Goal: Transaction & Acquisition: Download file/media

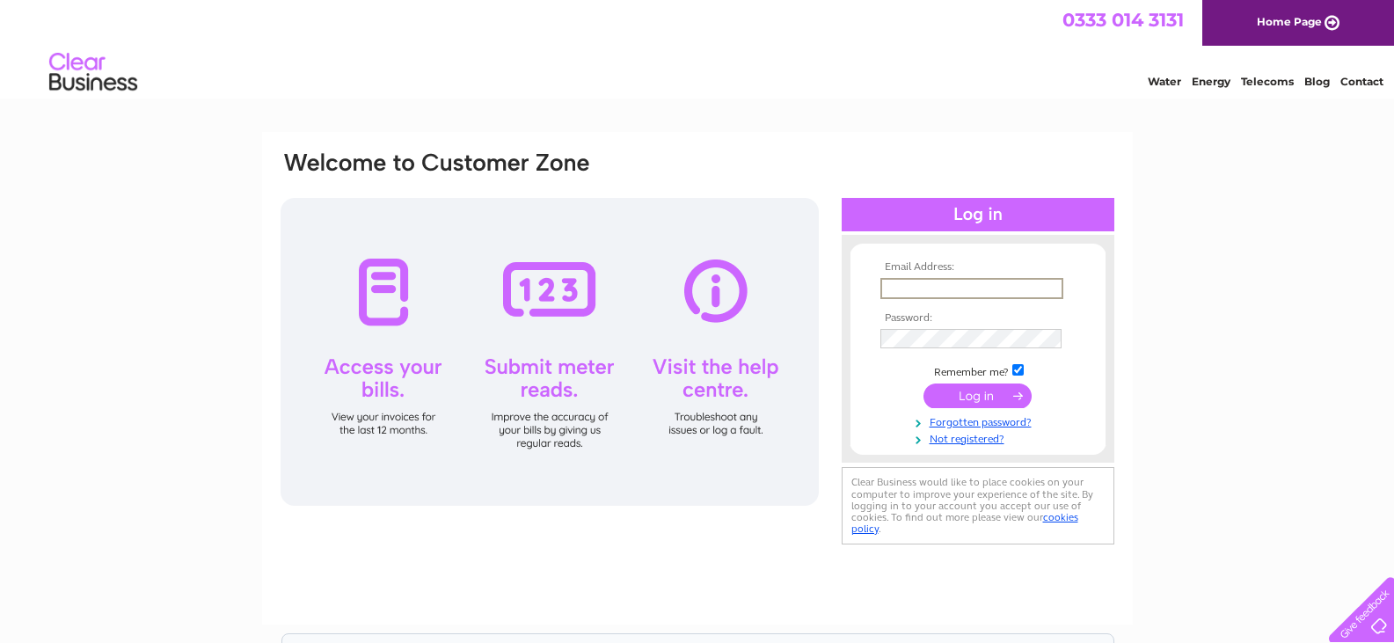
type input "Gary@sincityclub.co.uk"
click at [923, 383] on input "submit" at bounding box center [977, 395] width 108 height 25
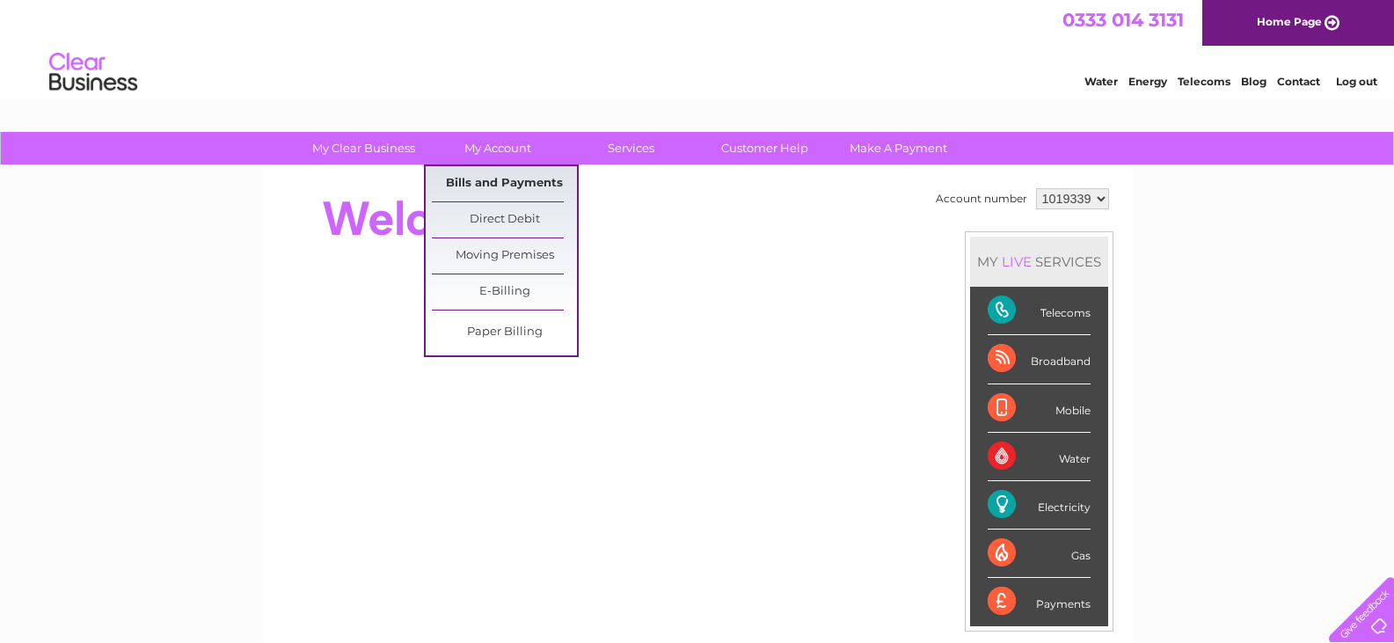
click at [520, 175] on link "Bills and Payments" at bounding box center [504, 183] width 145 height 35
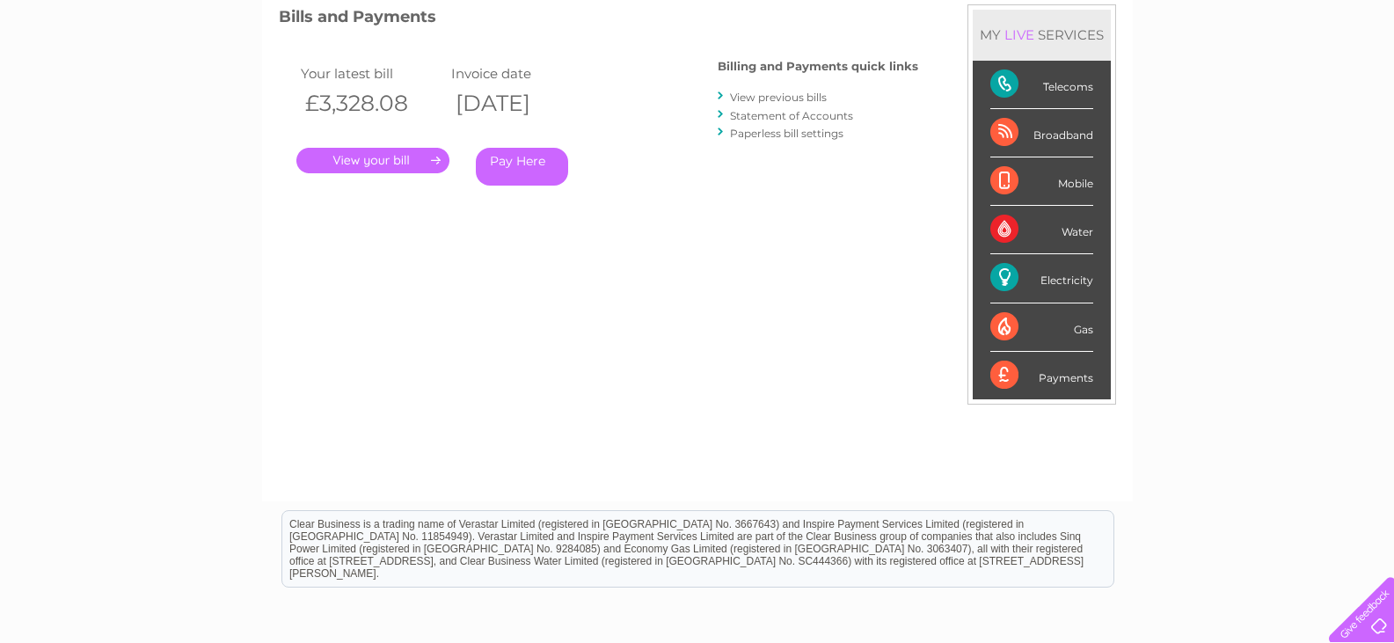
scroll to position [264, 0]
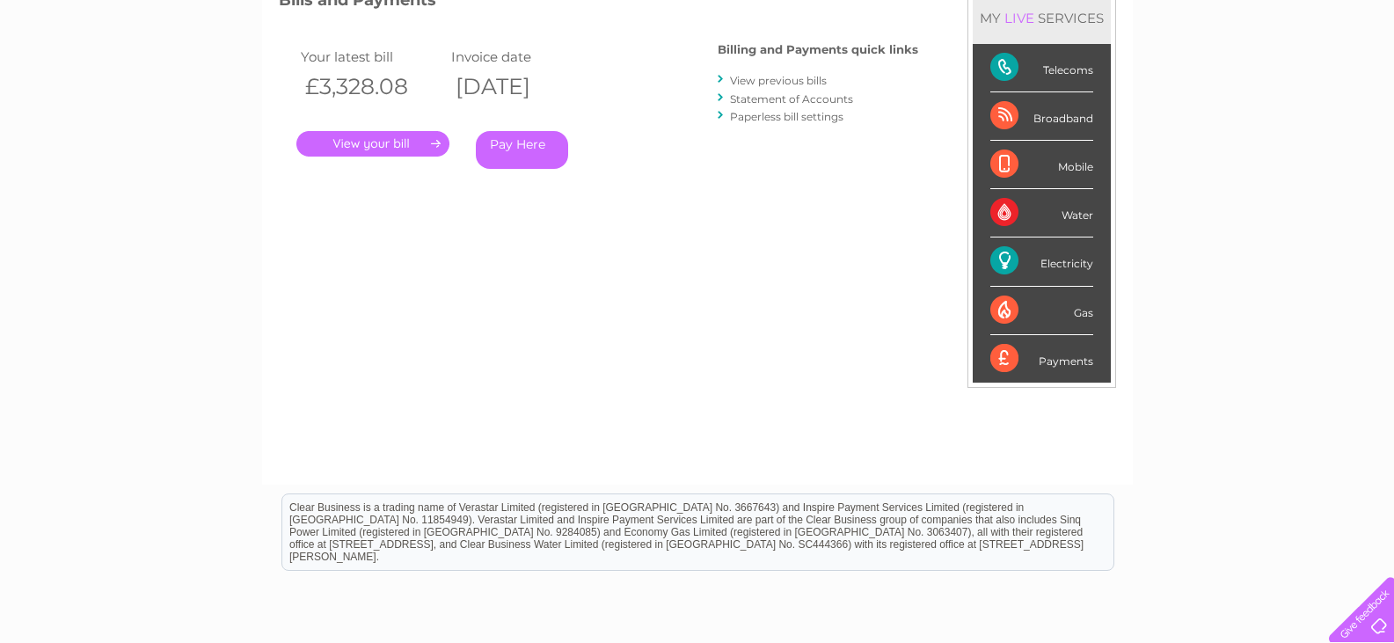
click at [412, 142] on link "." at bounding box center [372, 144] width 153 height 26
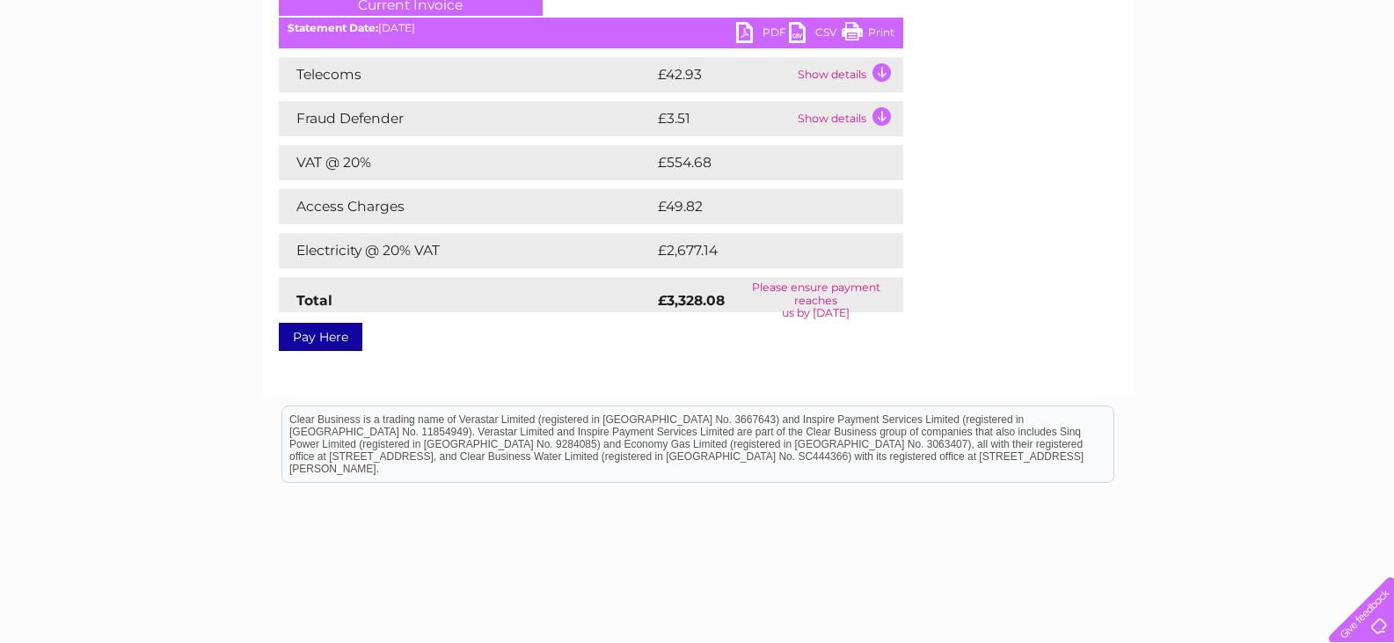
scroll to position [241, 0]
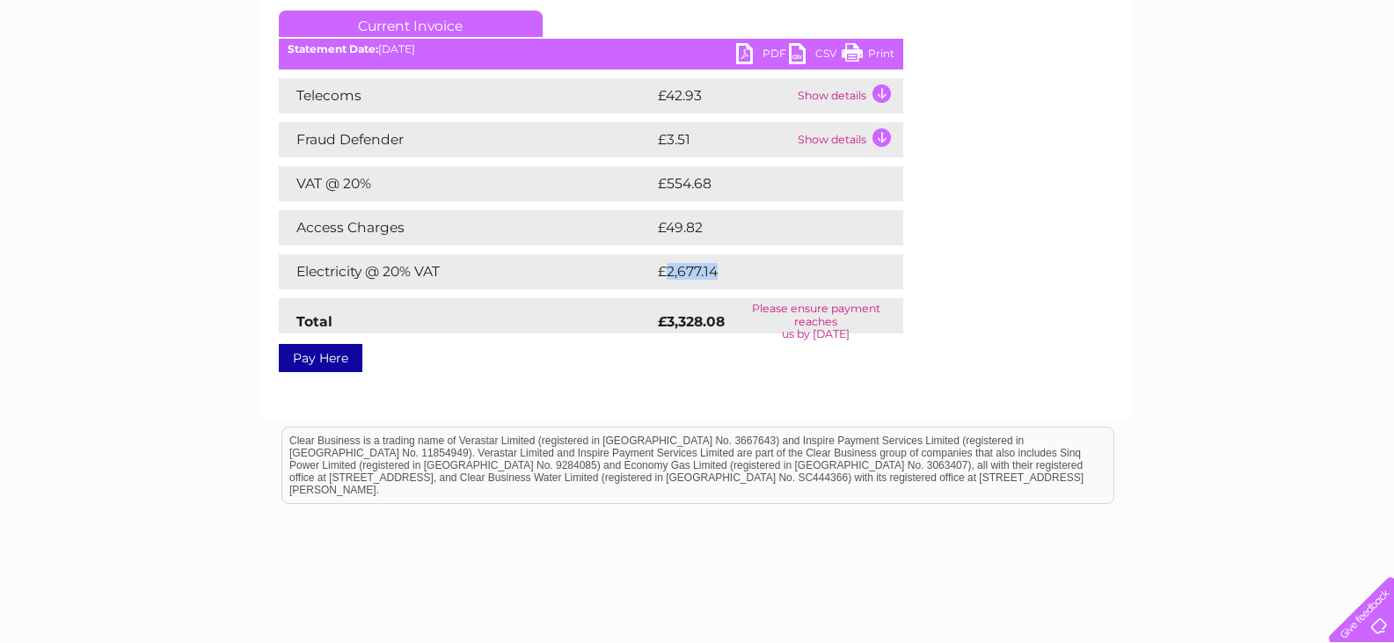
drag, startPoint x: 665, startPoint y: 276, endPoint x: 742, endPoint y: 275, distance: 77.4
click at [742, 275] on td "£2,677.14" at bounding box center [764, 271] width 222 height 35
drag, startPoint x: 743, startPoint y: 274, endPoint x: 642, endPoint y: 259, distance: 102.4
click at [642, 259] on tr "Electricity @ 20% VAT £2,677.14" at bounding box center [591, 271] width 624 height 35
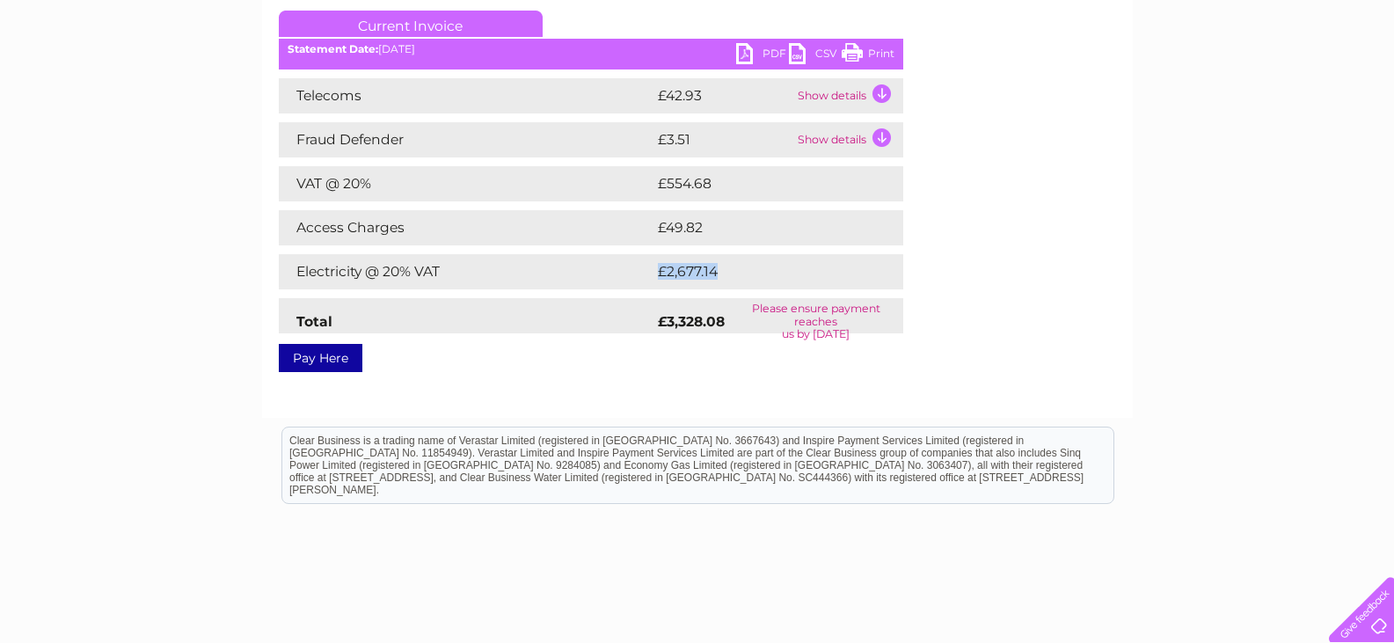
click at [642, 259] on td "Electricity @ 20% VAT" at bounding box center [466, 271] width 375 height 35
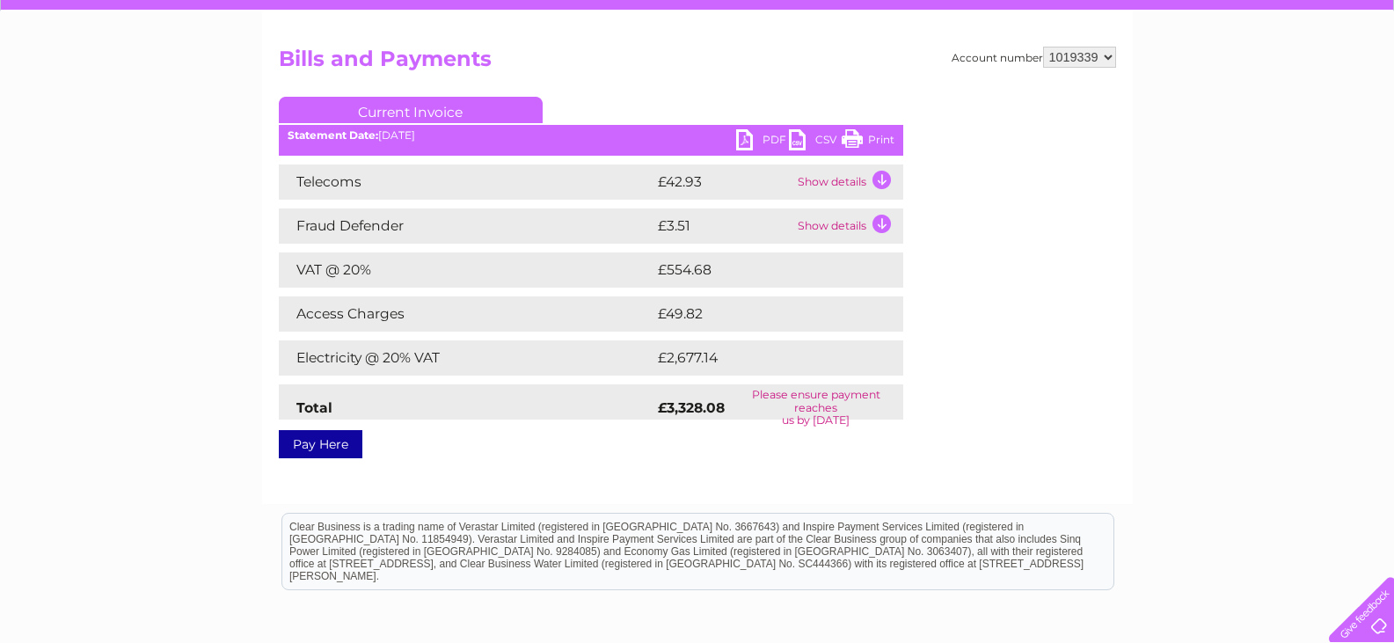
scroll to position [65, 0]
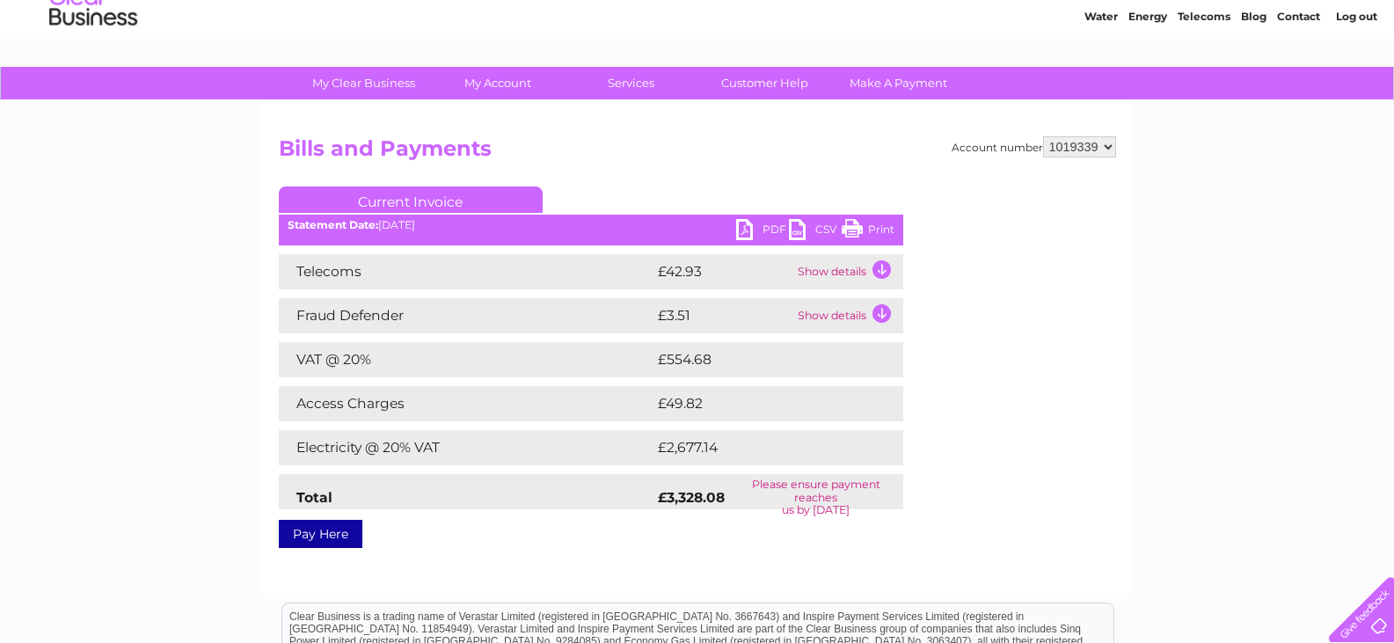
click at [759, 222] on link "PDF" at bounding box center [762, 232] width 53 height 26
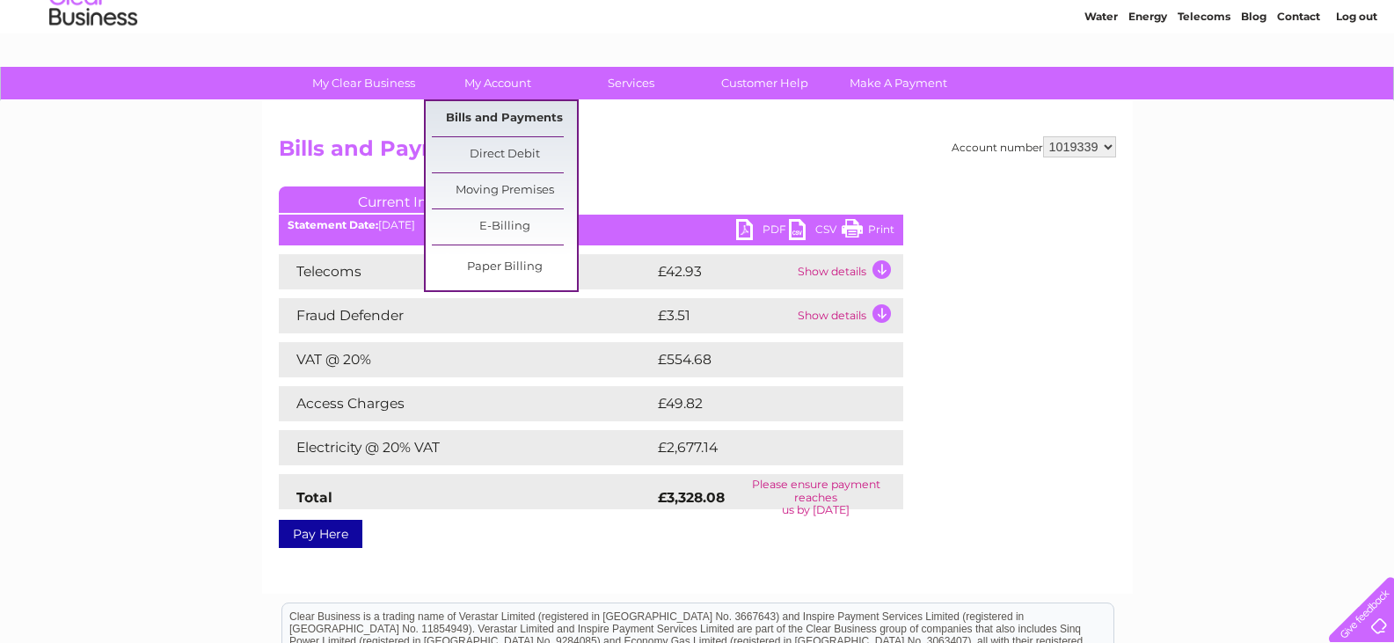
click at [478, 115] on link "Bills and Payments" at bounding box center [504, 118] width 145 height 35
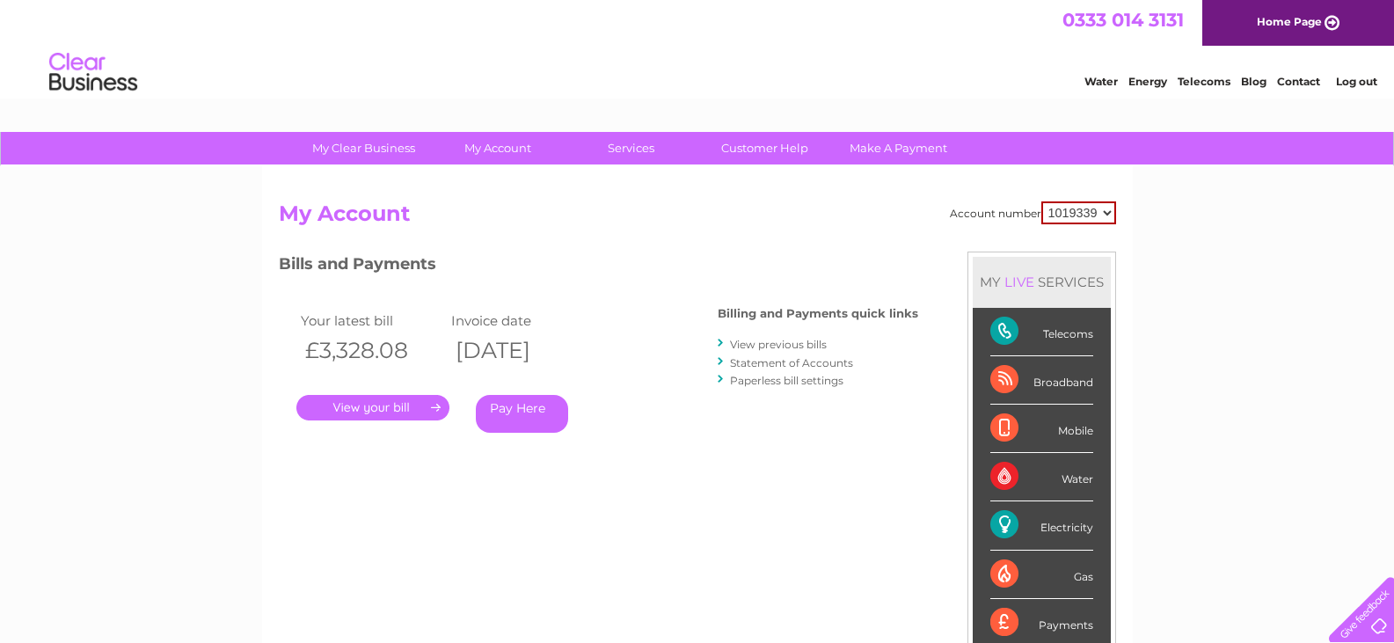
click at [784, 342] on link "View previous bills" at bounding box center [778, 344] width 97 height 13
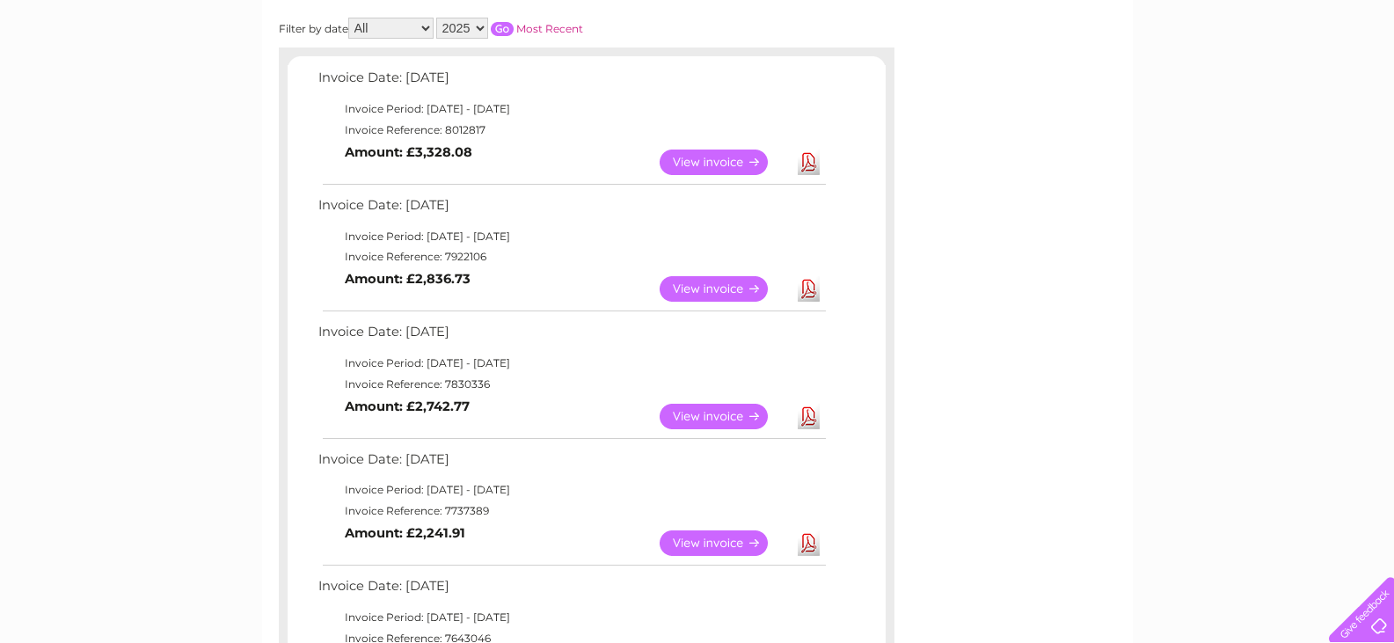
scroll to position [352, 0]
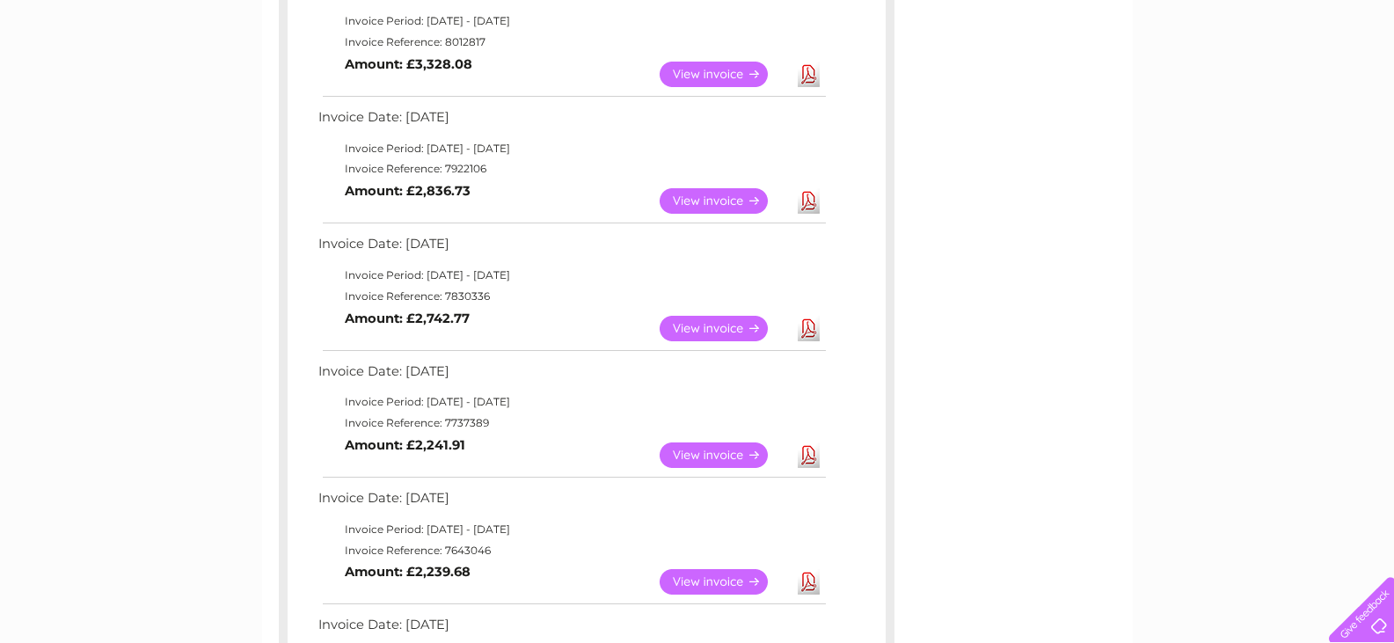
click at [721, 200] on link "View" at bounding box center [724, 201] width 129 height 26
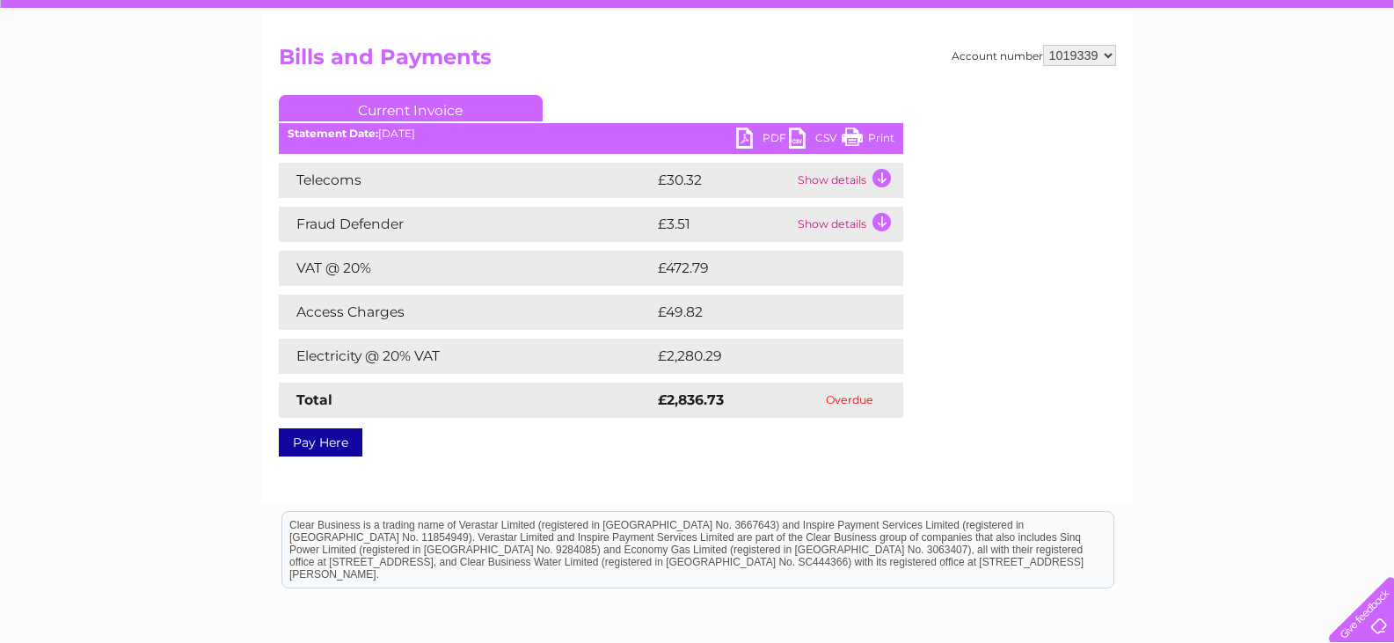
scroll to position [176, 0]
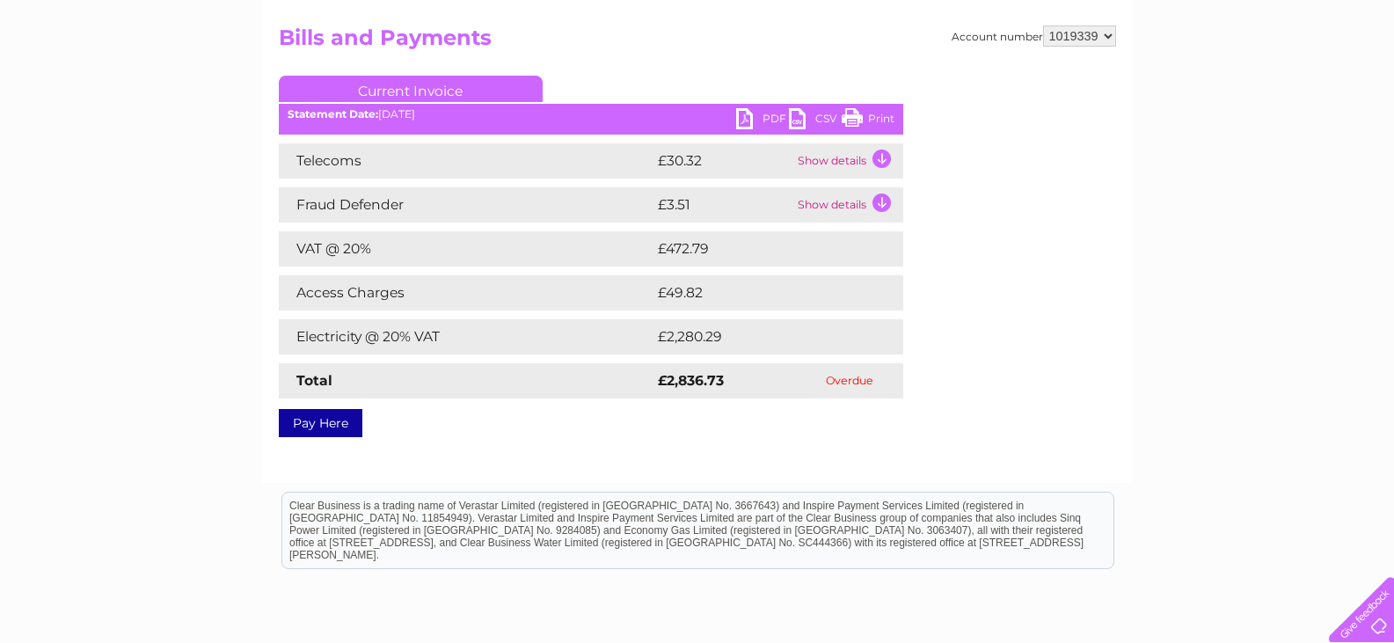
click at [757, 117] on link "PDF" at bounding box center [762, 121] width 53 height 26
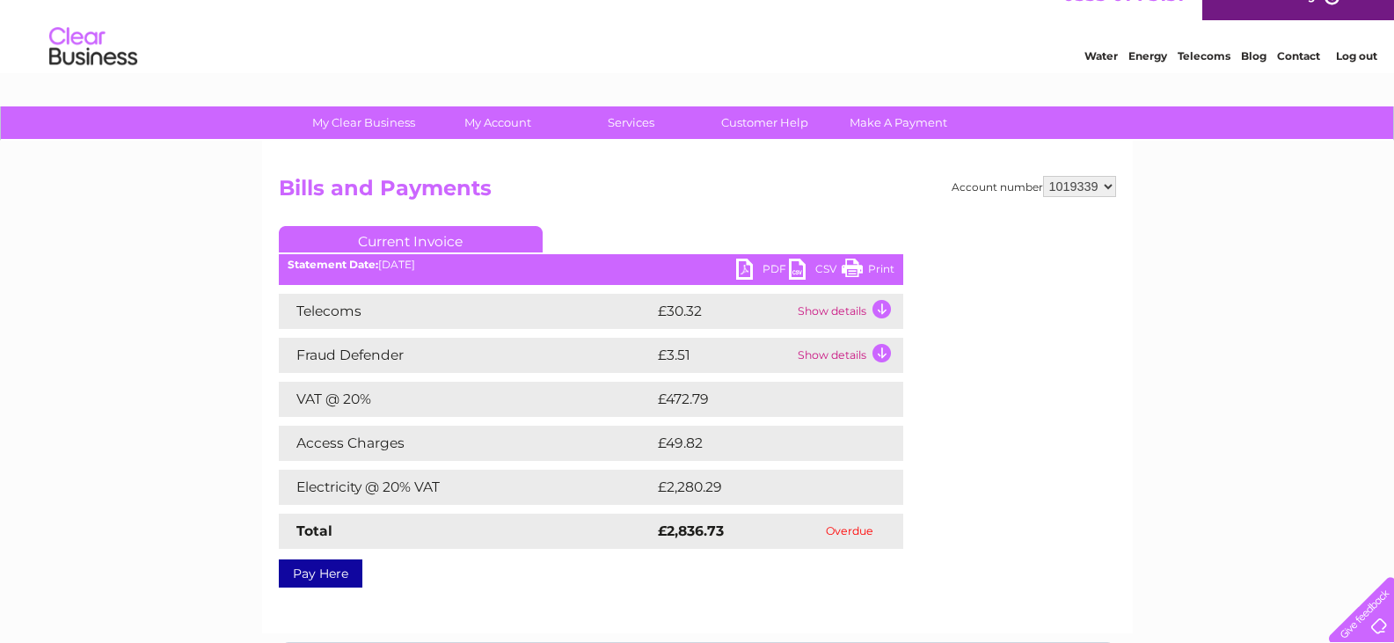
scroll to position [0, 0]
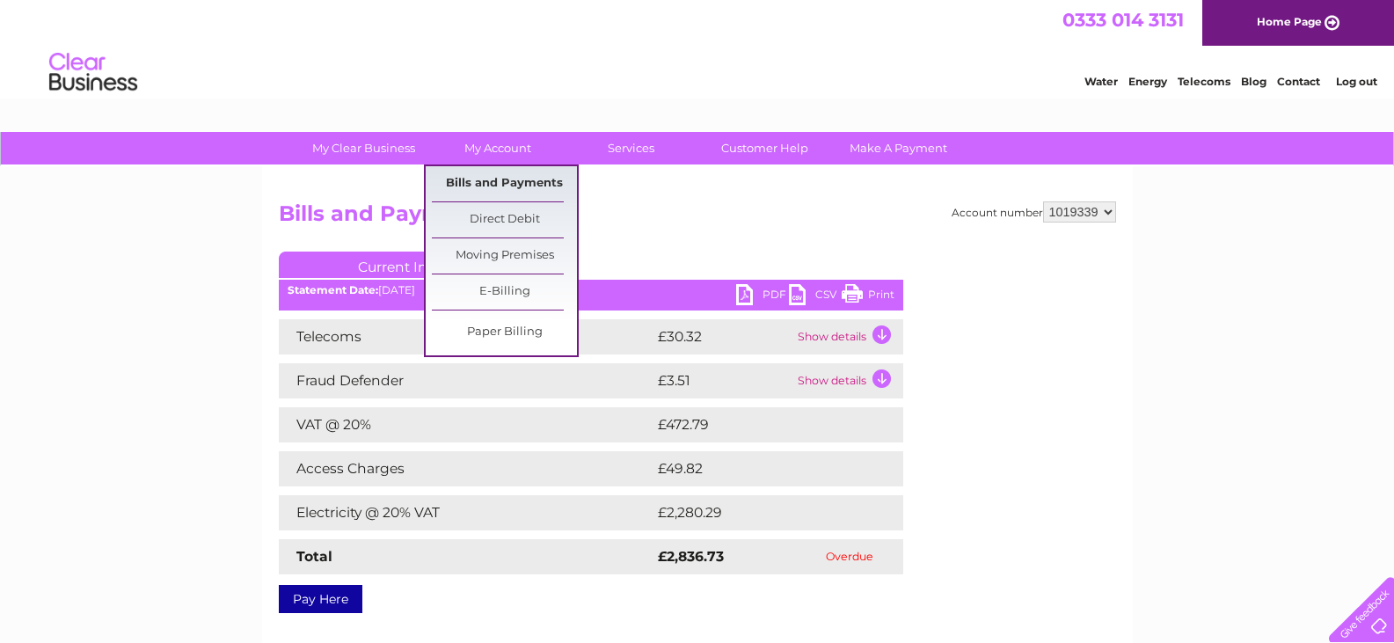
click at [507, 184] on link "Bills and Payments" at bounding box center [504, 183] width 145 height 35
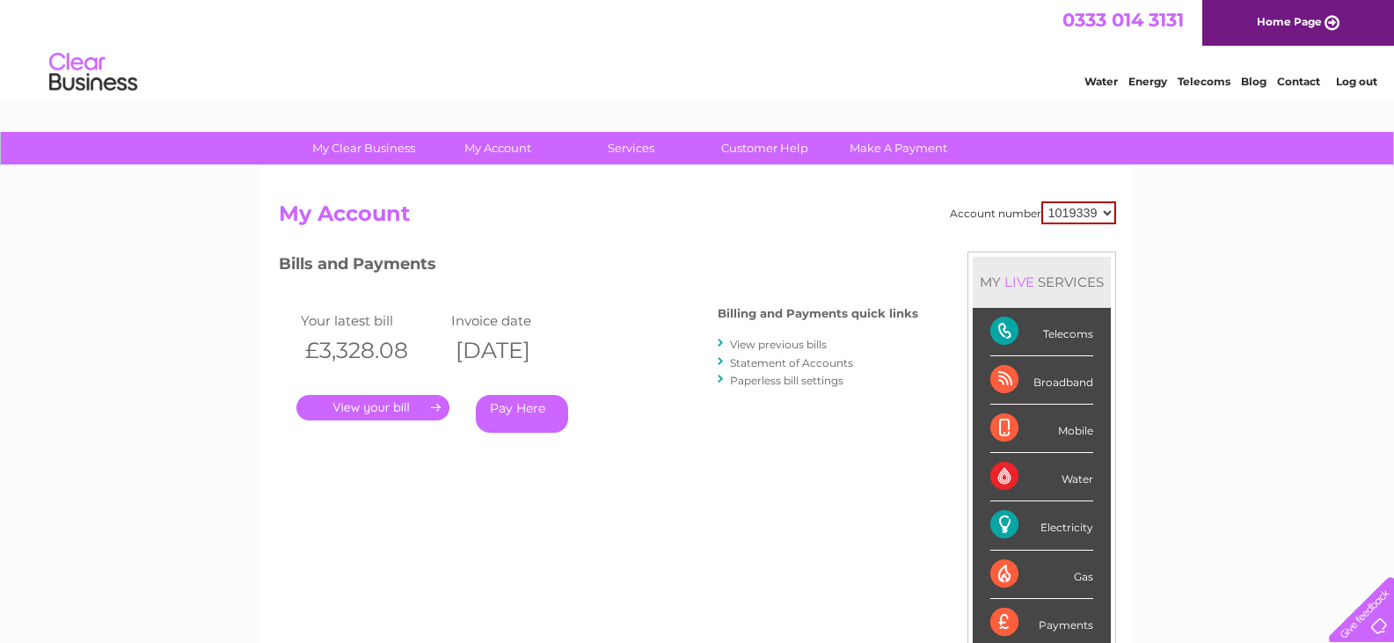
click at [772, 336] on li "View previous bills" at bounding box center [818, 344] width 200 height 18
click at [778, 342] on link "View previous bills" at bounding box center [778, 344] width 97 height 13
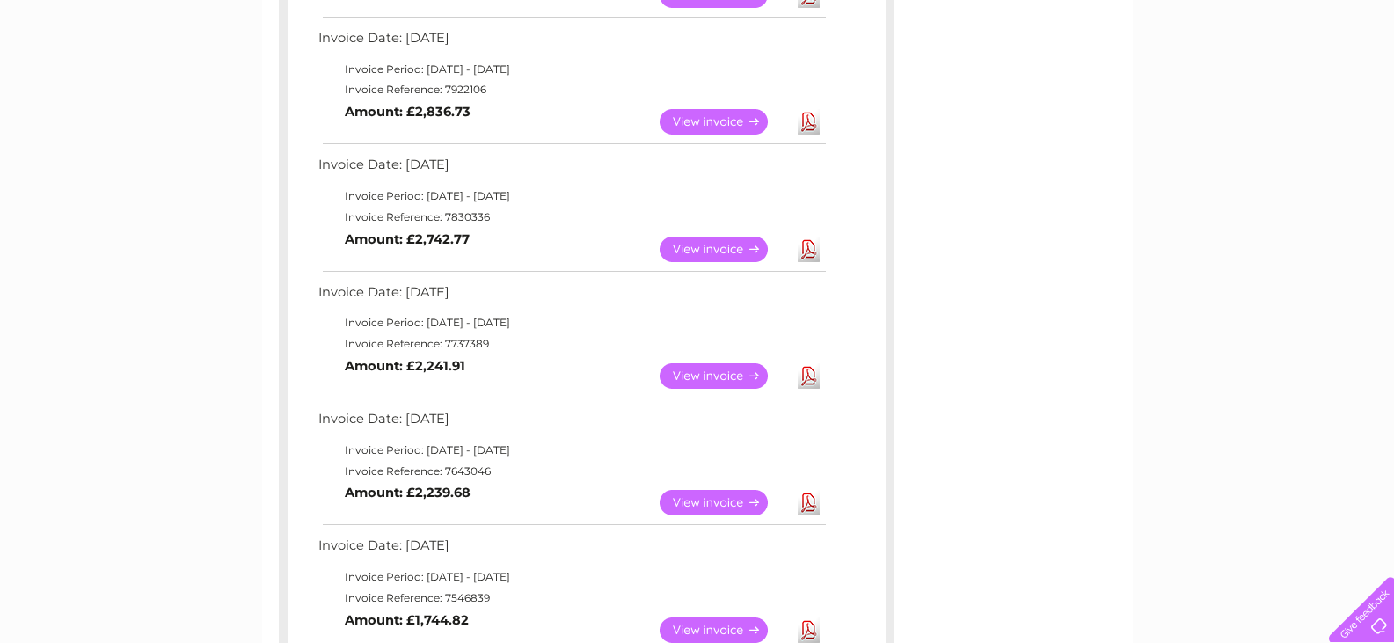
scroll to position [440, 0]
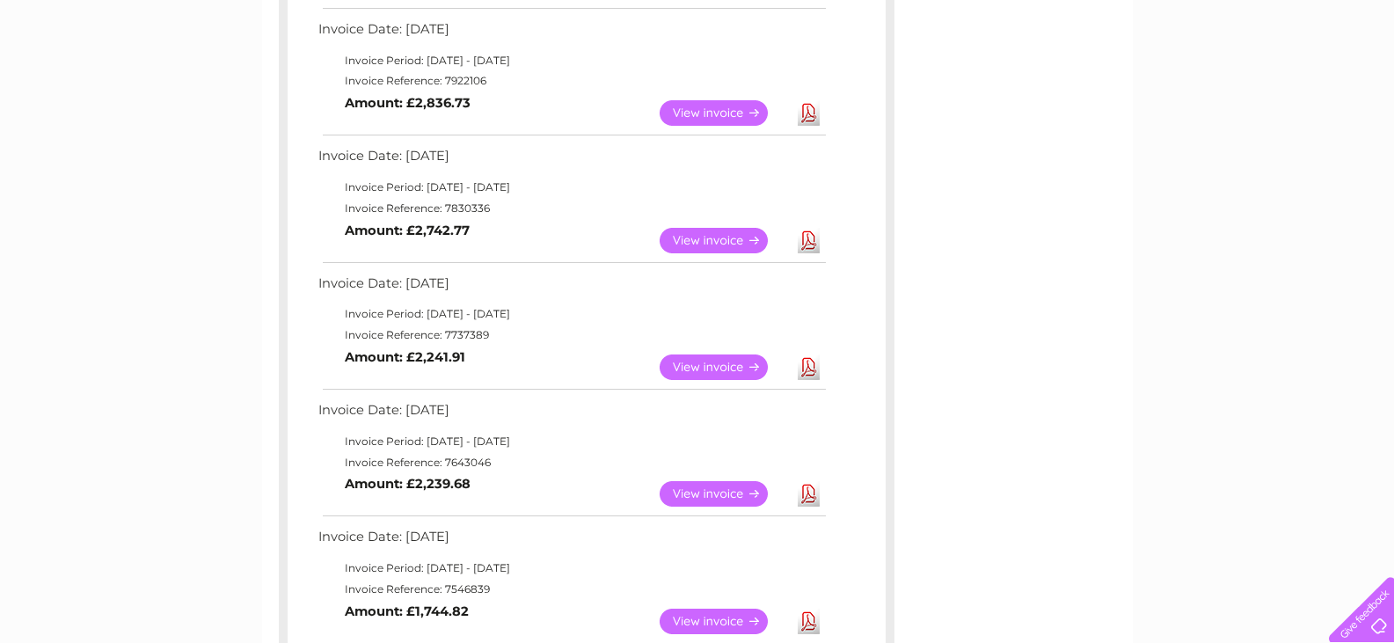
click at [743, 362] on link "View" at bounding box center [724, 367] width 129 height 26
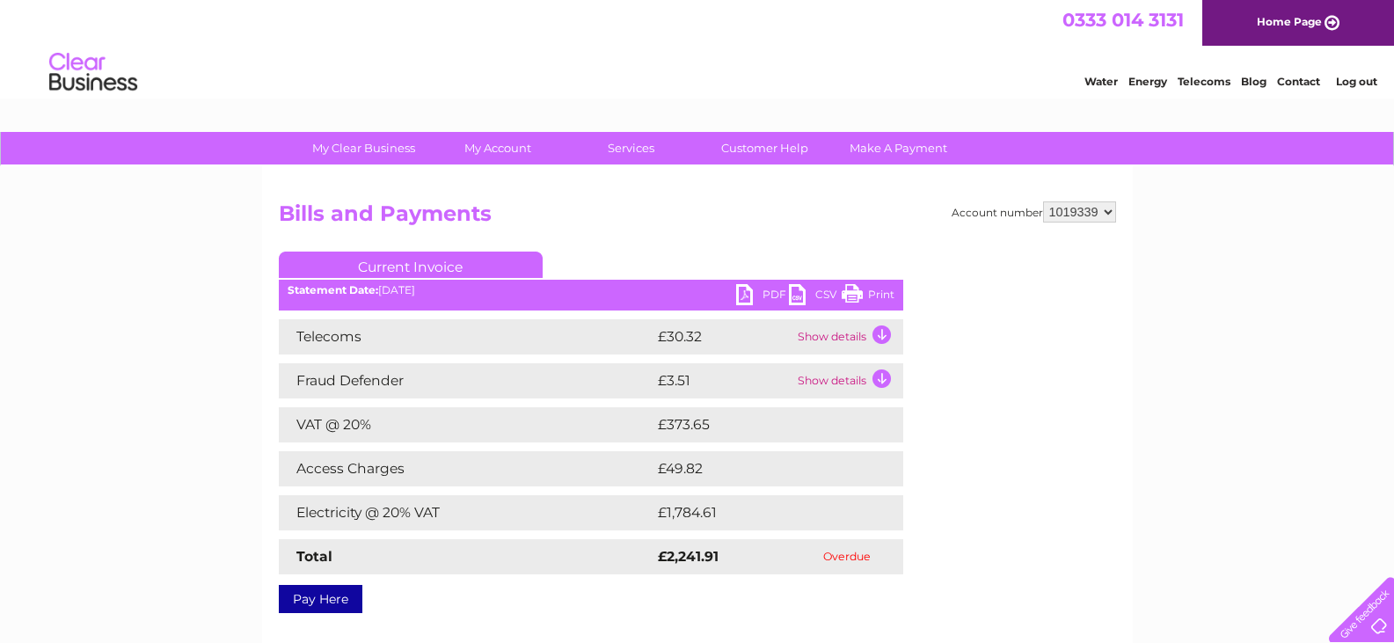
click at [750, 292] on link "PDF" at bounding box center [762, 297] width 53 height 26
click at [1272, 265] on div "My Clear Business Login Details My Details My Preferences Link Account My Accou…" at bounding box center [697, 545] width 1394 height 827
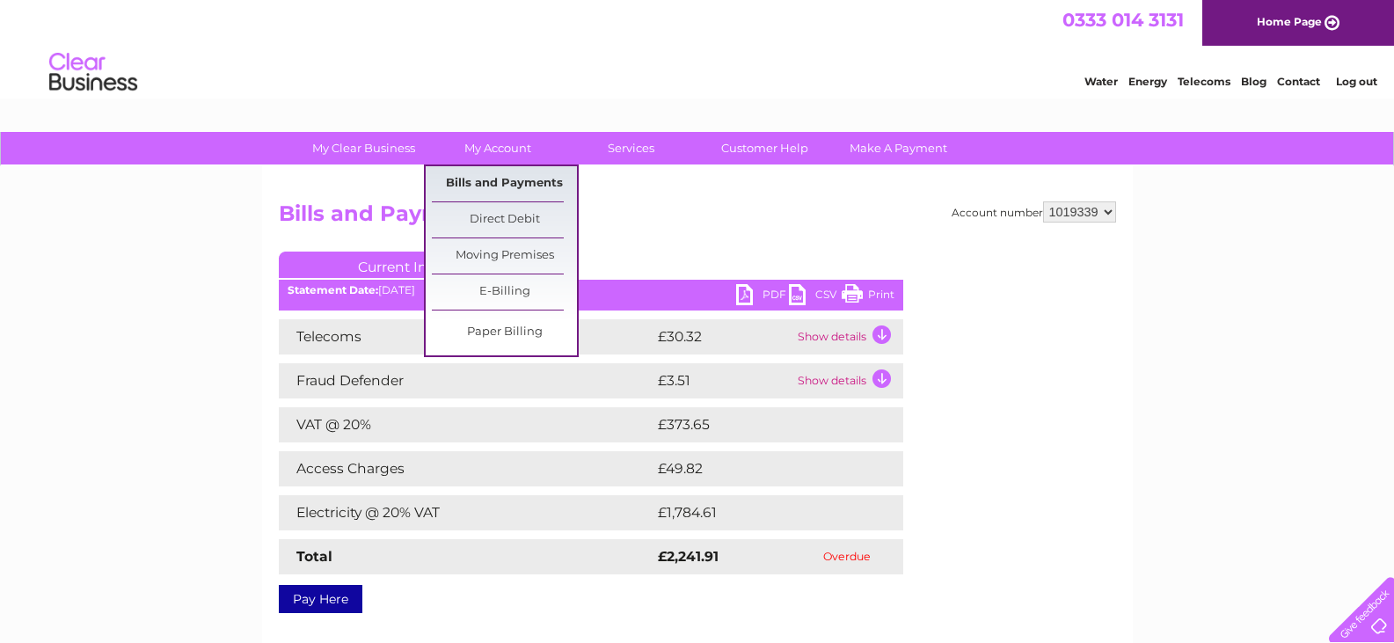
click at [514, 182] on link "Bills and Payments" at bounding box center [504, 183] width 145 height 35
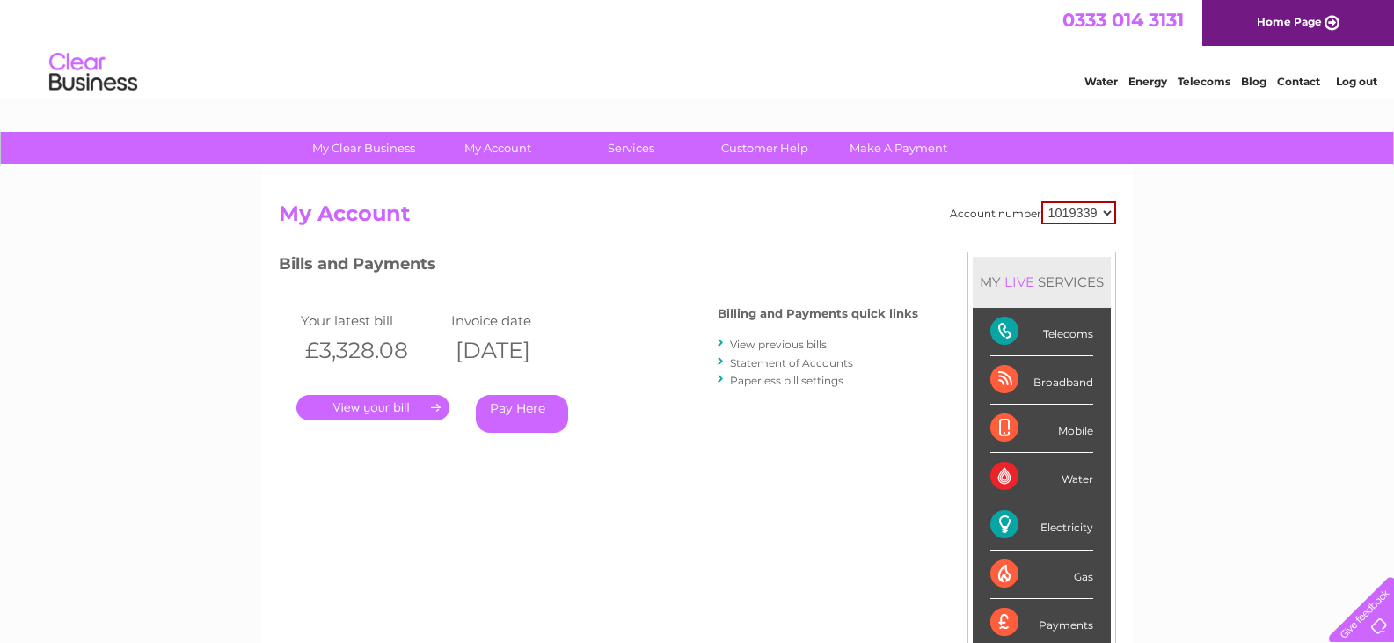
click at [804, 342] on link "View previous bills" at bounding box center [778, 344] width 97 height 13
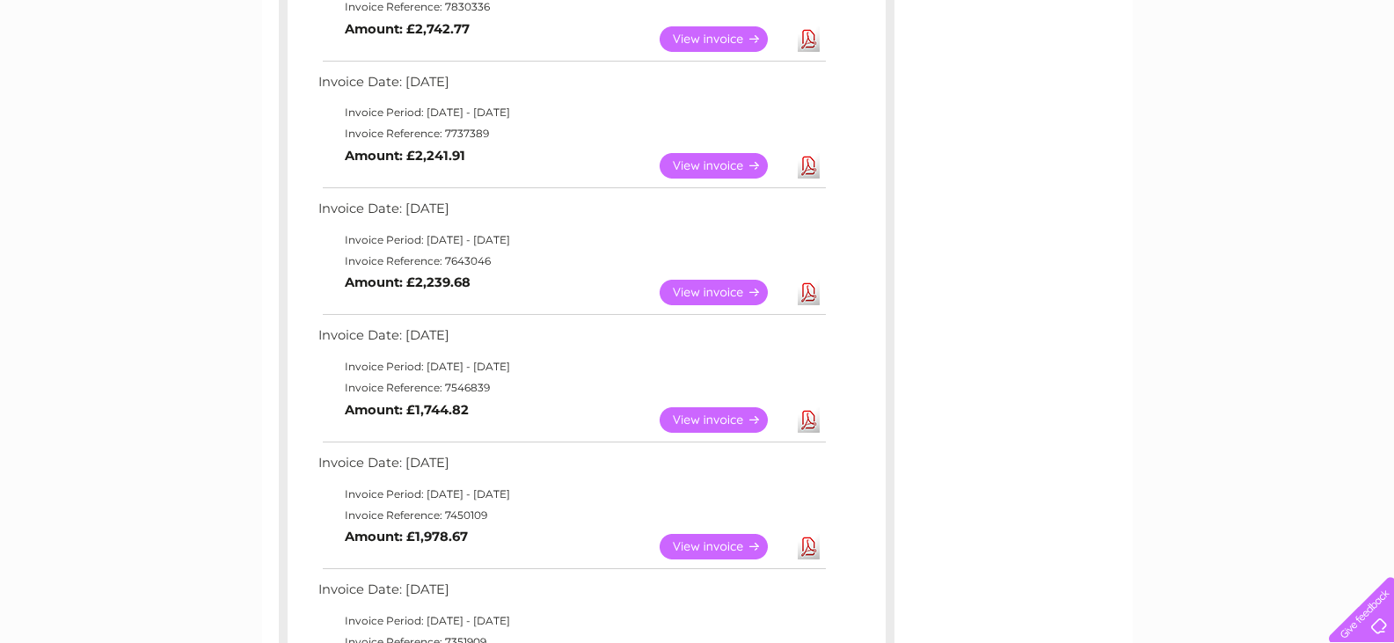
scroll to position [704, 0]
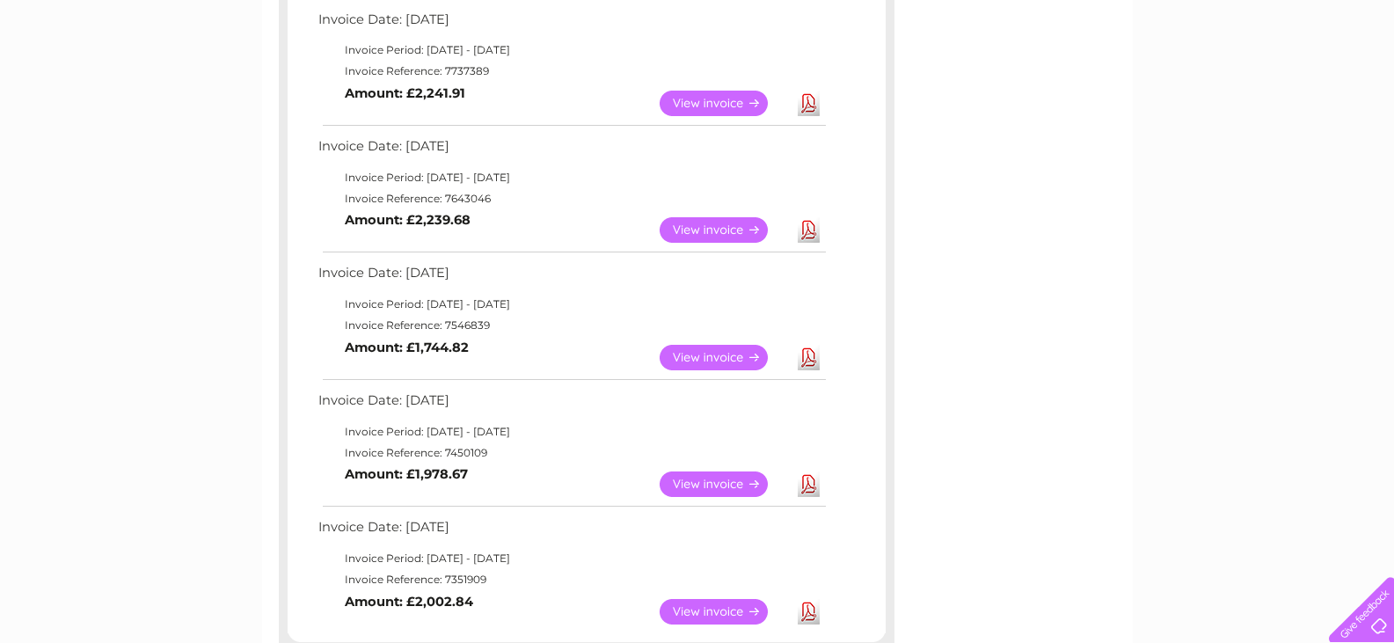
click at [725, 357] on link "View" at bounding box center [724, 358] width 129 height 26
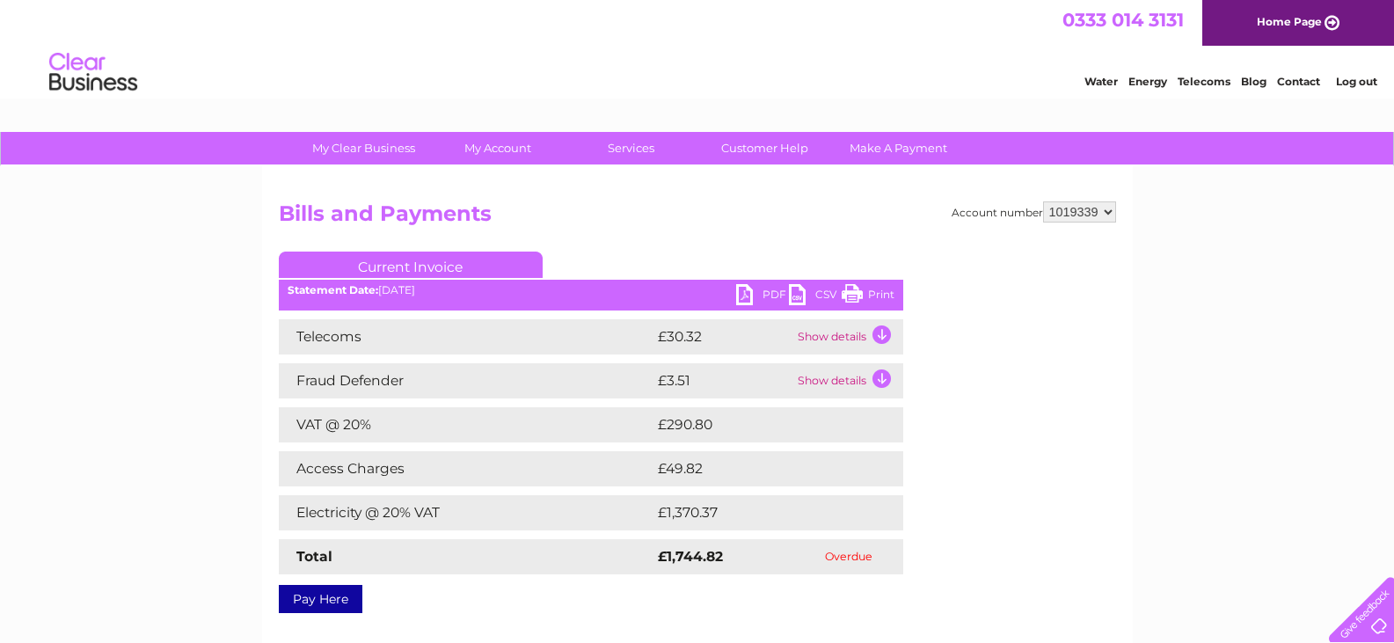
click at [762, 291] on link "PDF" at bounding box center [762, 297] width 53 height 26
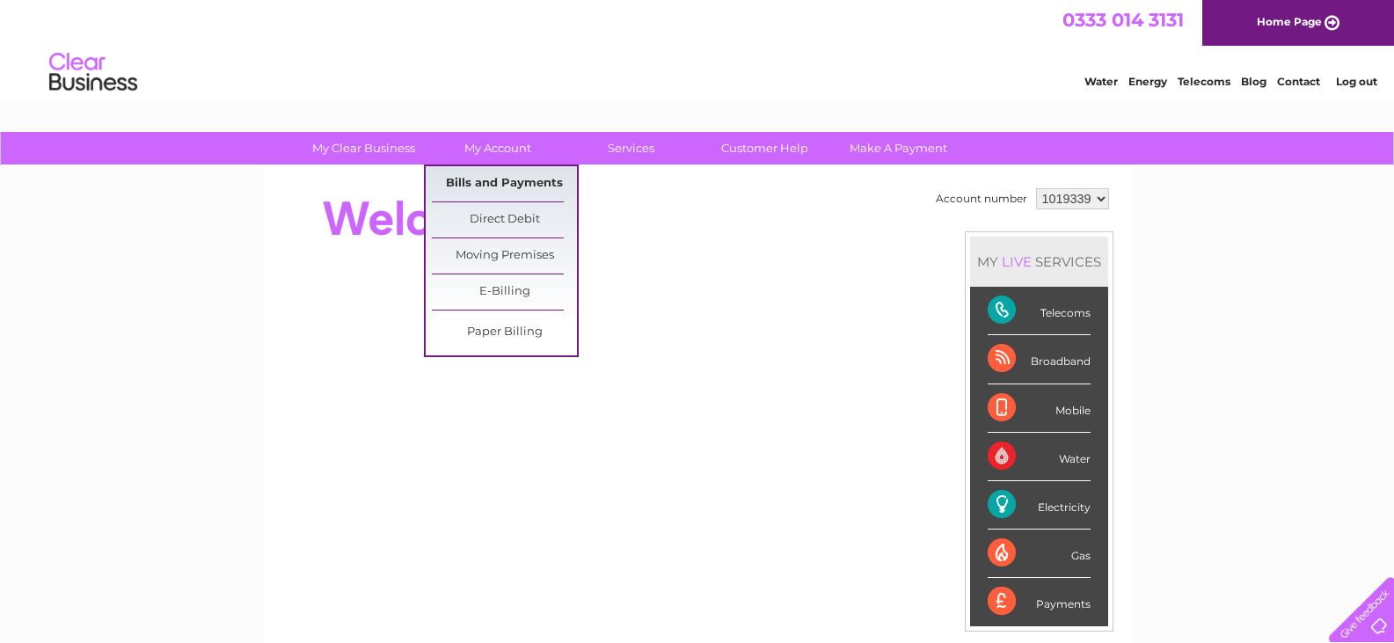
click at [507, 177] on link "Bills and Payments" at bounding box center [504, 183] width 145 height 35
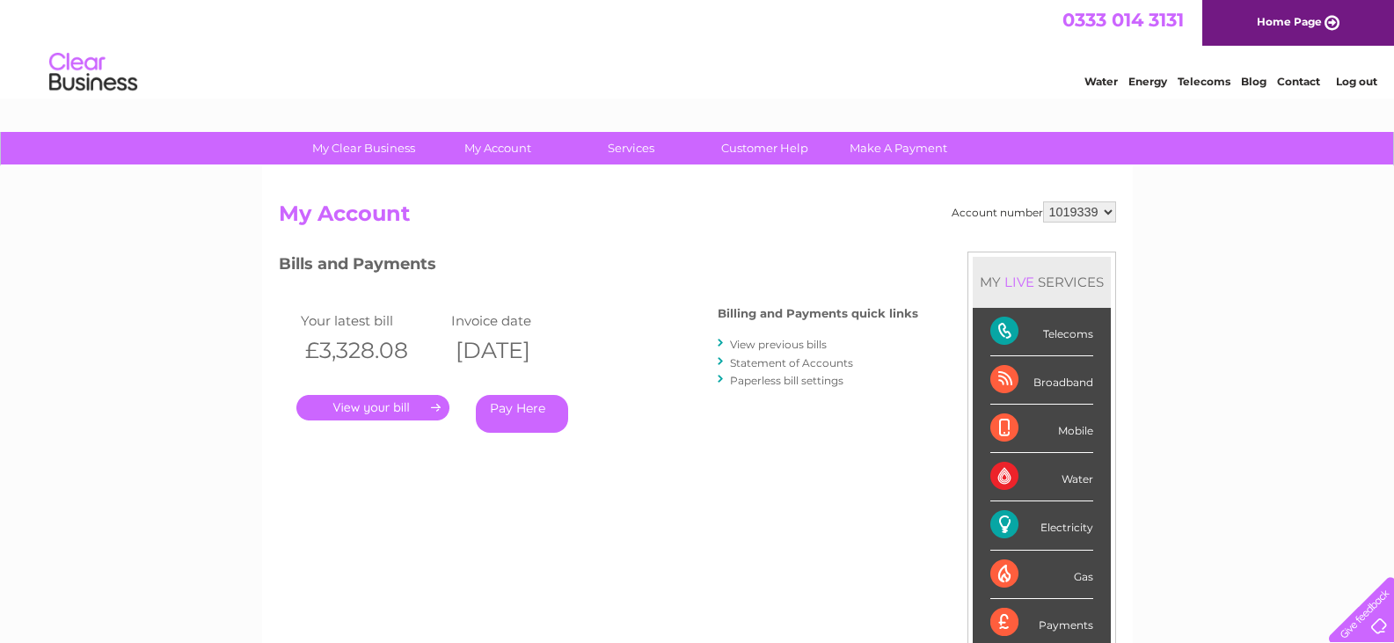
click at [769, 342] on link "View previous bills" at bounding box center [778, 344] width 97 height 13
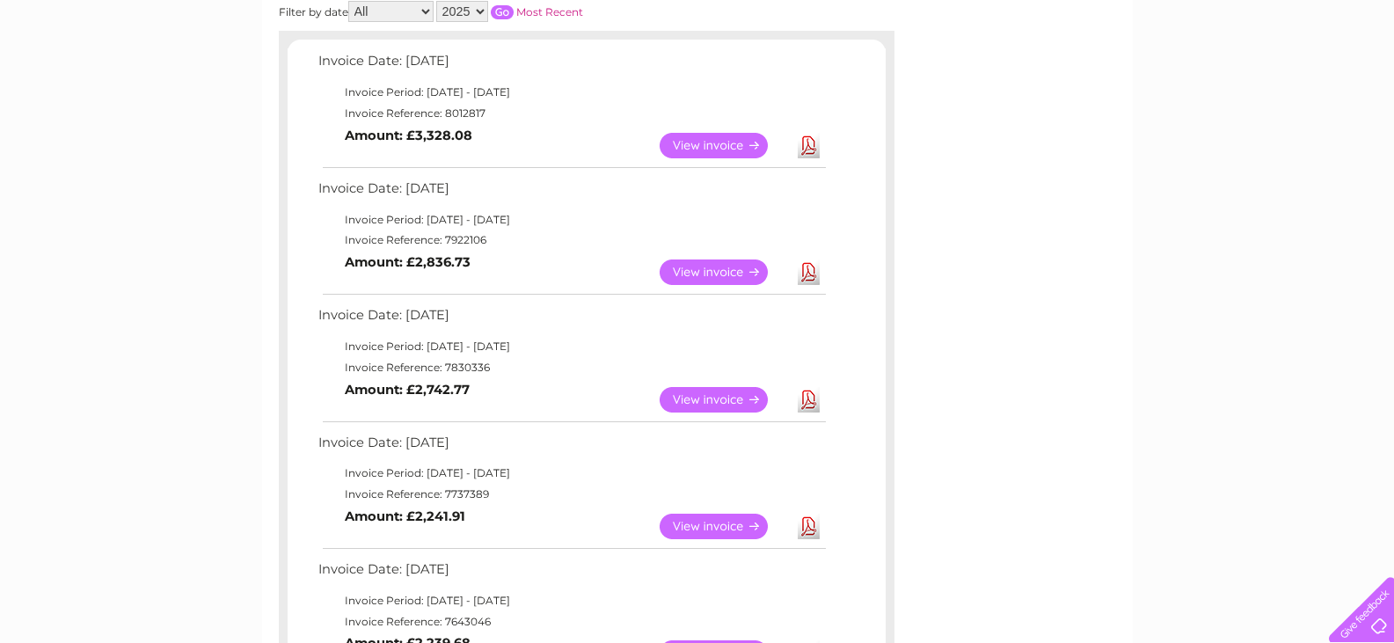
scroll to position [43, 0]
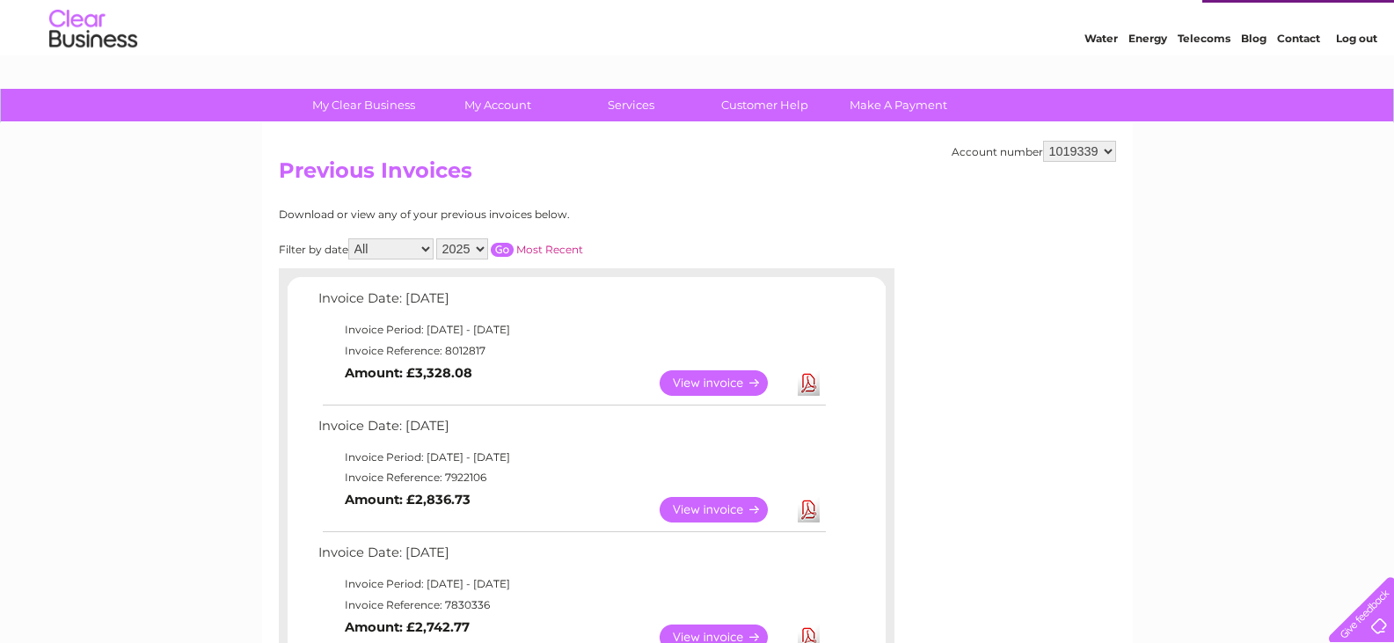
click at [480, 247] on select "2025 2024 2023 2022" at bounding box center [462, 248] width 52 height 21
select select "2023"
click at [437, 238] on select "2025 2024 2023 2022" at bounding box center [462, 248] width 52 height 21
click at [507, 250] on input "button" at bounding box center [502, 250] width 23 height 14
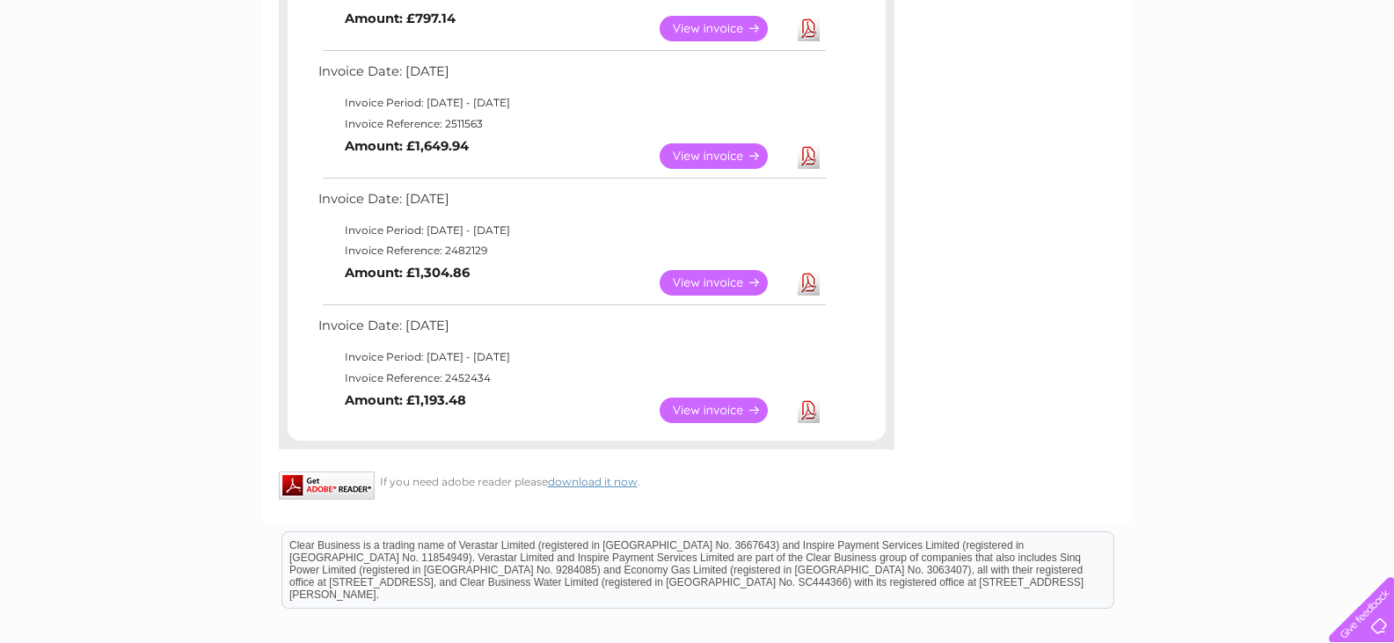
scroll to position [1343, 0]
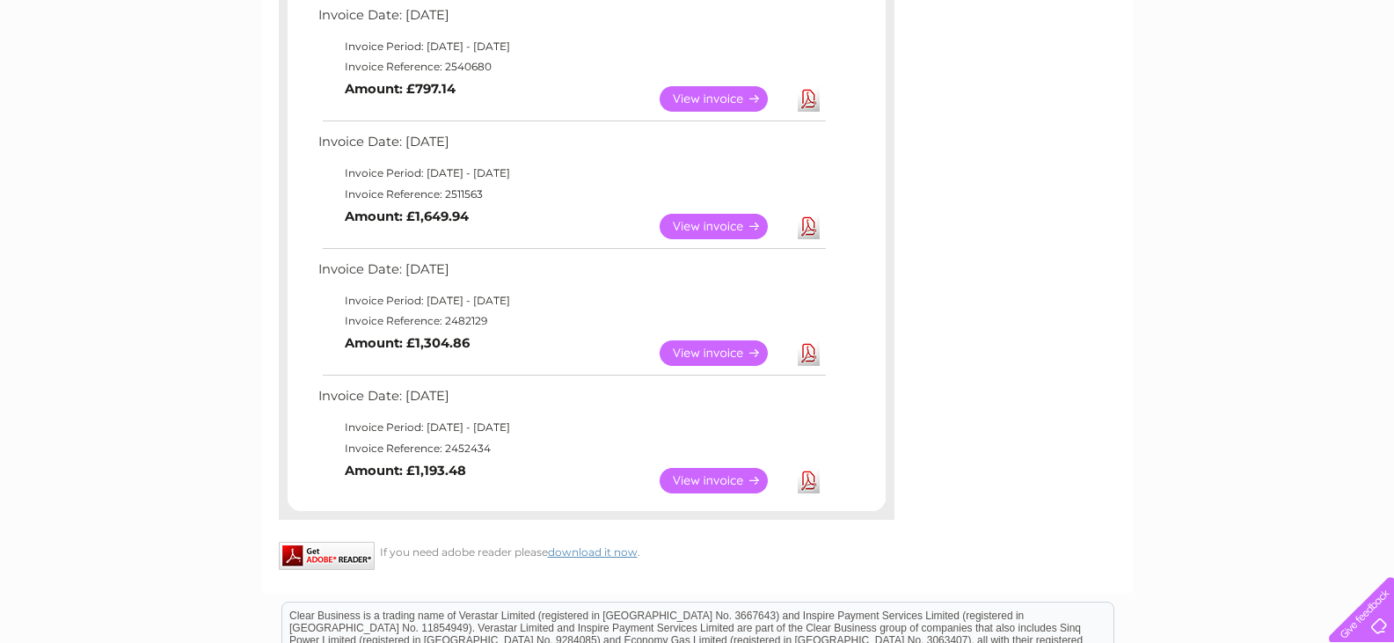
click at [725, 474] on link "View" at bounding box center [724, 481] width 129 height 26
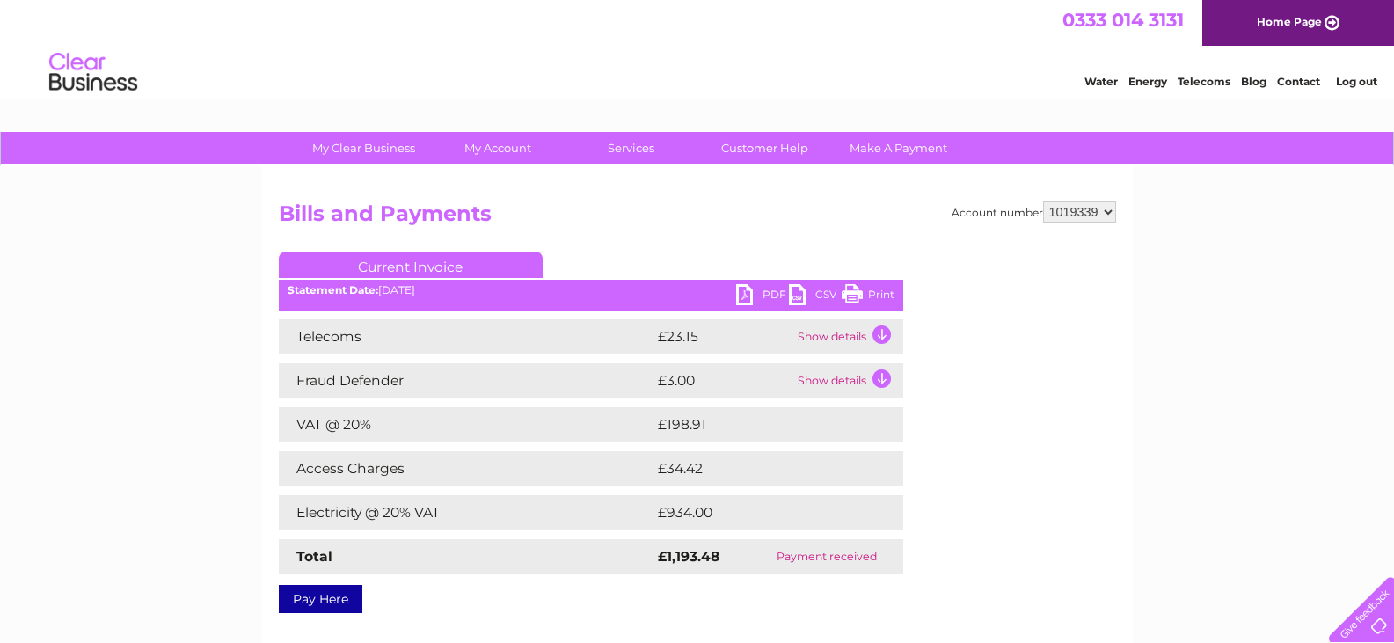
click at [755, 295] on link "PDF" at bounding box center [762, 297] width 53 height 26
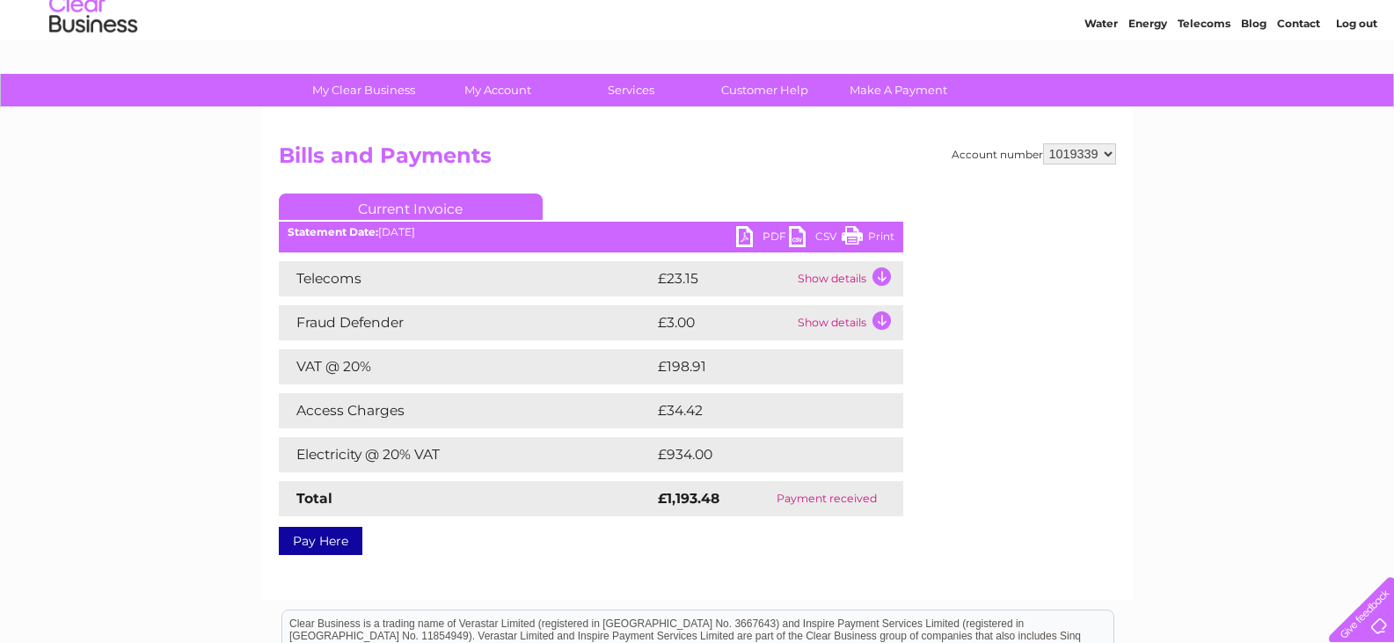
scroll to position [88, 0]
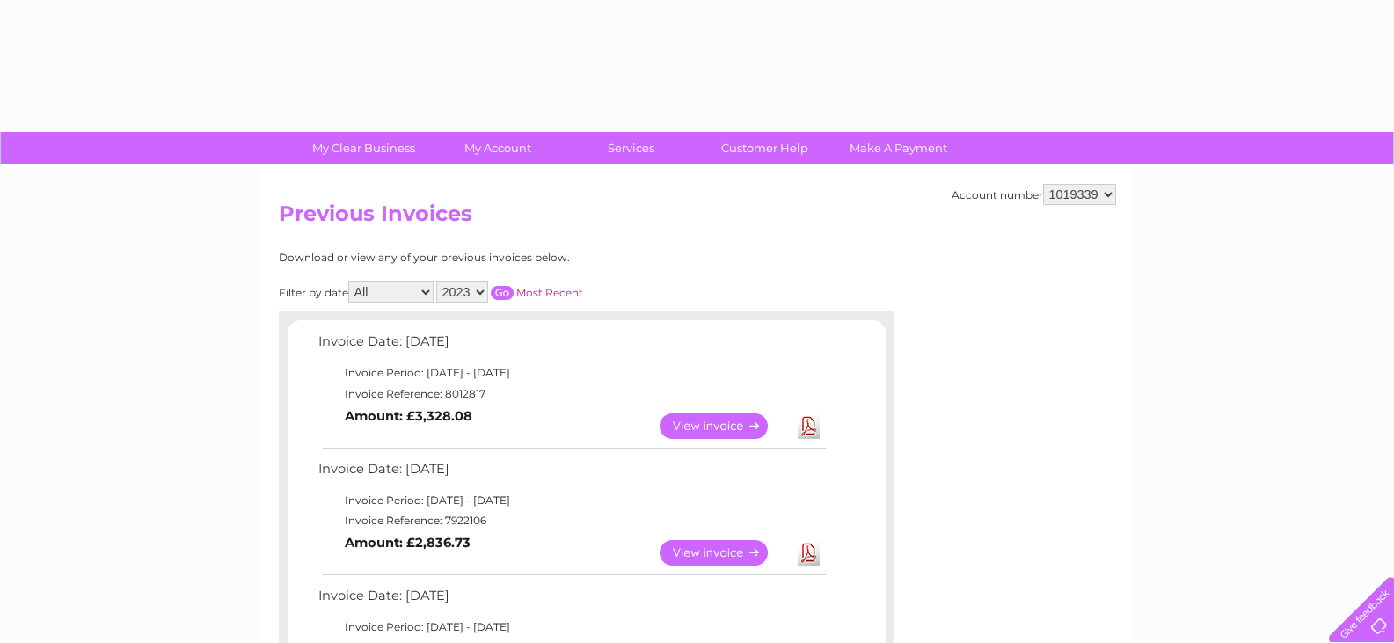
select select "2023"
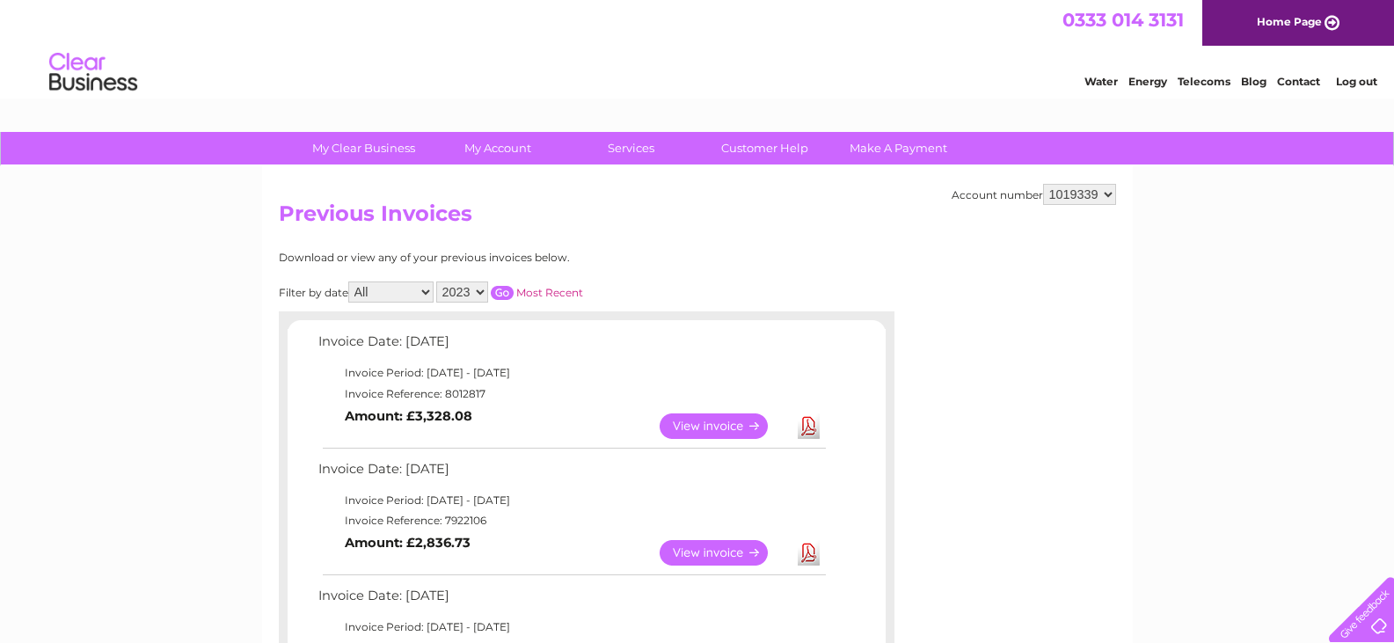
click at [460, 288] on select "2025 2024 2023 2022" at bounding box center [462, 291] width 52 height 21
click at [437, 281] on select "2025 2024 2023 2022" at bounding box center [462, 291] width 52 height 21
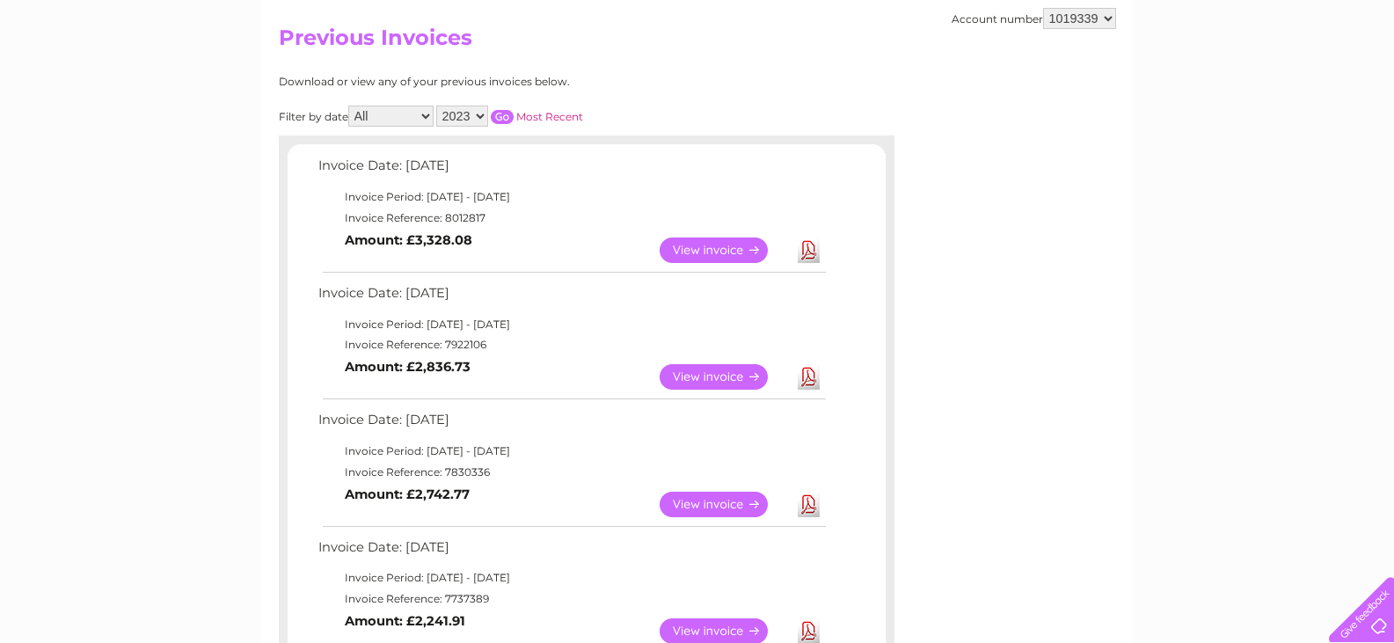
click at [418, 112] on select "All January February March April May June July August September October Novembe…" at bounding box center [390, 116] width 85 height 21
click at [505, 116] on input "button" at bounding box center [502, 117] width 23 height 14
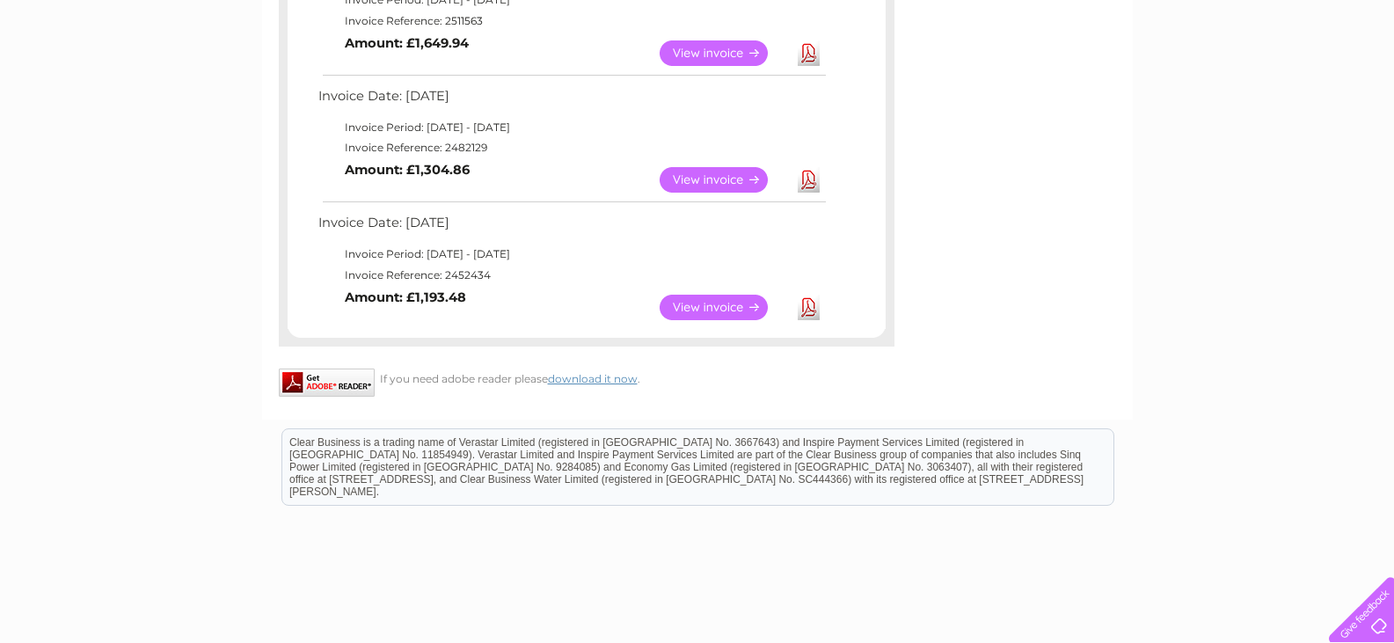
scroll to position [1495, 0]
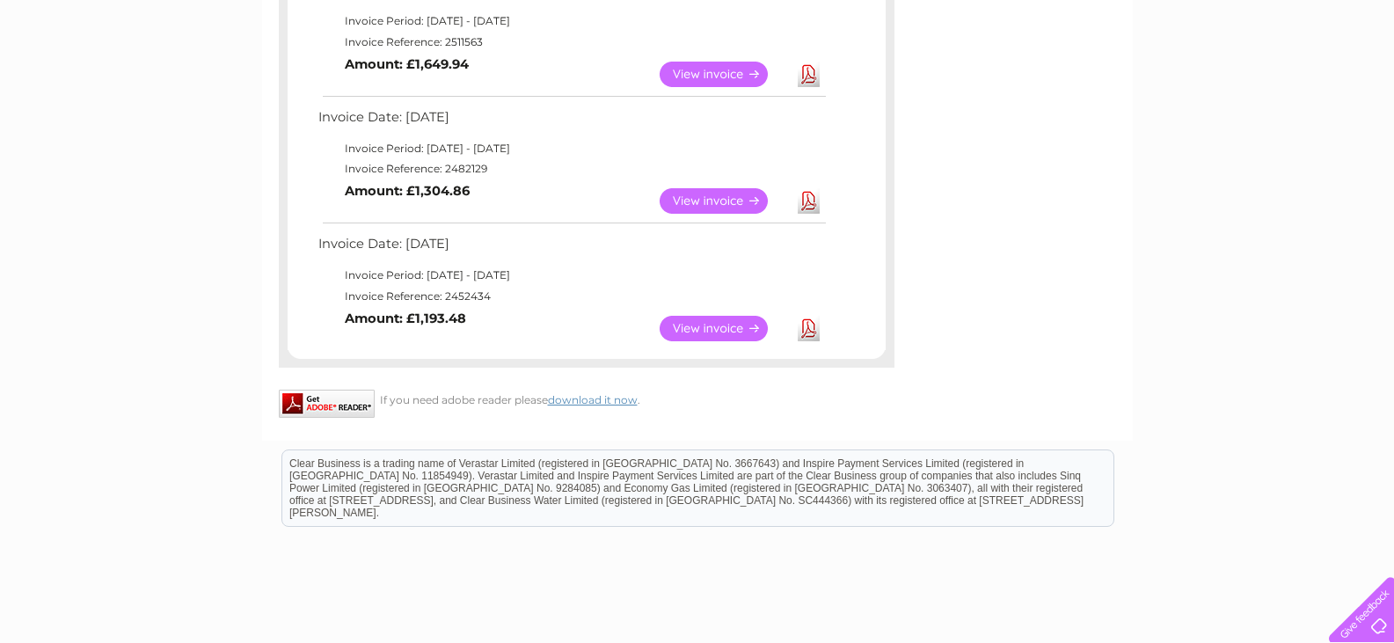
click at [725, 202] on link "View" at bounding box center [724, 201] width 129 height 26
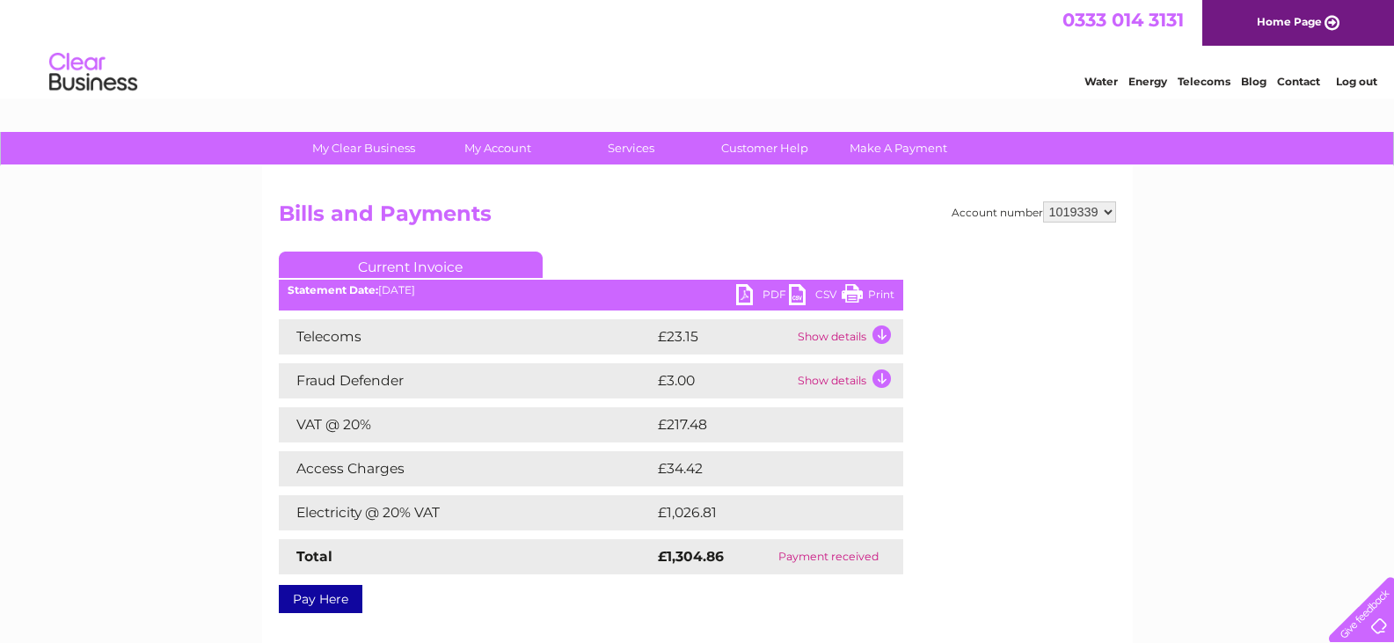
click at [762, 295] on link "PDF" at bounding box center [762, 297] width 53 height 26
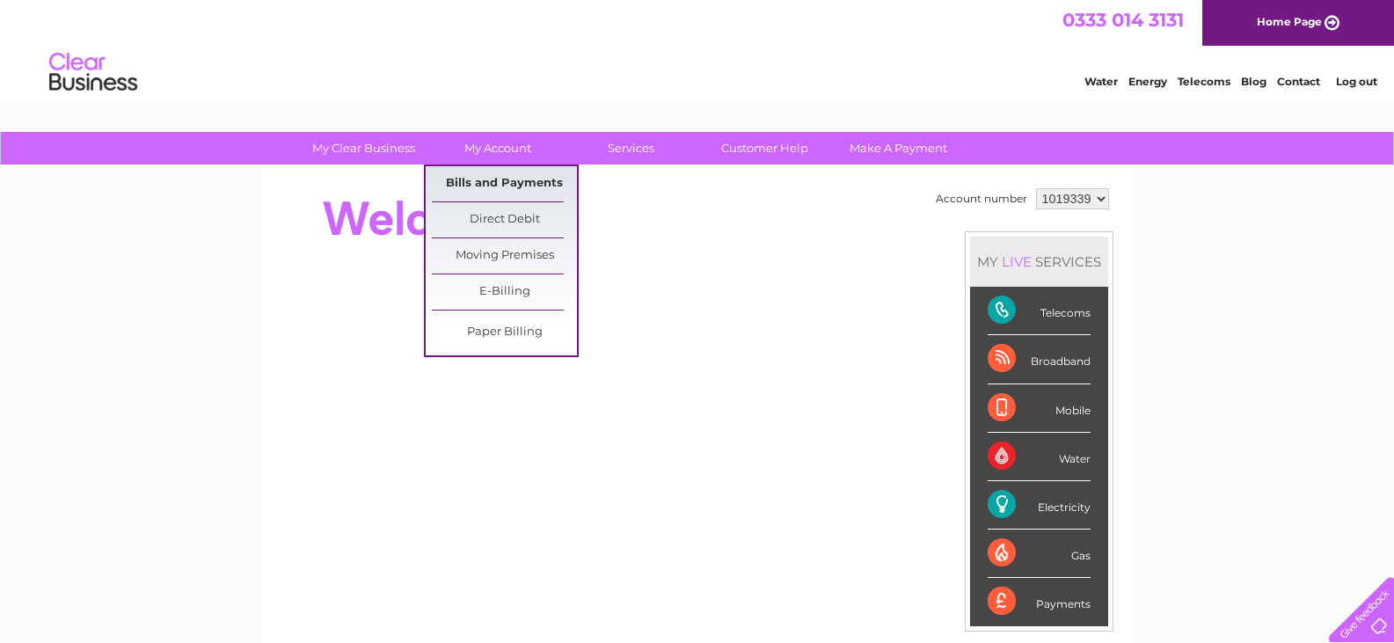
click at [507, 186] on link "Bills and Payments" at bounding box center [504, 183] width 145 height 35
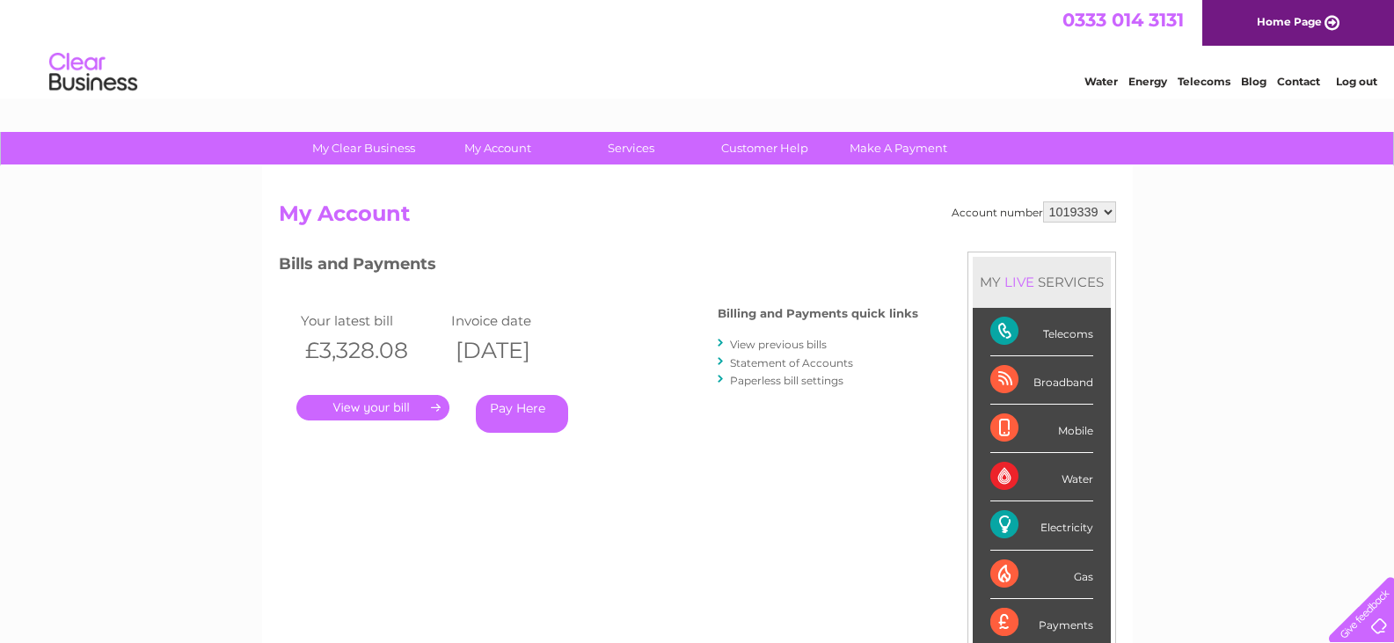
click at [789, 345] on link "View previous bills" at bounding box center [778, 344] width 97 height 13
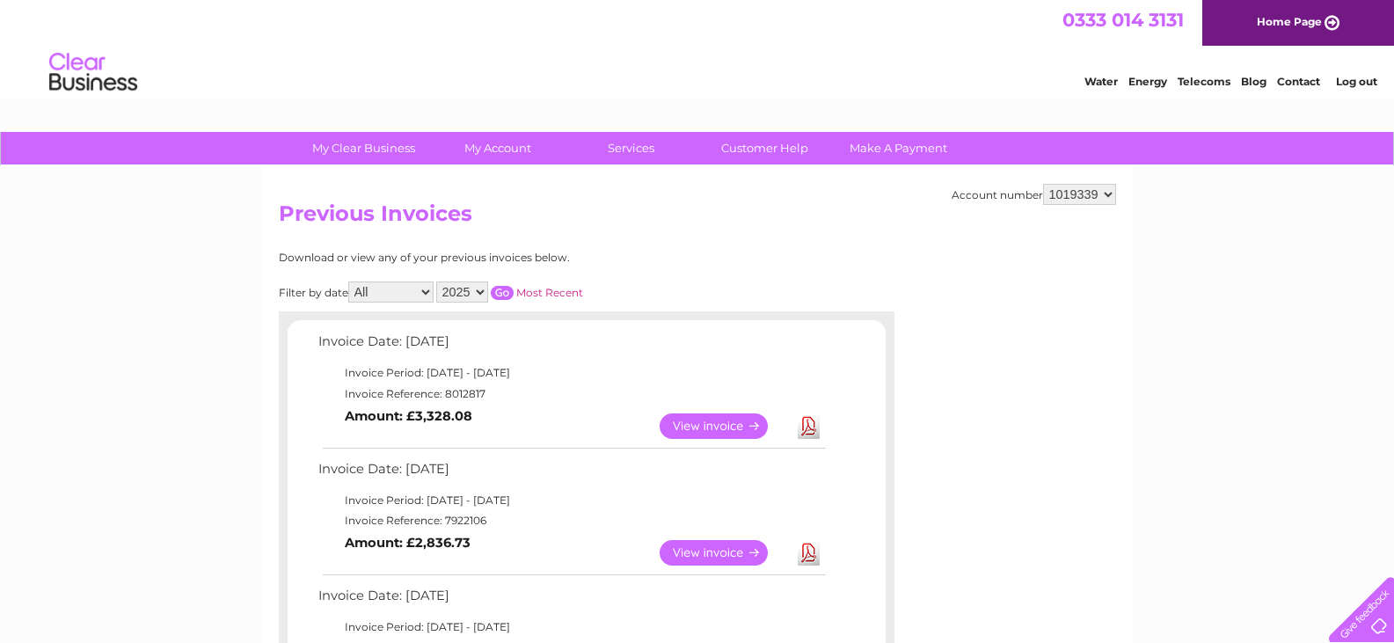
click at [475, 287] on select "2025 2024 2023 2022" at bounding box center [462, 291] width 52 height 21
click at [437, 281] on select "2025 2024 2023 2022" at bounding box center [462, 291] width 52 height 21
click at [503, 289] on input "button" at bounding box center [502, 293] width 23 height 14
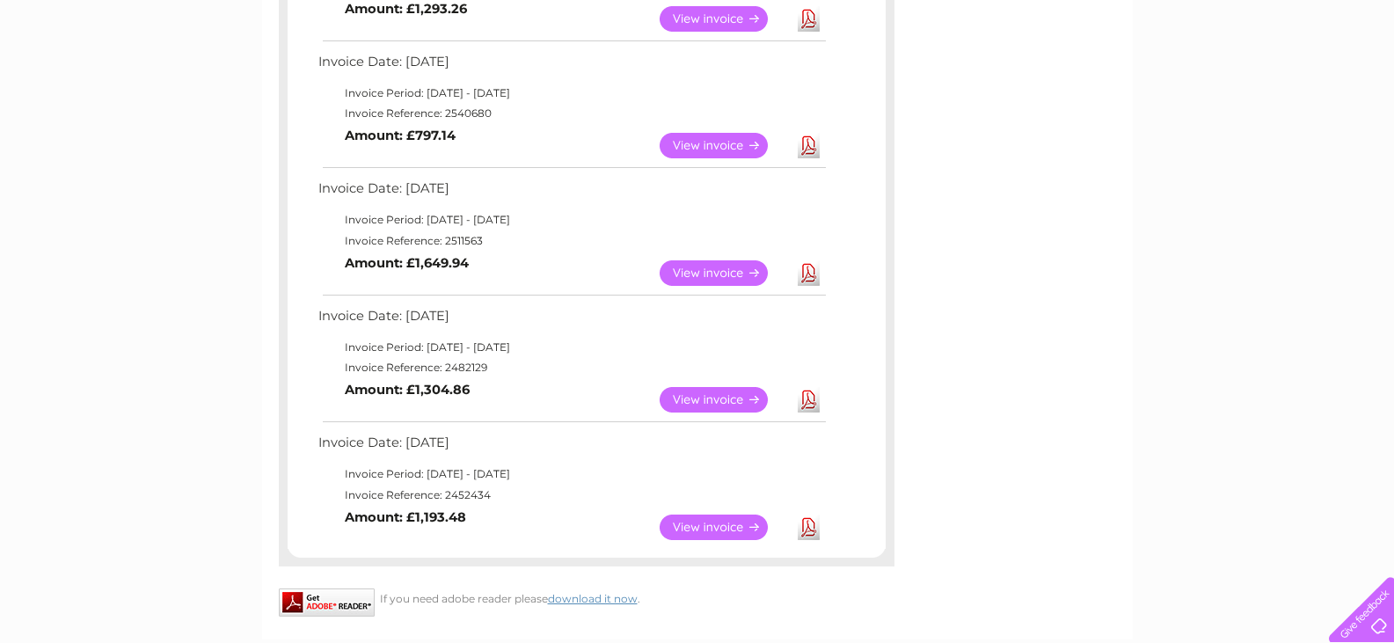
scroll to position [1231, 0]
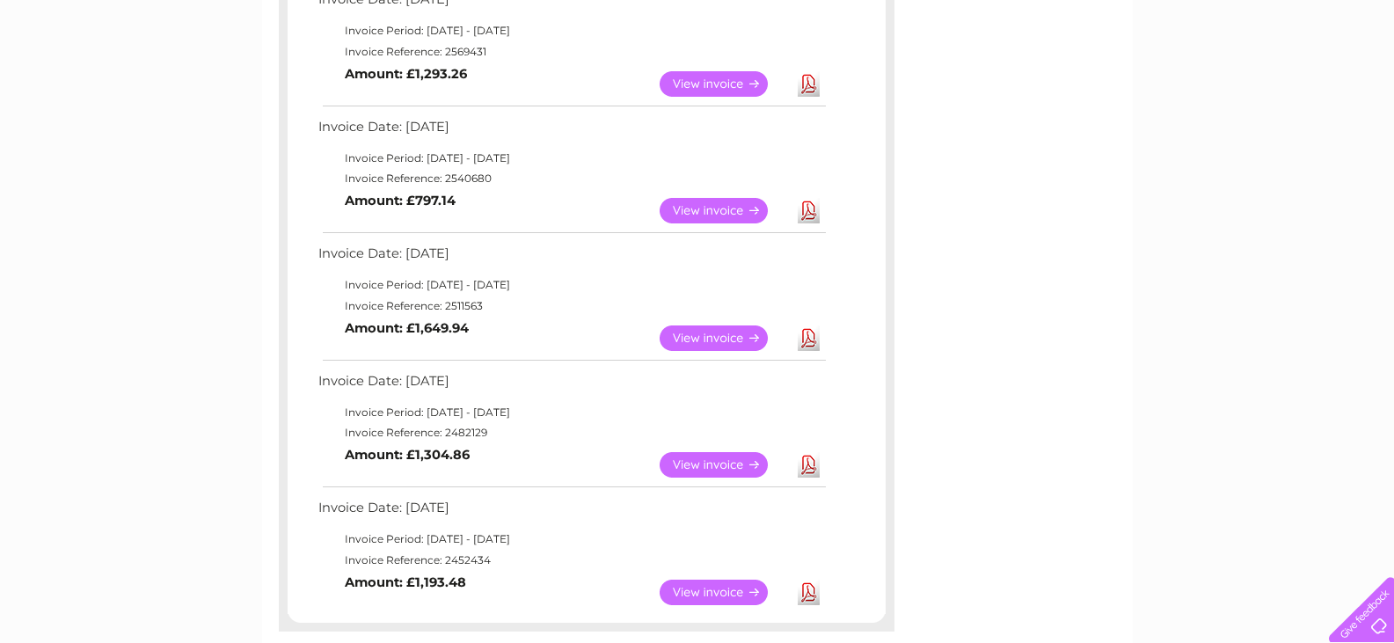
click at [809, 338] on link "Download" at bounding box center [809, 338] width 22 height 26
click at [809, 212] on link "Download" at bounding box center [809, 211] width 22 height 26
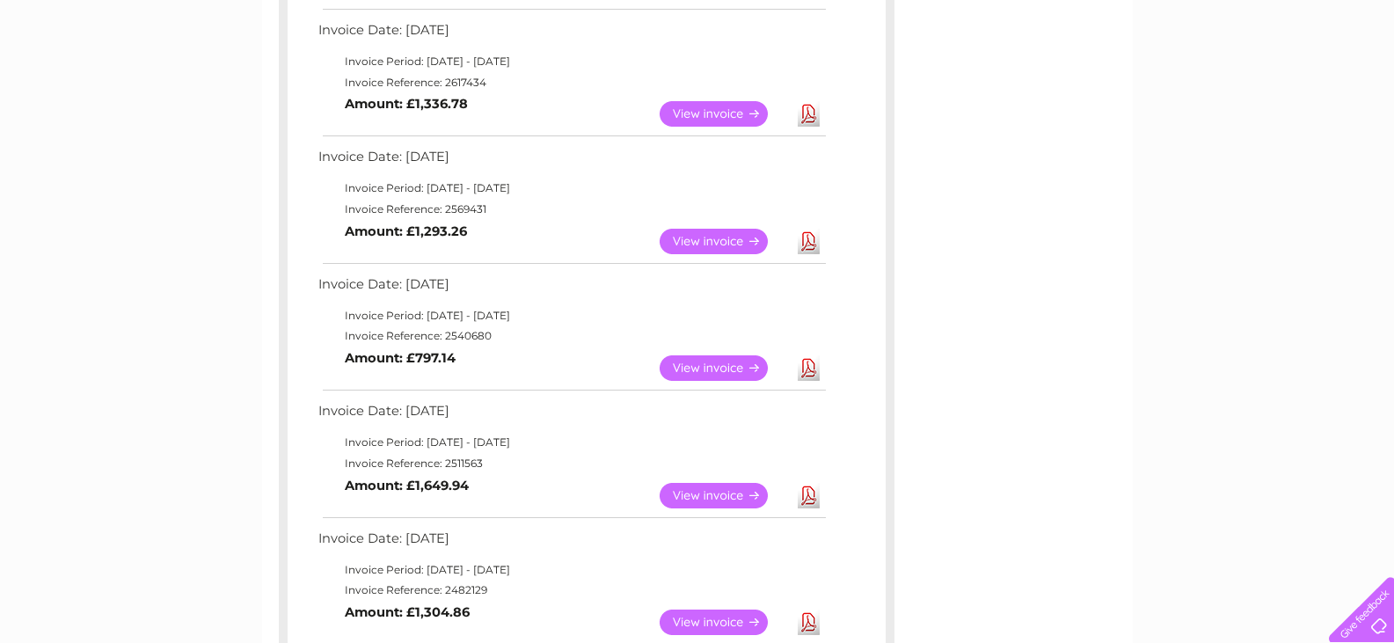
scroll to position [1055, 0]
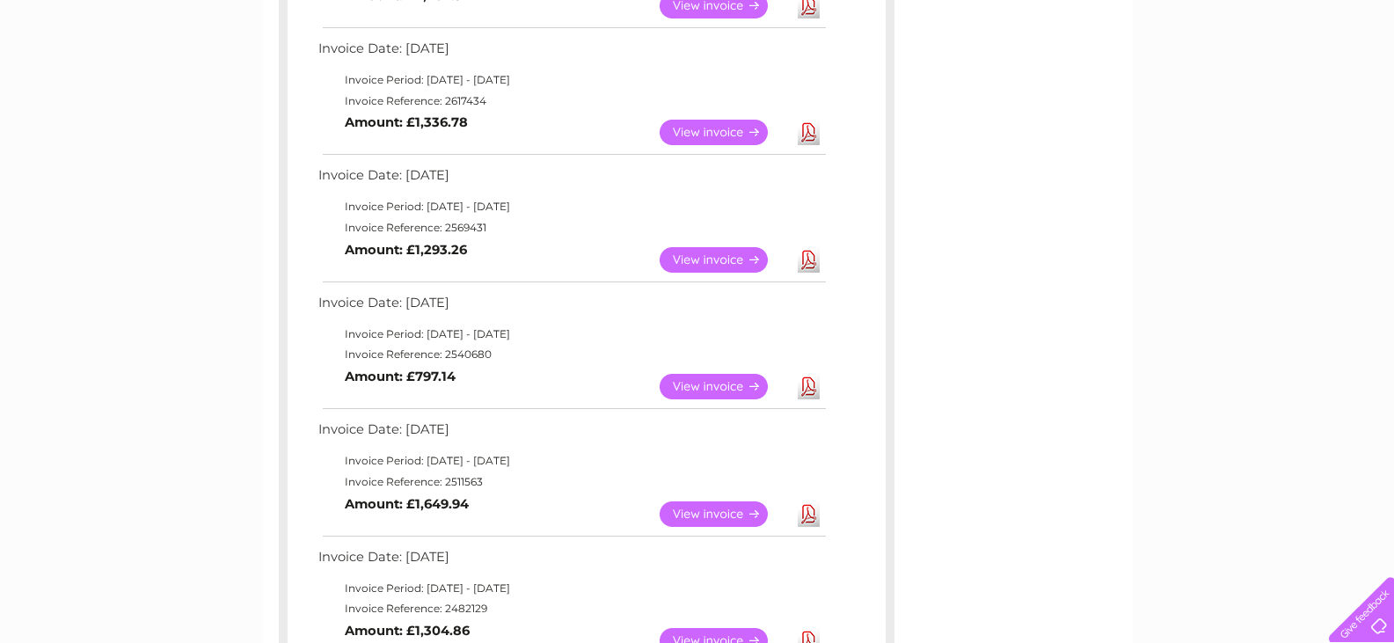
click at [811, 258] on link "Download" at bounding box center [809, 260] width 22 height 26
click at [811, 128] on link "Download" at bounding box center [809, 133] width 22 height 26
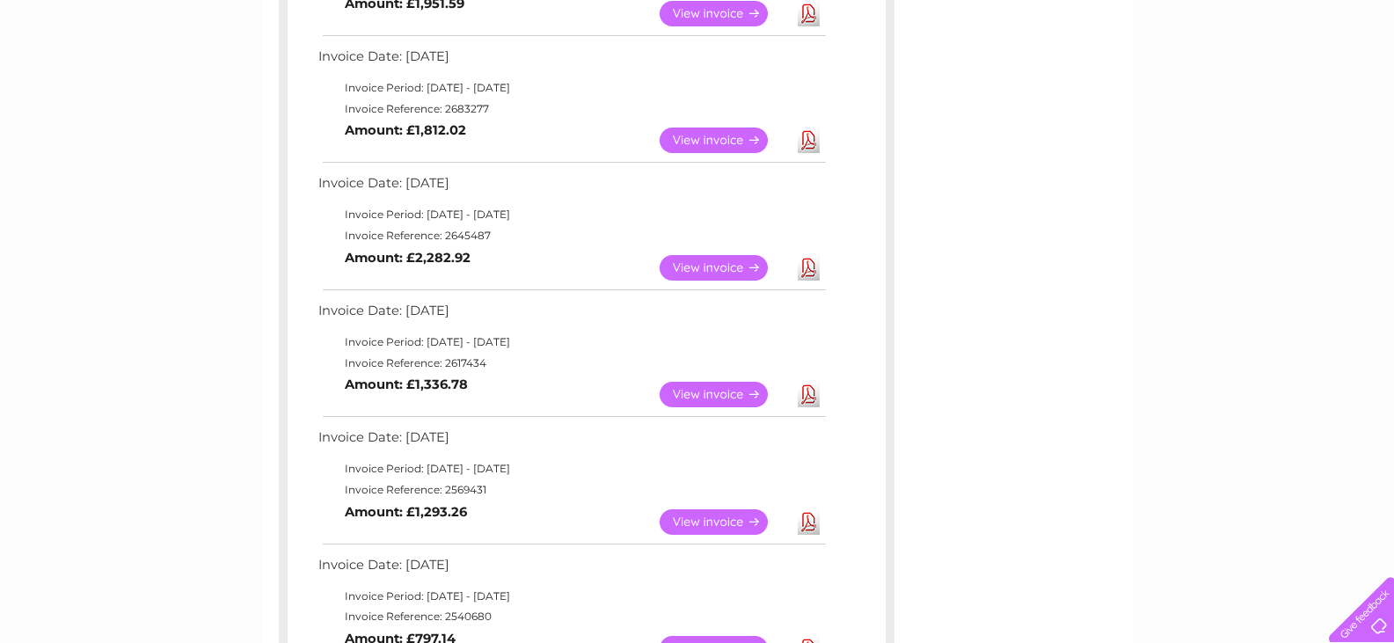
scroll to position [791, 0]
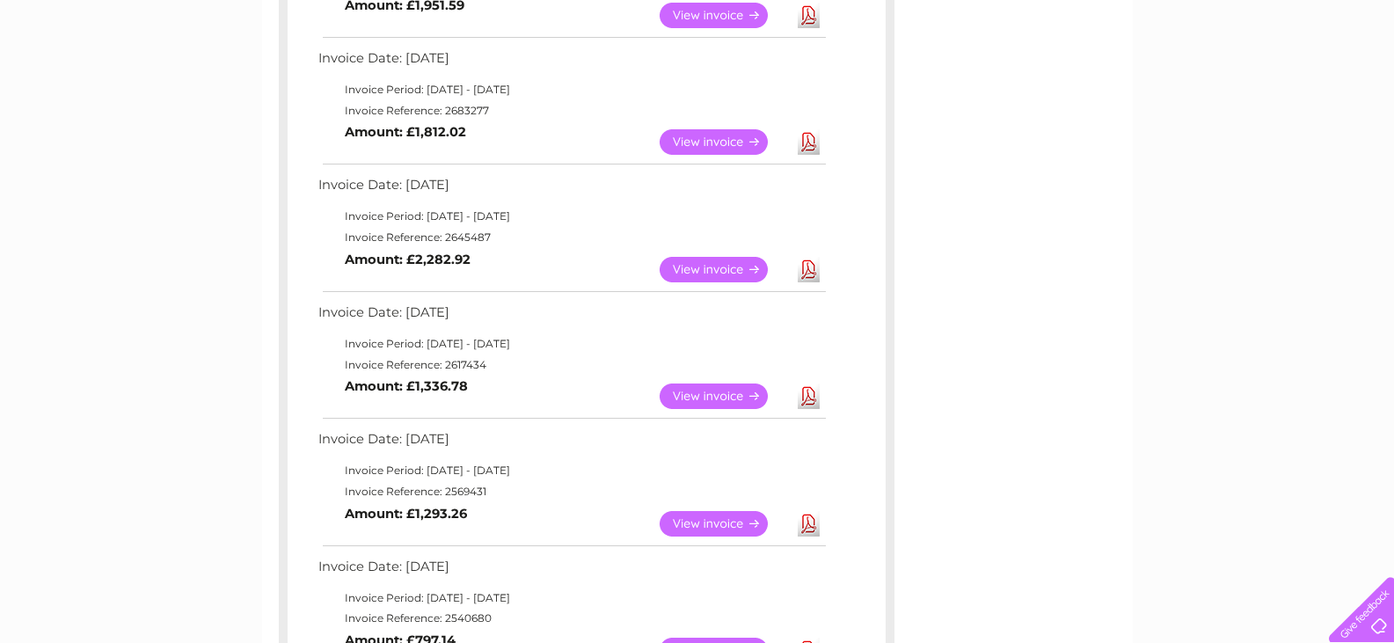
click at [805, 278] on link "Download" at bounding box center [809, 270] width 22 height 26
click at [803, 144] on link "Download" at bounding box center [809, 142] width 22 height 26
click at [806, 21] on link "Download" at bounding box center [809, 16] width 22 height 26
click at [818, 270] on link "Download" at bounding box center [809, 270] width 22 height 26
click at [807, 143] on link "Download" at bounding box center [809, 142] width 22 height 26
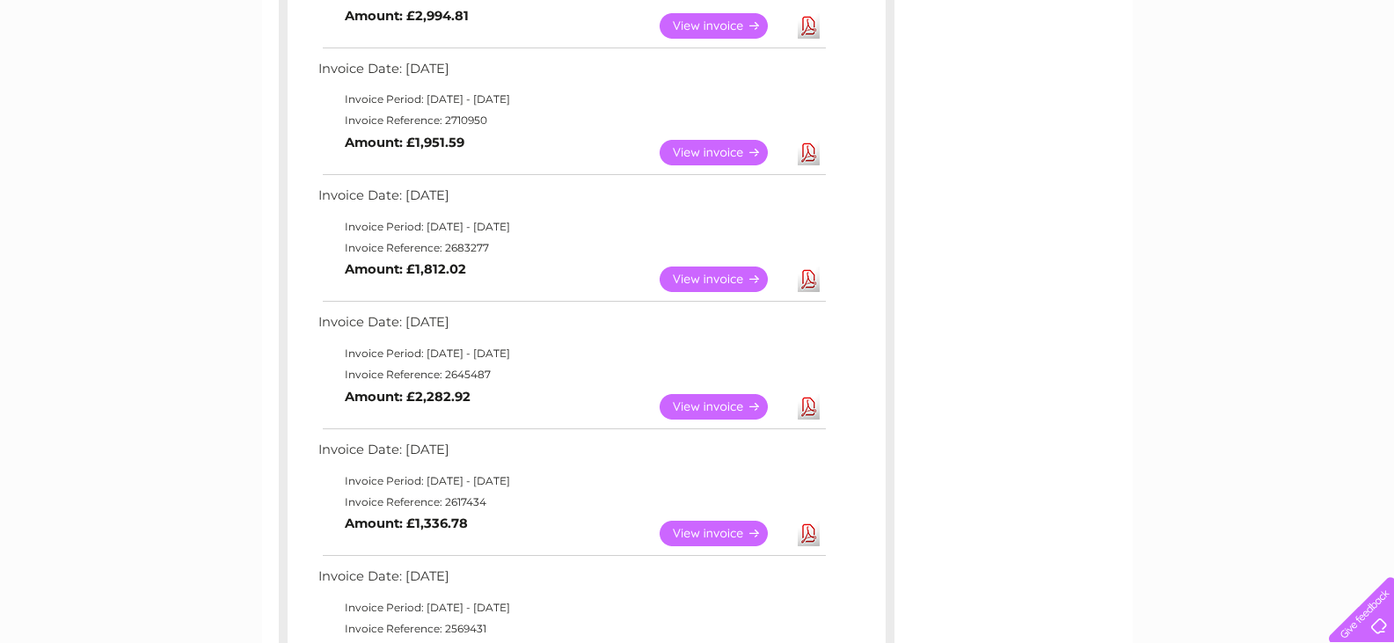
scroll to position [616, 0]
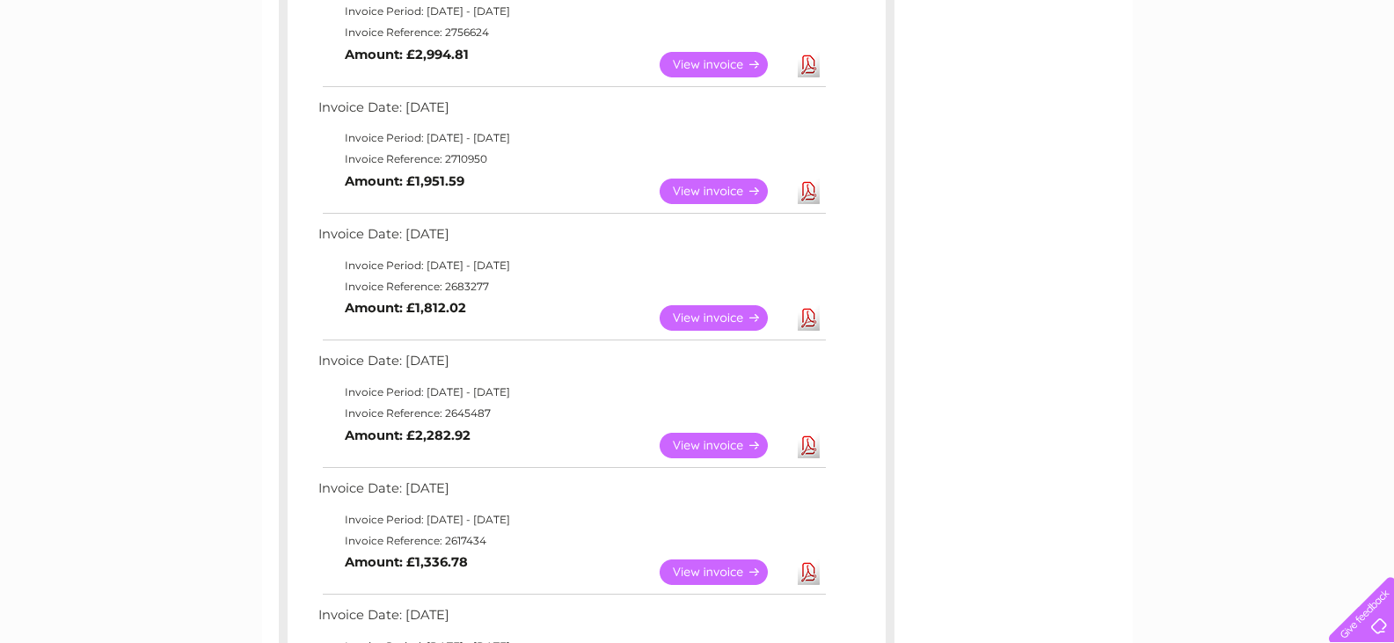
click at [812, 192] on link "Download" at bounding box center [809, 192] width 22 height 26
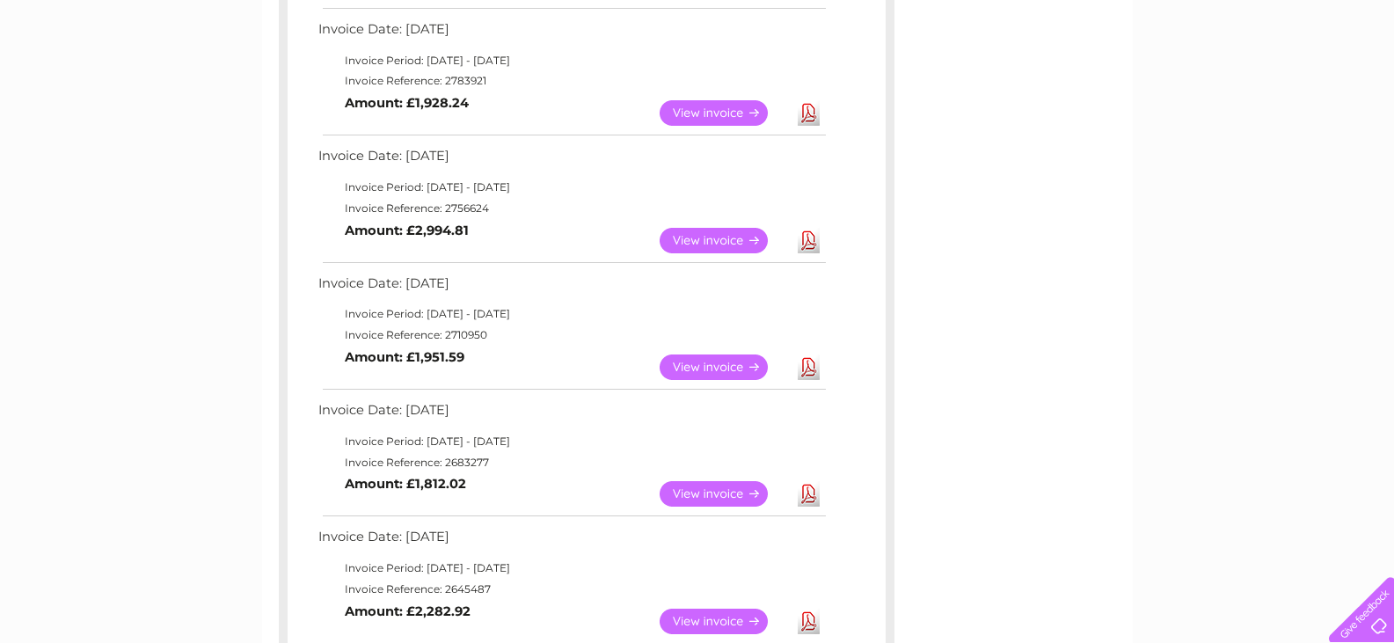
scroll to position [440, 0]
click at [811, 241] on link "Download" at bounding box center [809, 241] width 22 height 26
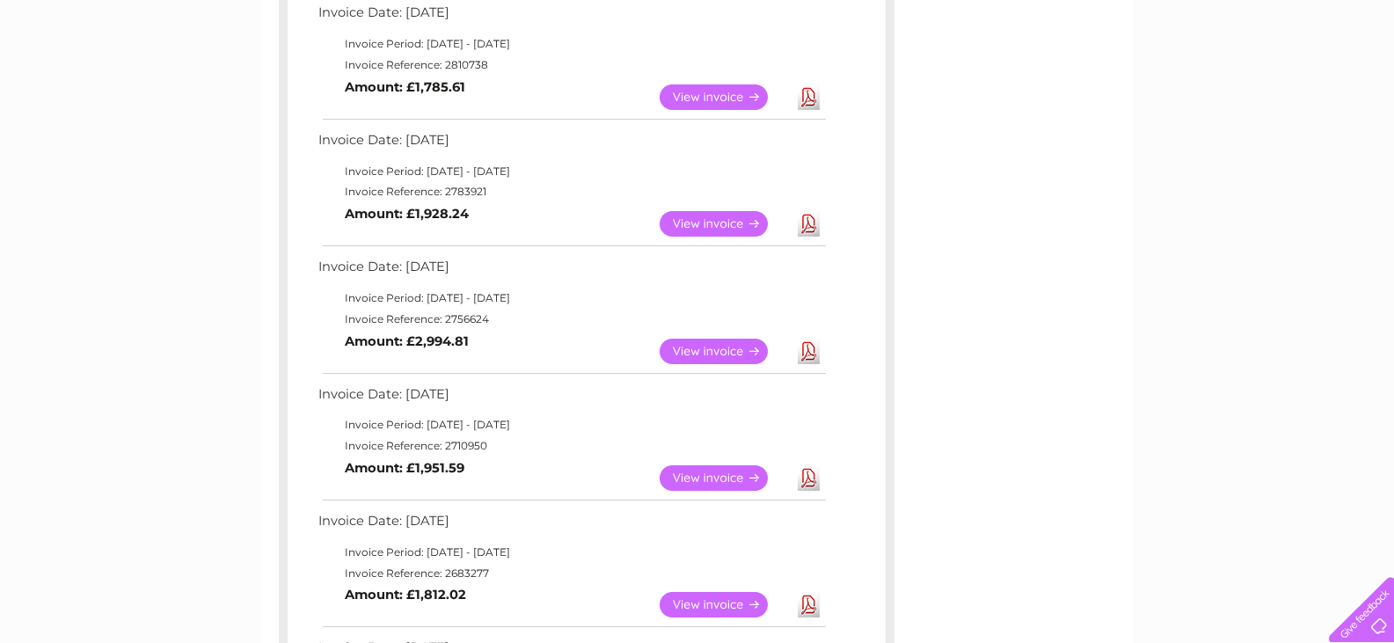
scroll to position [264, 0]
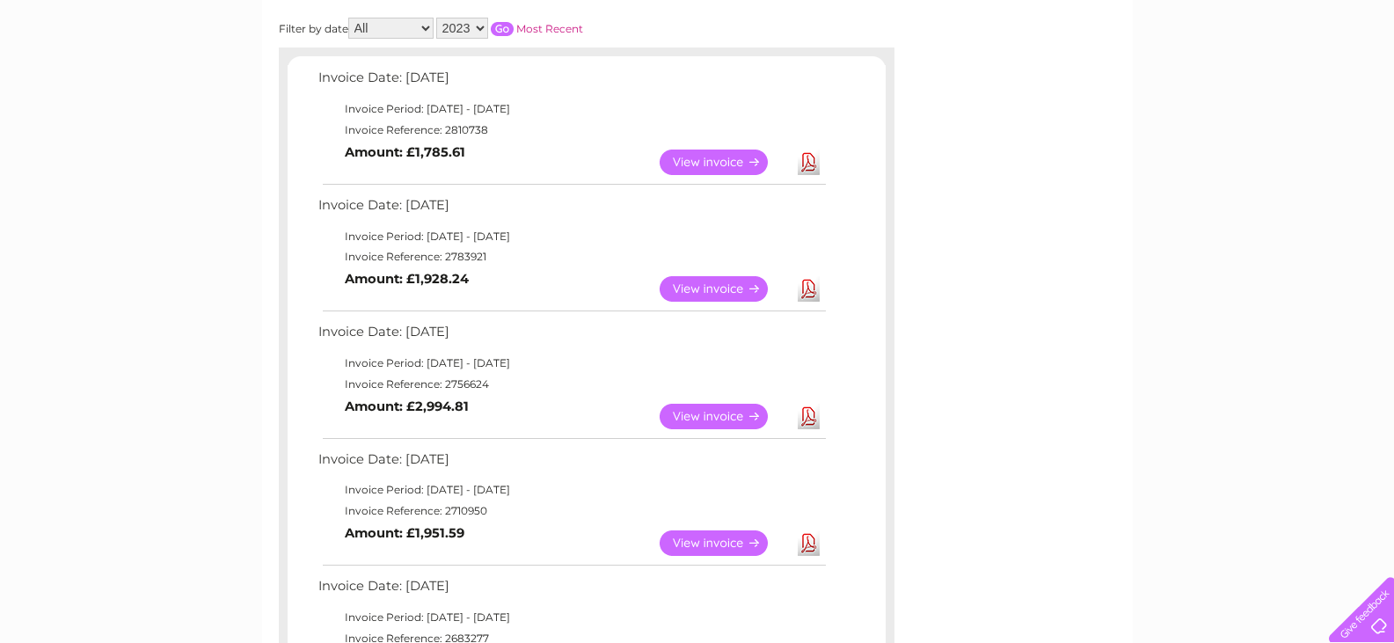
click at [806, 289] on link "Download" at bounding box center [809, 289] width 22 height 26
click at [809, 160] on link "Download" at bounding box center [809, 162] width 22 height 26
click at [485, 26] on select "2025 2024 2023 2022" at bounding box center [462, 28] width 52 height 21
click at [437, 18] on select "2025 2024 2023 2022" at bounding box center [462, 28] width 52 height 21
click at [503, 30] on input "button" at bounding box center [502, 29] width 23 height 14
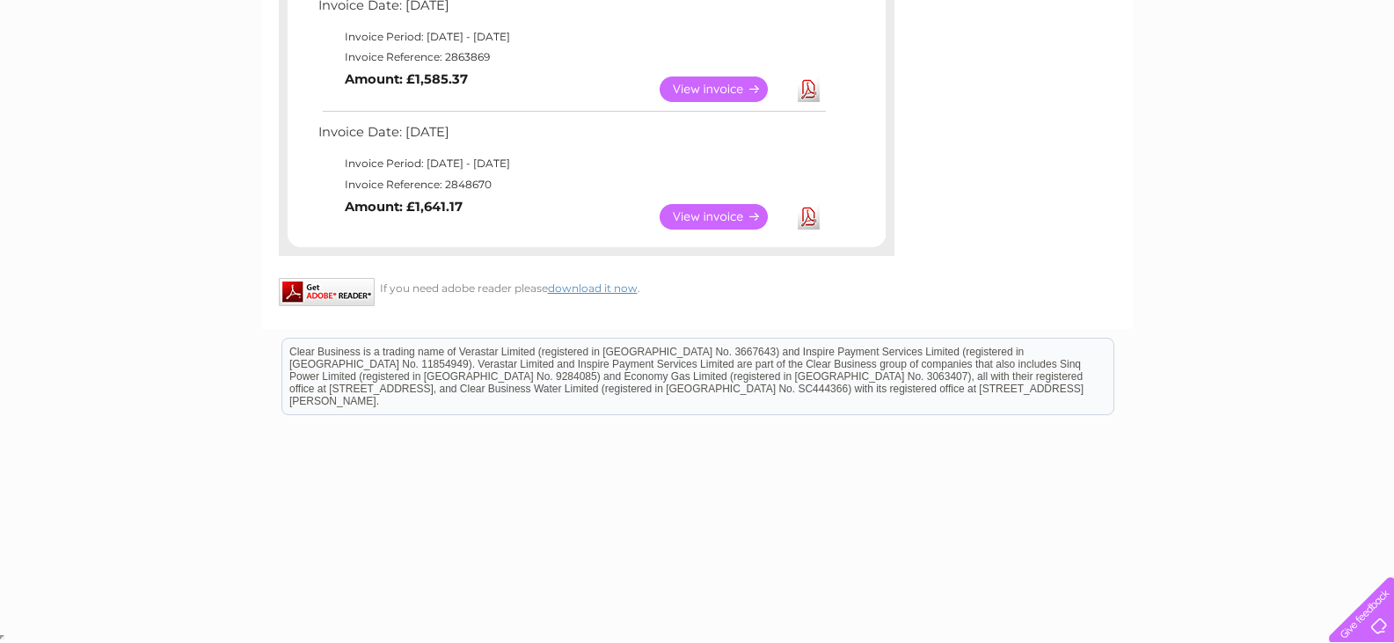
scroll to position [1549, 0]
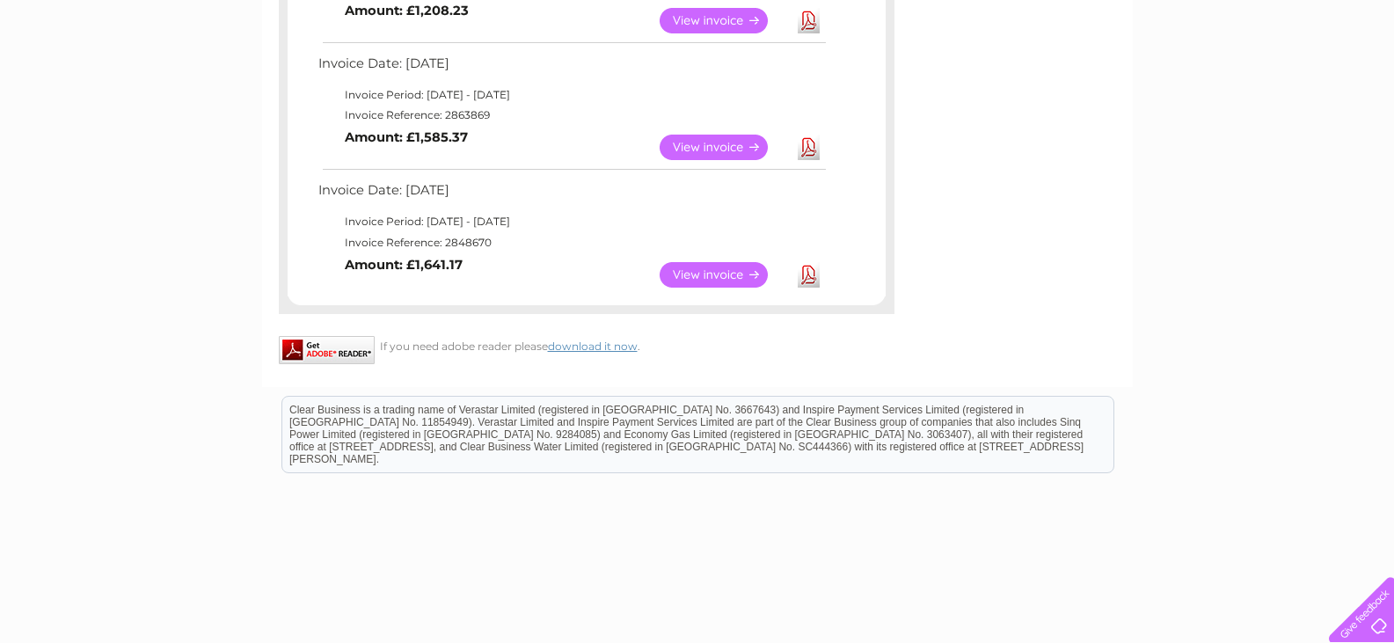
click at [806, 276] on link "Download" at bounding box center [809, 275] width 22 height 26
click at [805, 149] on link "Download" at bounding box center [809, 148] width 22 height 26
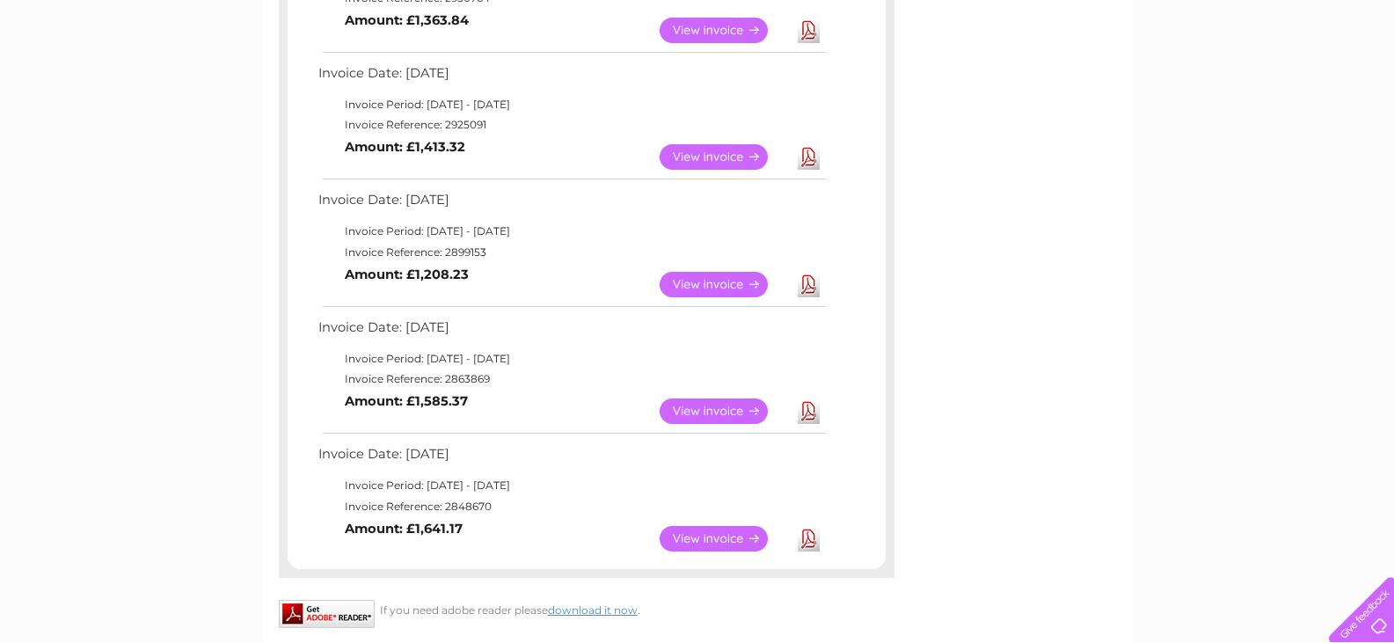
scroll to position [1197, 0]
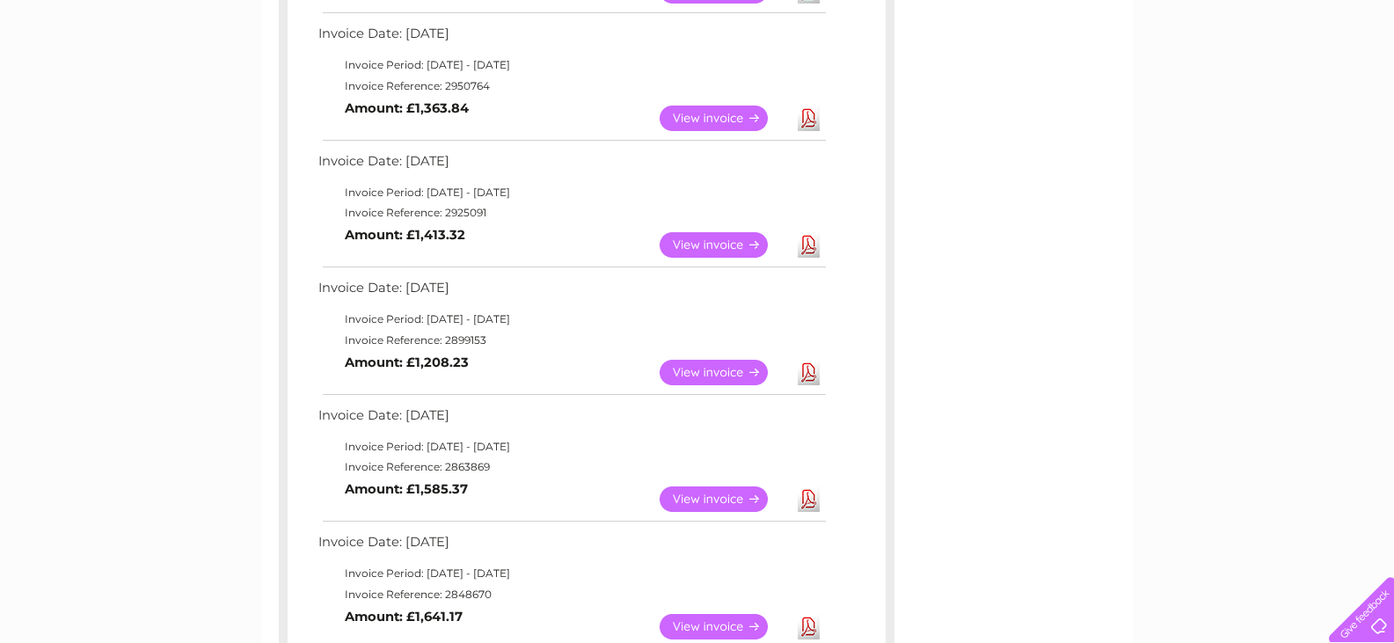
click at [806, 375] on link "Download" at bounding box center [809, 373] width 22 height 26
click at [802, 246] on link "Download" at bounding box center [809, 245] width 22 height 26
click at [812, 114] on link "Download" at bounding box center [809, 119] width 22 height 26
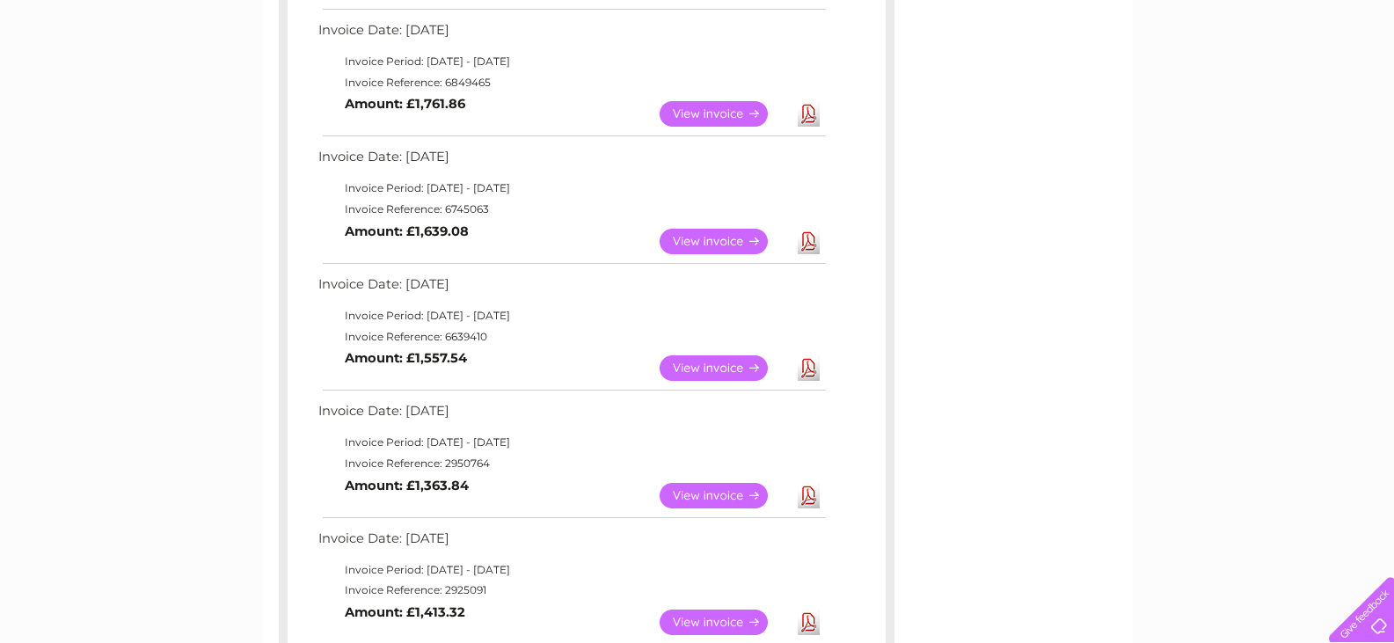
scroll to position [757, 0]
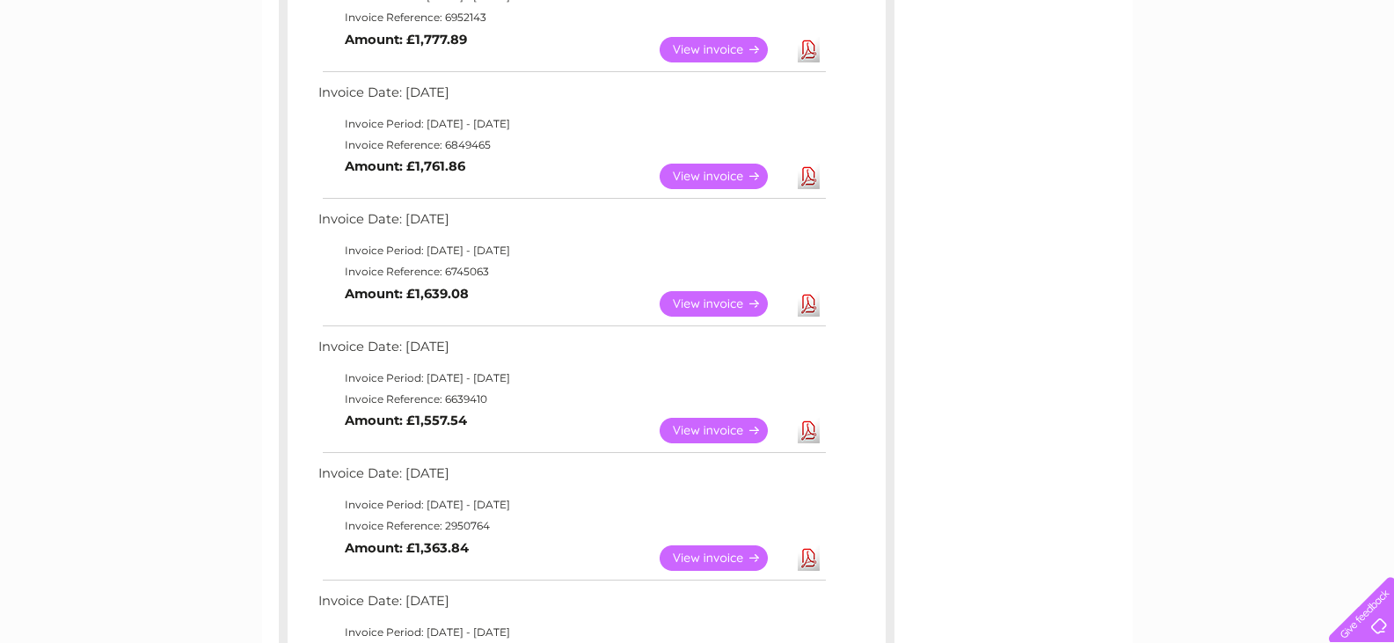
click at [807, 296] on link "Download" at bounding box center [809, 304] width 22 height 26
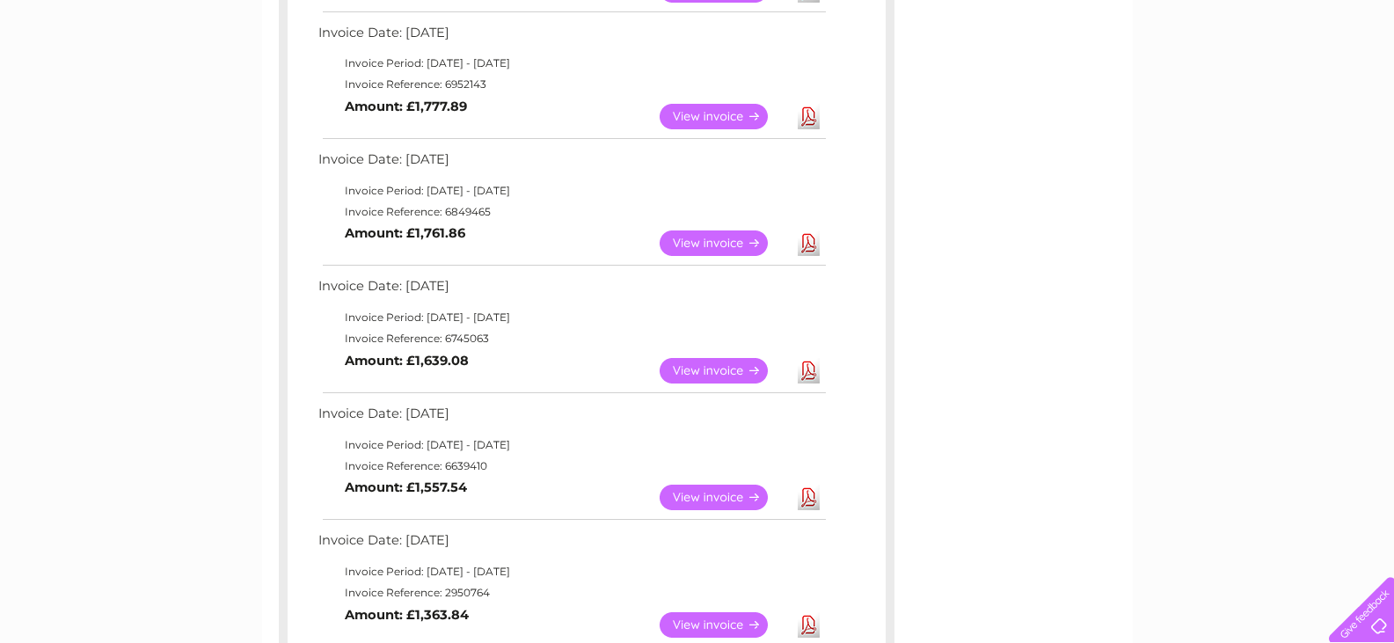
scroll to position [669, 0]
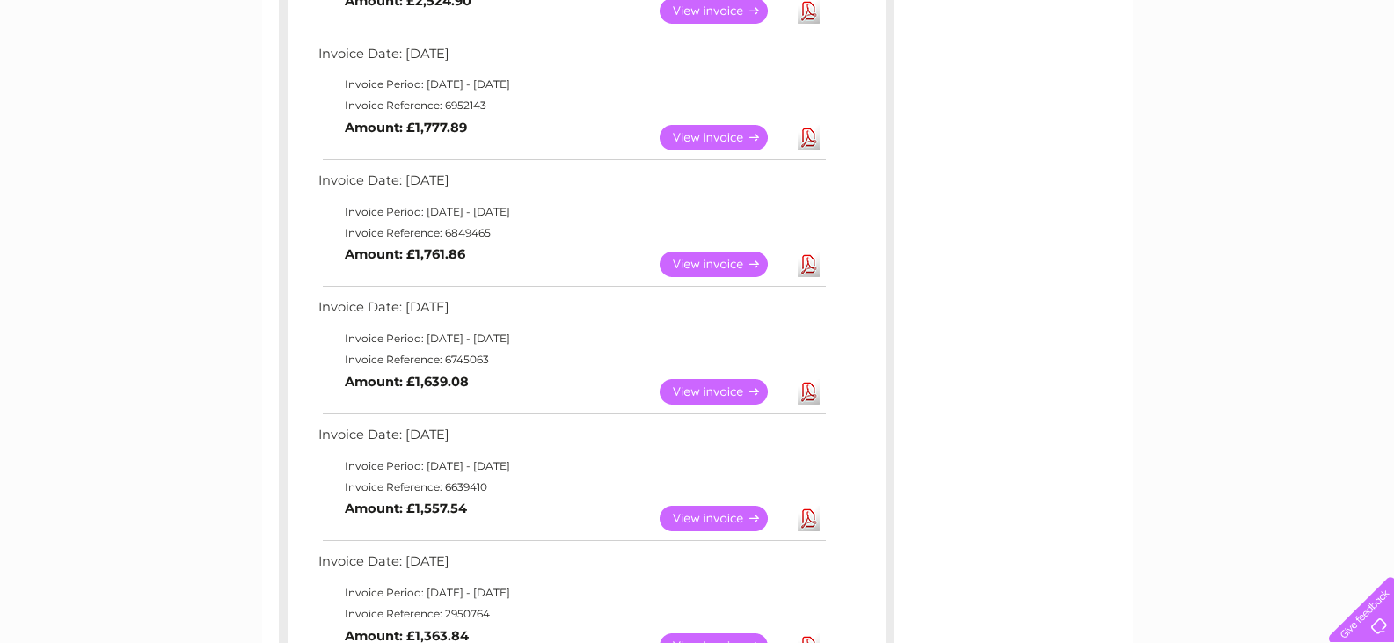
click at [806, 390] on link "Download" at bounding box center [809, 392] width 22 height 26
click at [810, 519] on link "Download" at bounding box center [809, 519] width 22 height 26
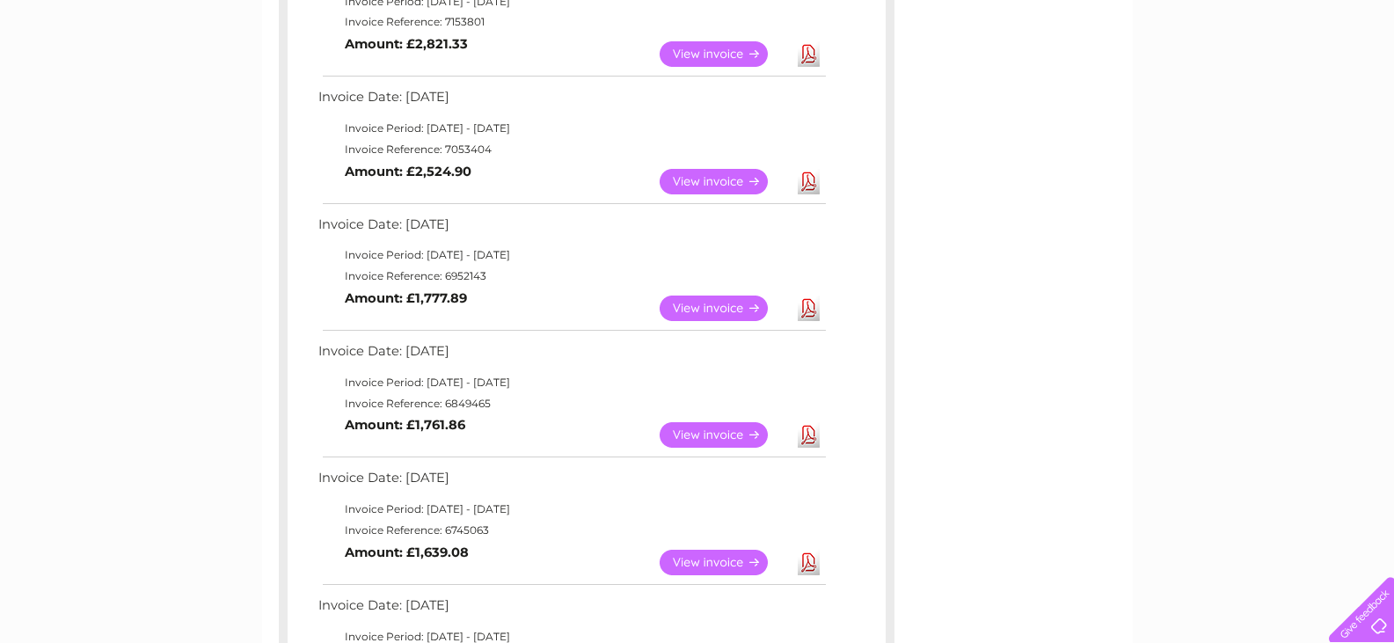
scroll to position [493, 0]
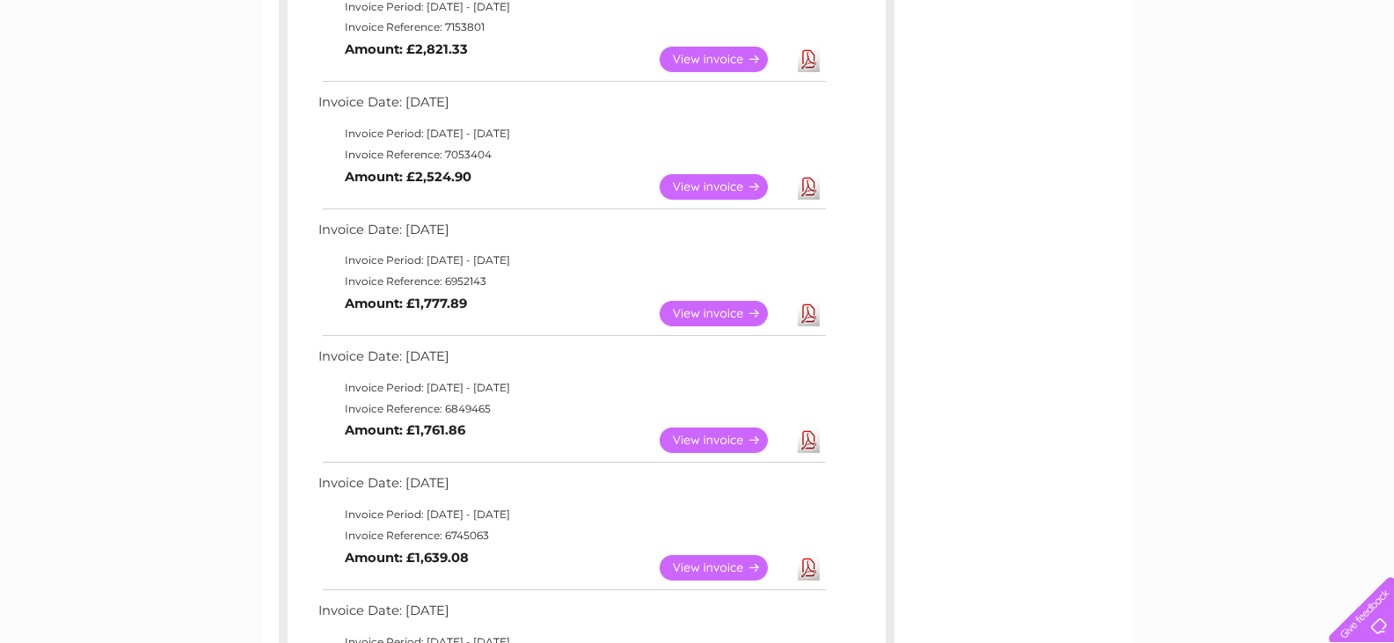
click at [811, 434] on link "Download" at bounding box center [809, 440] width 22 height 26
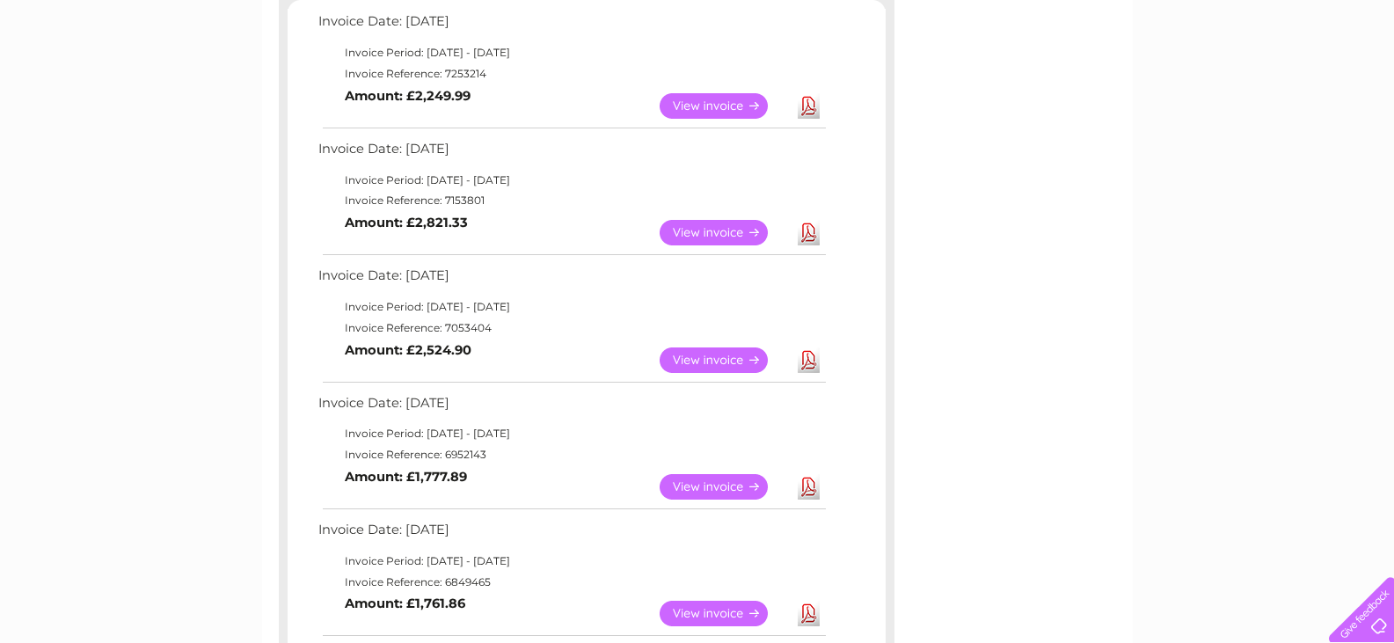
scroll to position [317, 0]
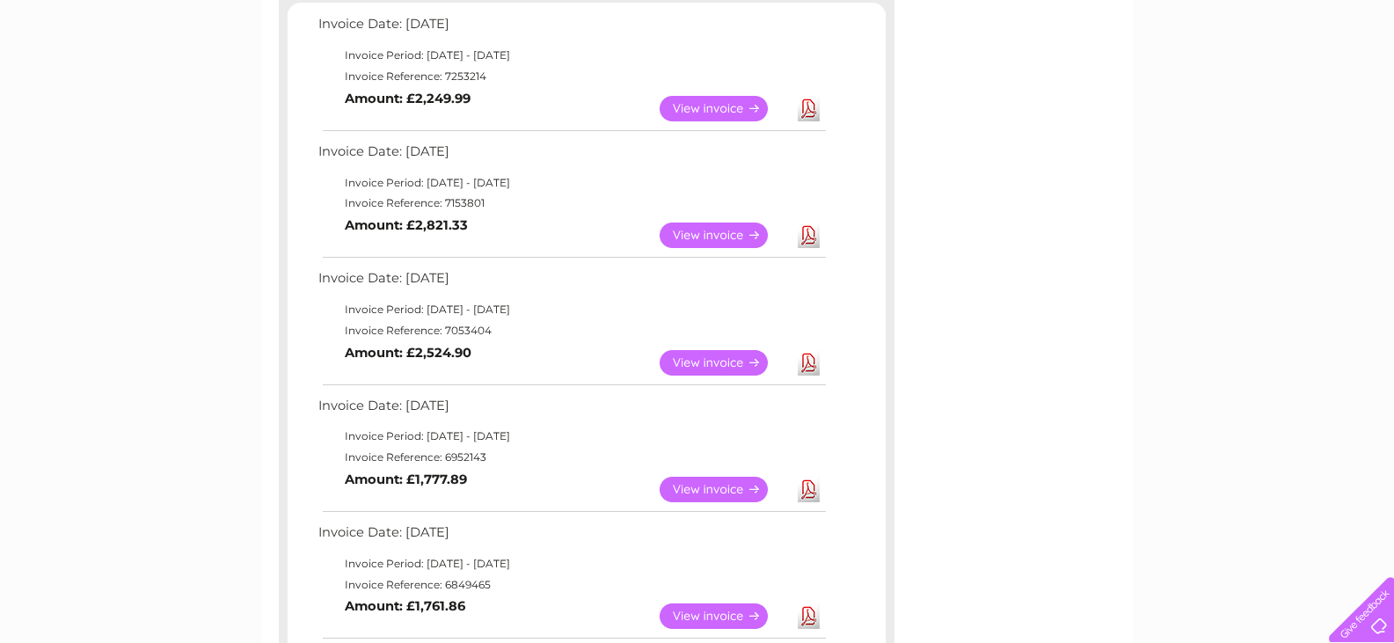
click at [806, 485] on link "Download" at bounding box center [809, 490] width 22 height 26
click at [811, 358] on link "Download" at bounding box center [809, 363] width 22 height 26
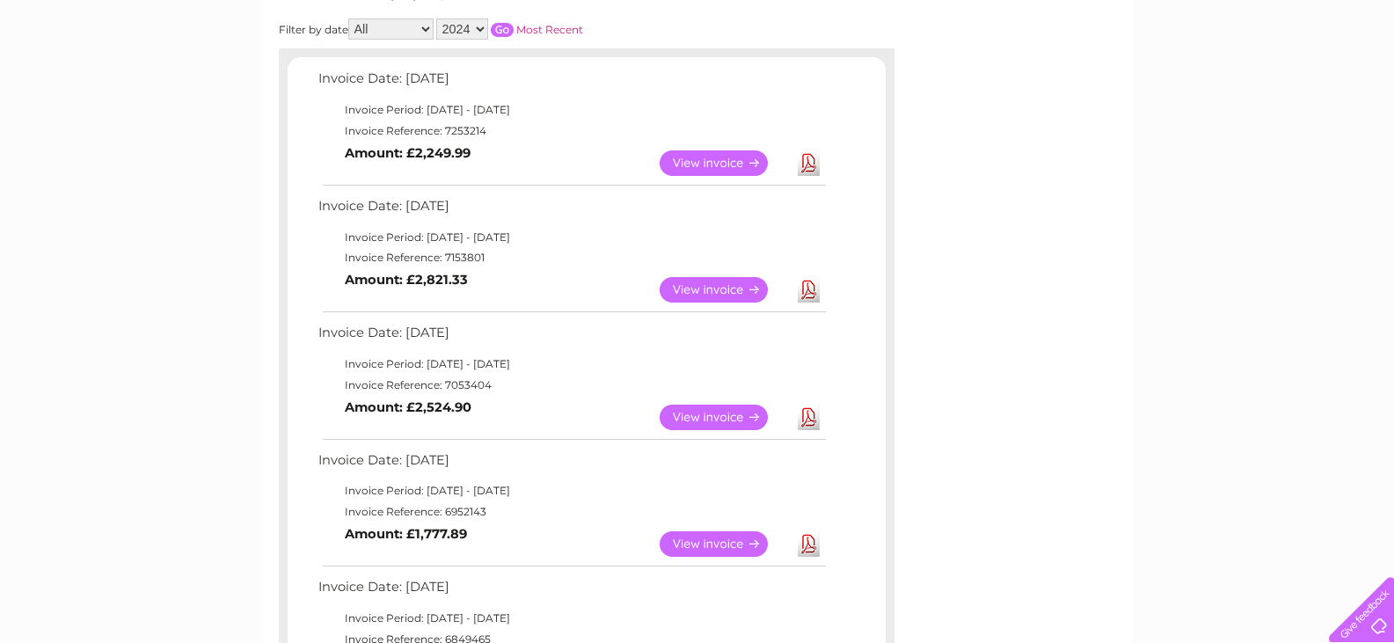
scroll to position [230, 0]
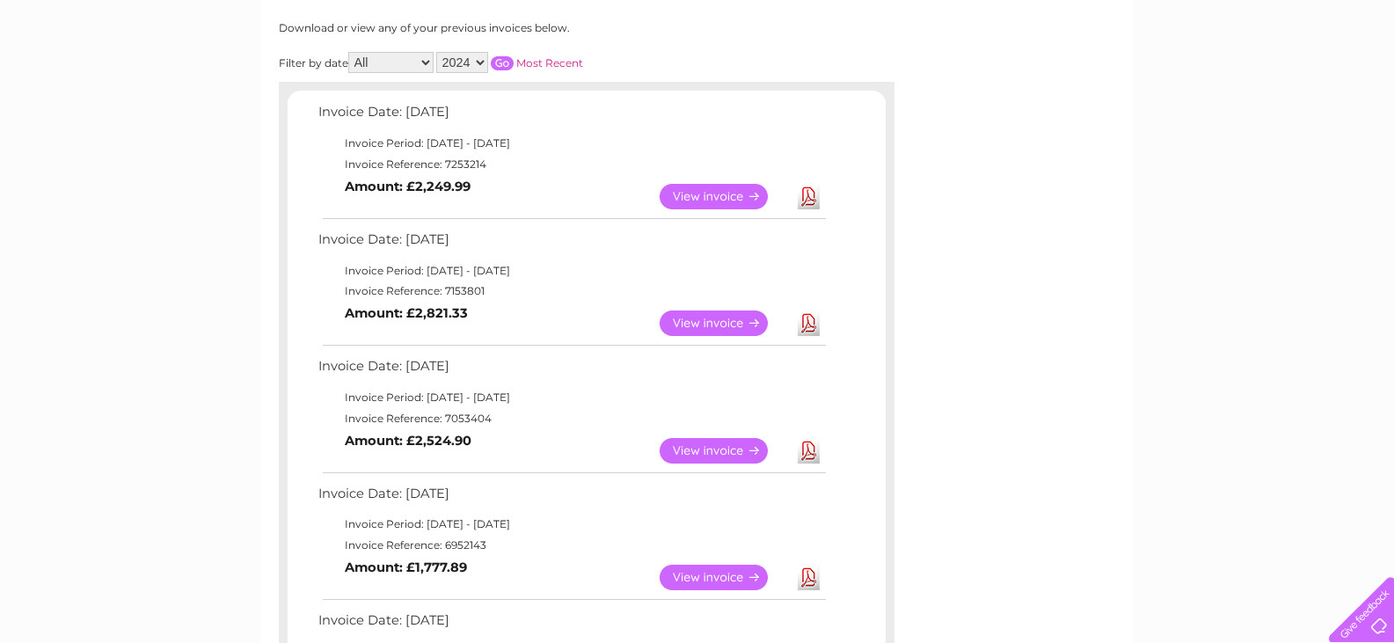
click at [812, 317] on link "Download" at bounding box center [809, 323] width 22 height 26
click at [811, 194] on link "Download" at bounding box center [809, 197] width 22 height 26
click at [480, 66] on select "2025 2024 2023 2022" at bounding box center [462, 62] width 52 height 21
select select "2025"
click at [437, 52] on select "2025 2024 2023 2022" at bounding box center [462, 62] width 52 height 21
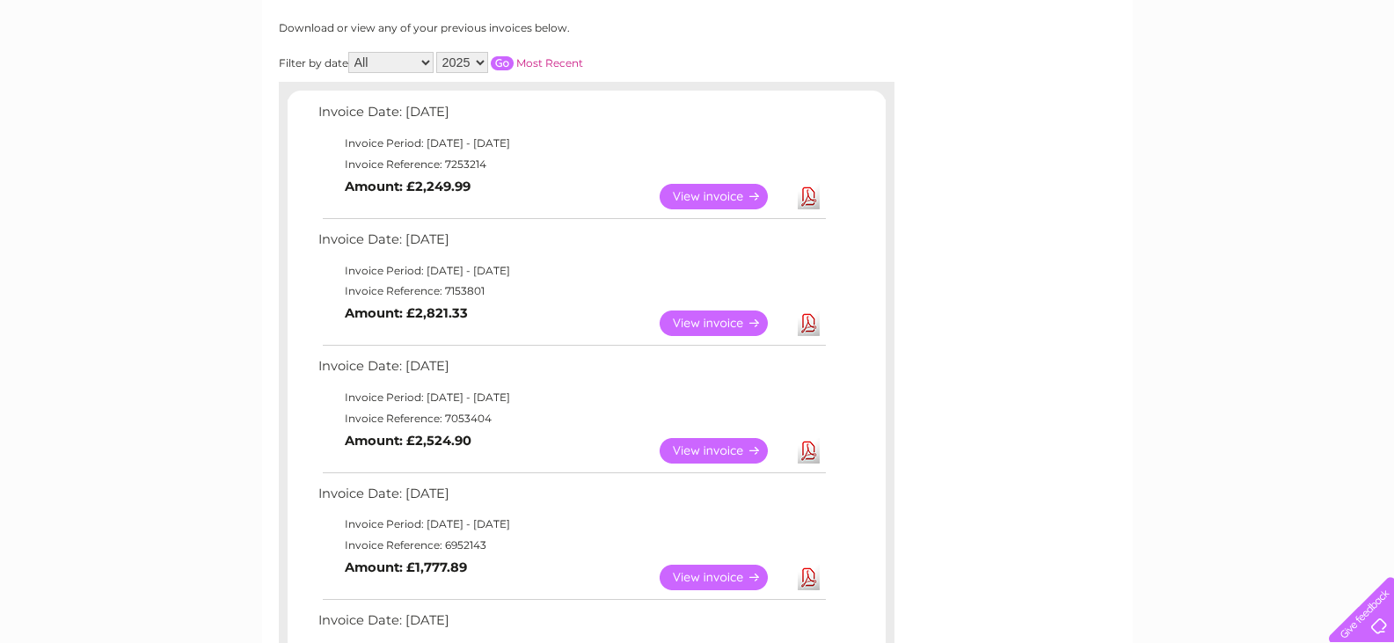
click at [503, 62] on input "button" at bounding box center [502, 63] width 23 height 14
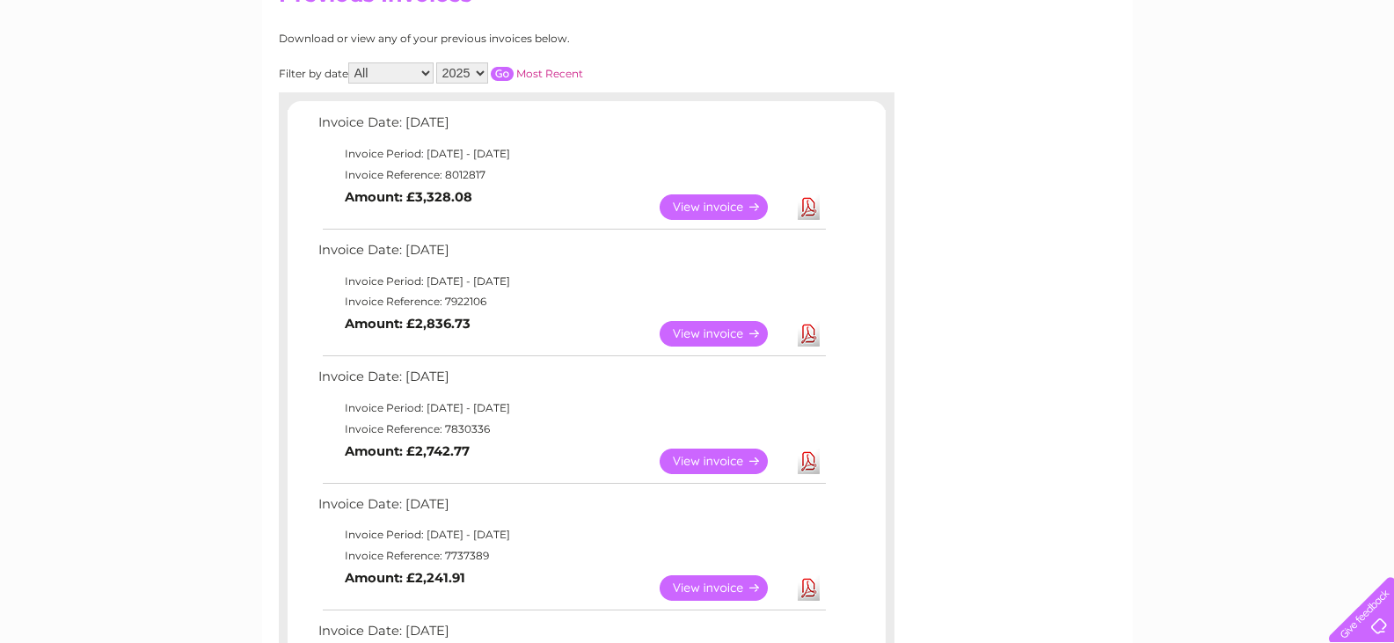
scroll to position [835, 0]
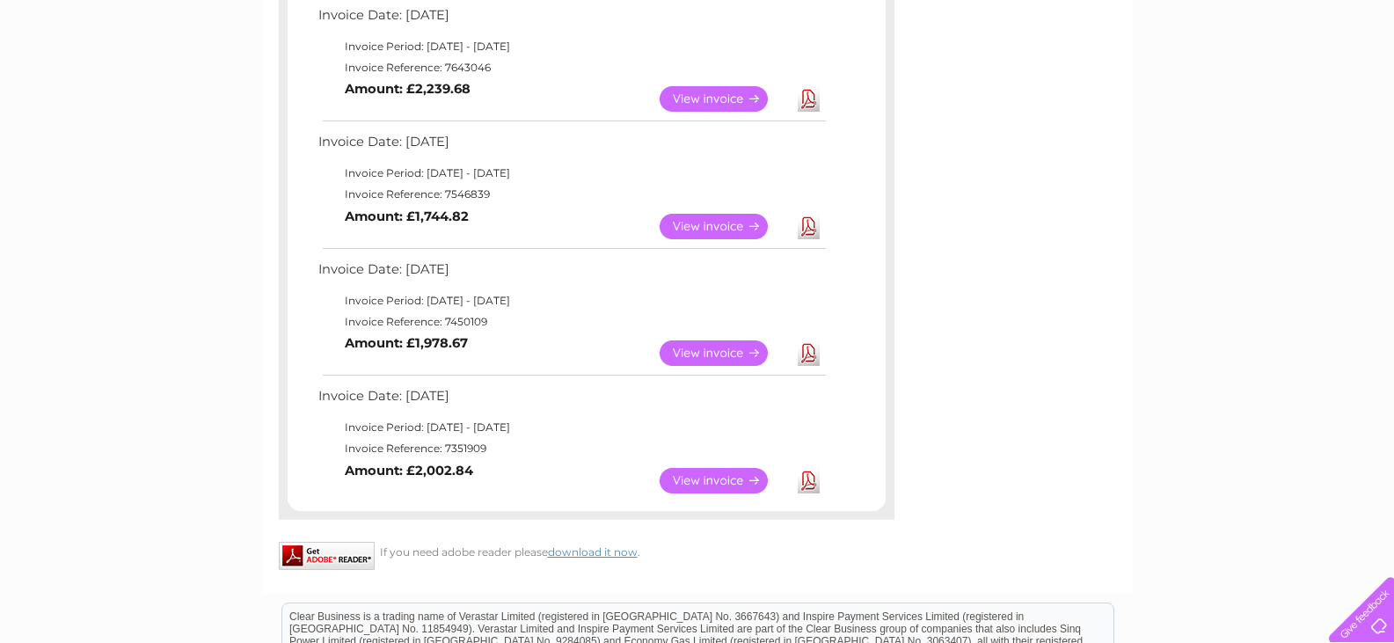
click at [806, 483] on link "Download" at bounding box center [809, 481] width 22 height 26
click at [813, 354] on link "Download" at bounding box center [809, 353] width 22 height 26
click at [807, 217] on link "Download" at bounding box center [809, 227] width 22 height 26
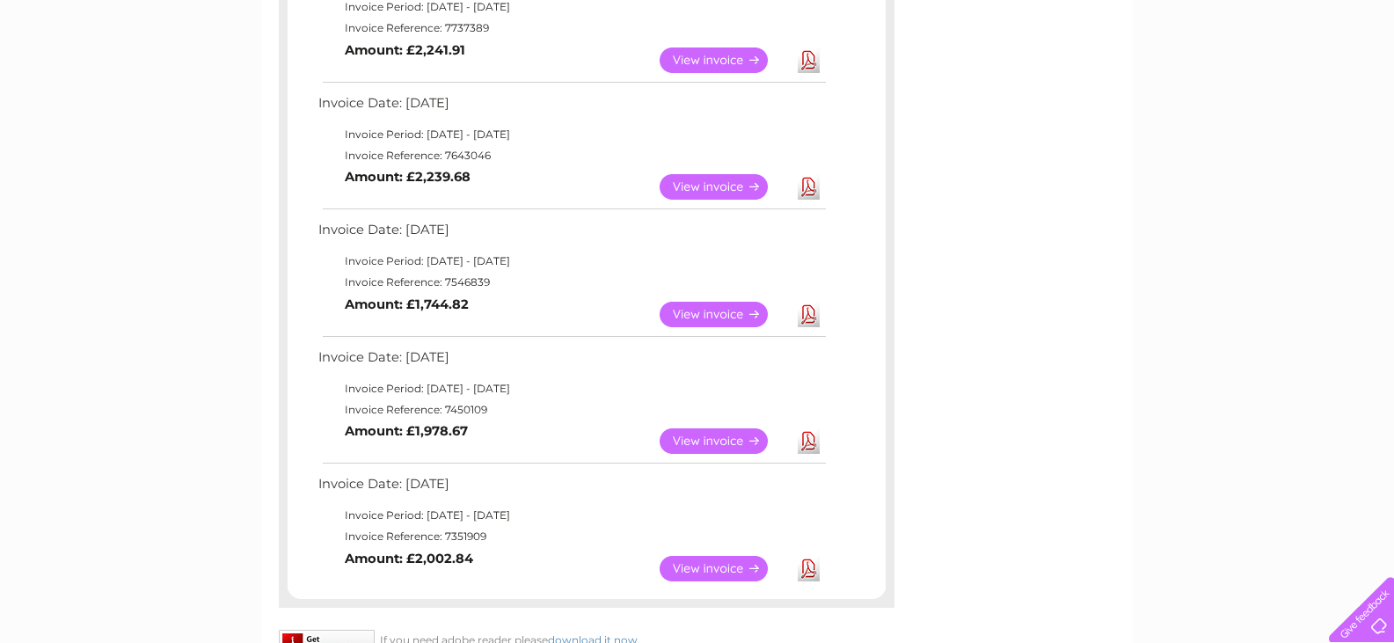
scroll to position [659, 0]
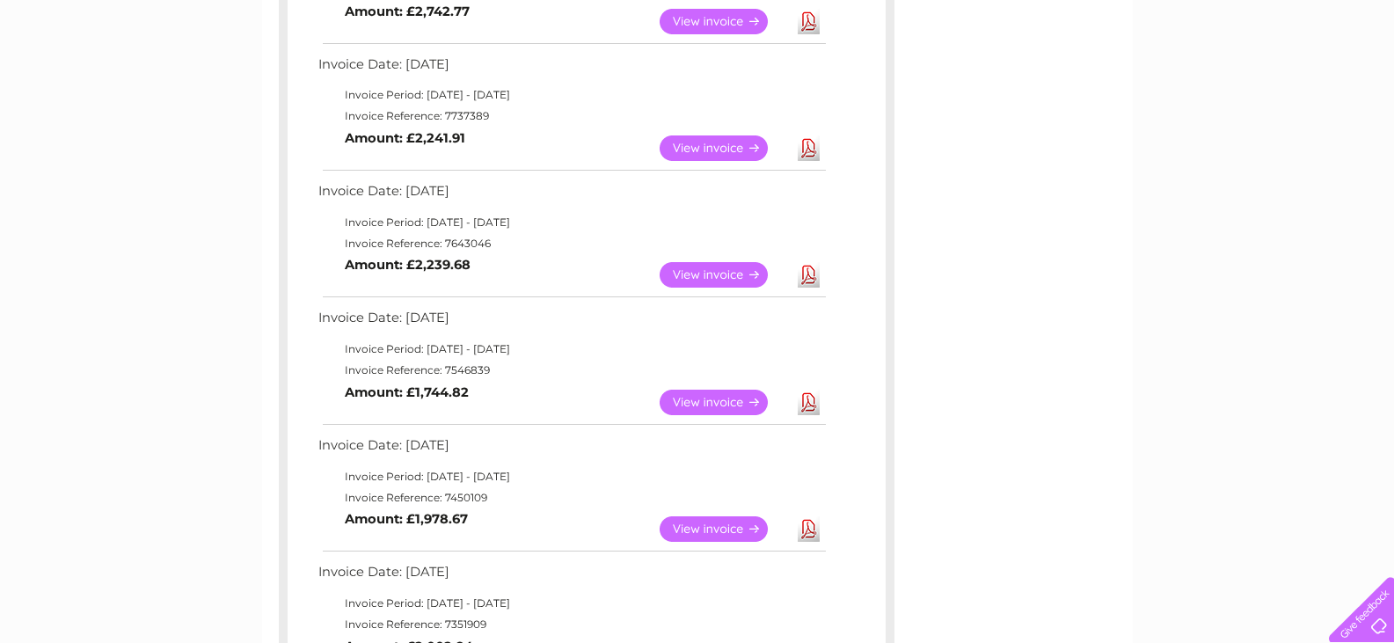
click at [806, 271] on link "Download" at bounding box center [809, 275] width 22 height 26
drag, startPoint x: 406, startPoint y: 392, endPoint x: 484, endPoint y: 389, distance: 77.5
click at [484, 389] on td "View Download Amount: £1,744.82" at bounding box center [571, 402] width 514 height 43
drag, startPoint x: 484, startPoint y: 389, endPoint x: 403, endPoint y: 391, distance: 80.9
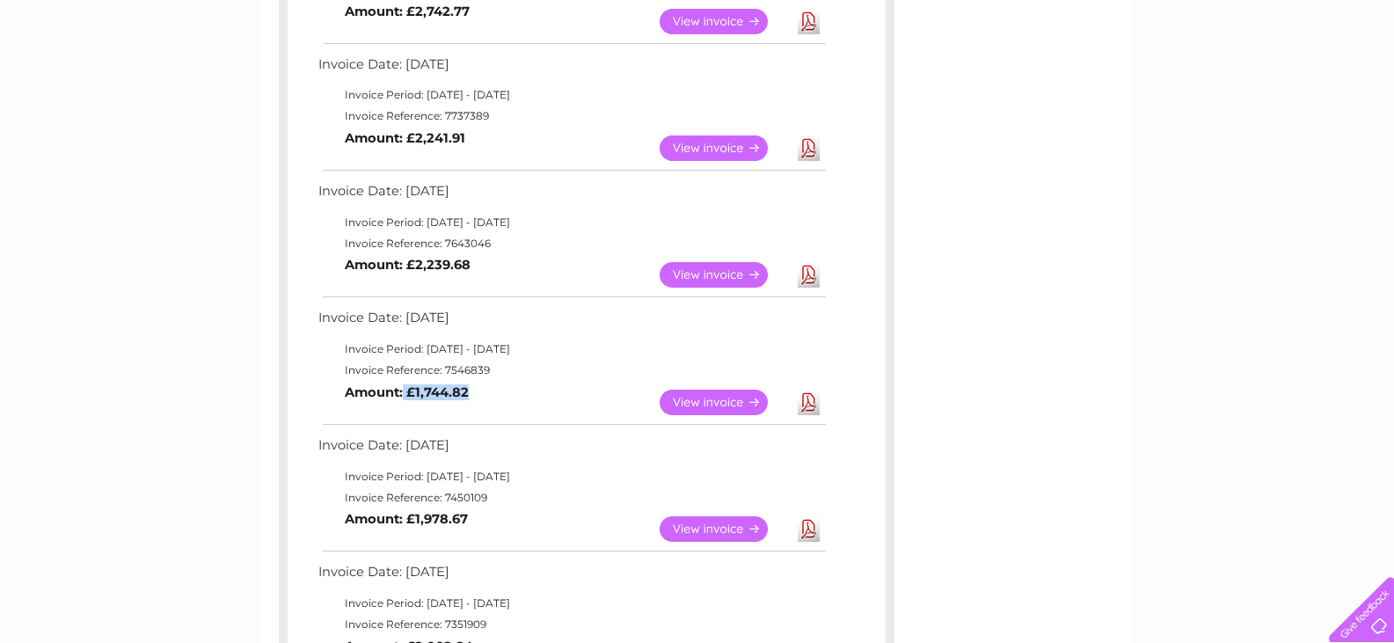
click at [403, 391] on td "View Download Amount: £1,744.82" at bounding box center [571, 402] width 514 height 43
click at [403, 391] on b "Amount: £1,744.82" at bounding box center [407, 392] width 124 height 16
drag, startPoint x: 413, startPoint y: 392, endPoint x: 495, endPoint y: 393, distance: 81.8
click at [495, 393] on td "View Download Amount: £1,744.82" at bounding box center [571, 402] width 514 height 43
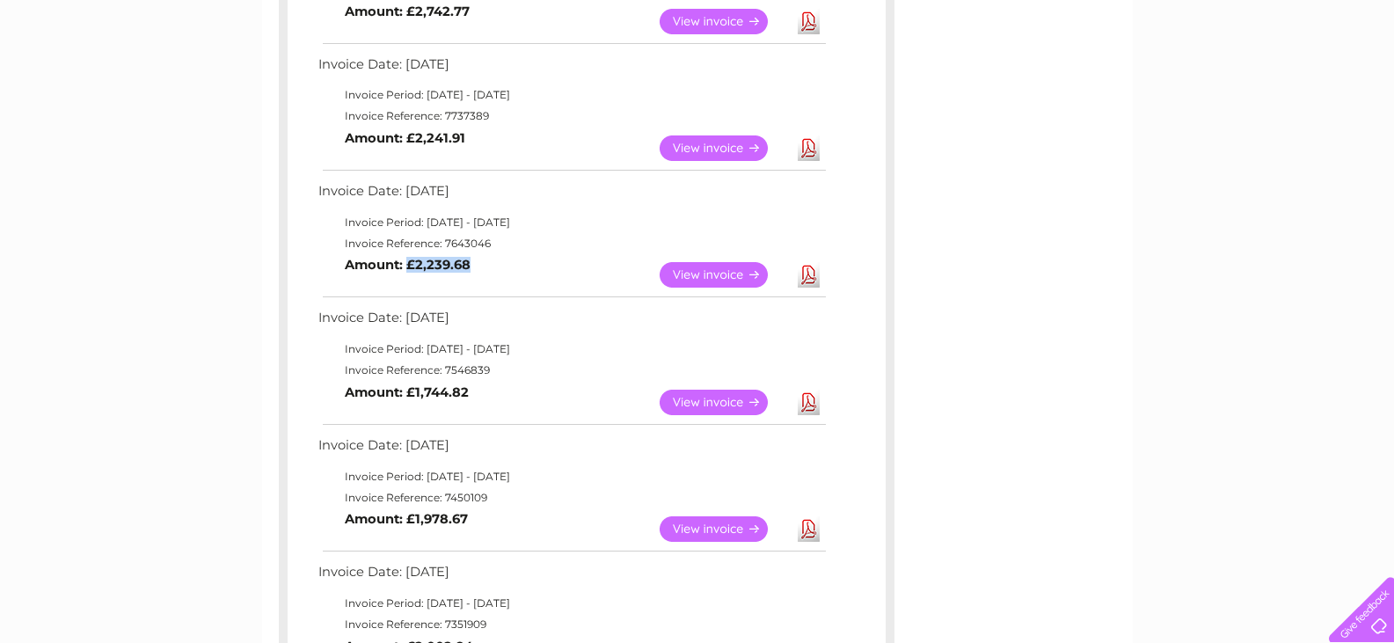
drag, startPoint x: 407, startPoint y: 263, endPoint x: 477, endPoint y: 266, distance: 69.6
click at [477, 266] on td "View Download Amount: £2,239.68" at bounding box center [571, 274] width 514 height 43
drag, startPoint x: 477, startPoint y: 262, endPoint x: 404, endPoint y: 268, distance: 73.2
click at [404, 268] on td "View Download Amount: £2,239.68" at bounding box center [571, 274] width 514 height 43
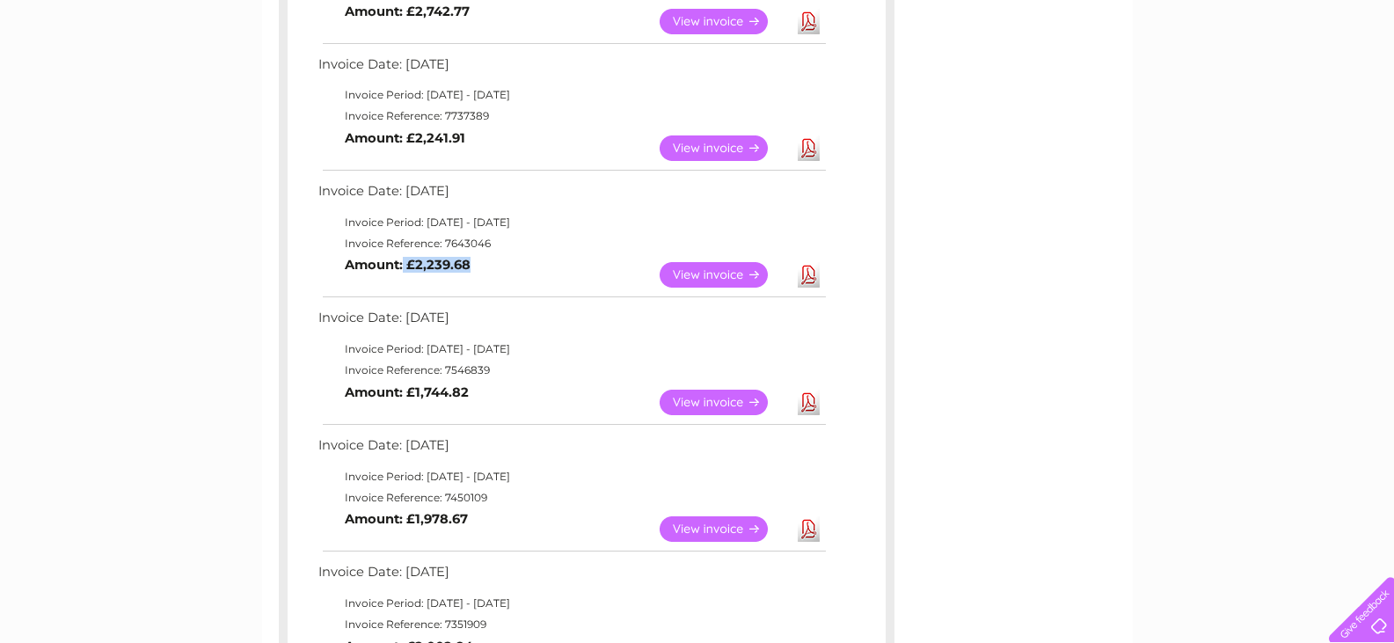
click at [404, 268] on b "Amount: £2,239.68" at bounding box center [408, 265] width 126 height 16
drag, startPoint x: 404, startPoint y: 268, endPoint x: 482, endPoint y: 268, distance: 78.3
click at [482, 268] on td "View Download Amount: £2,239.68" at bounding box center [571, 274] width 514 height 43
click at [813, 399] on link "Download" at bounding box center [809, 403] width 22 height 26
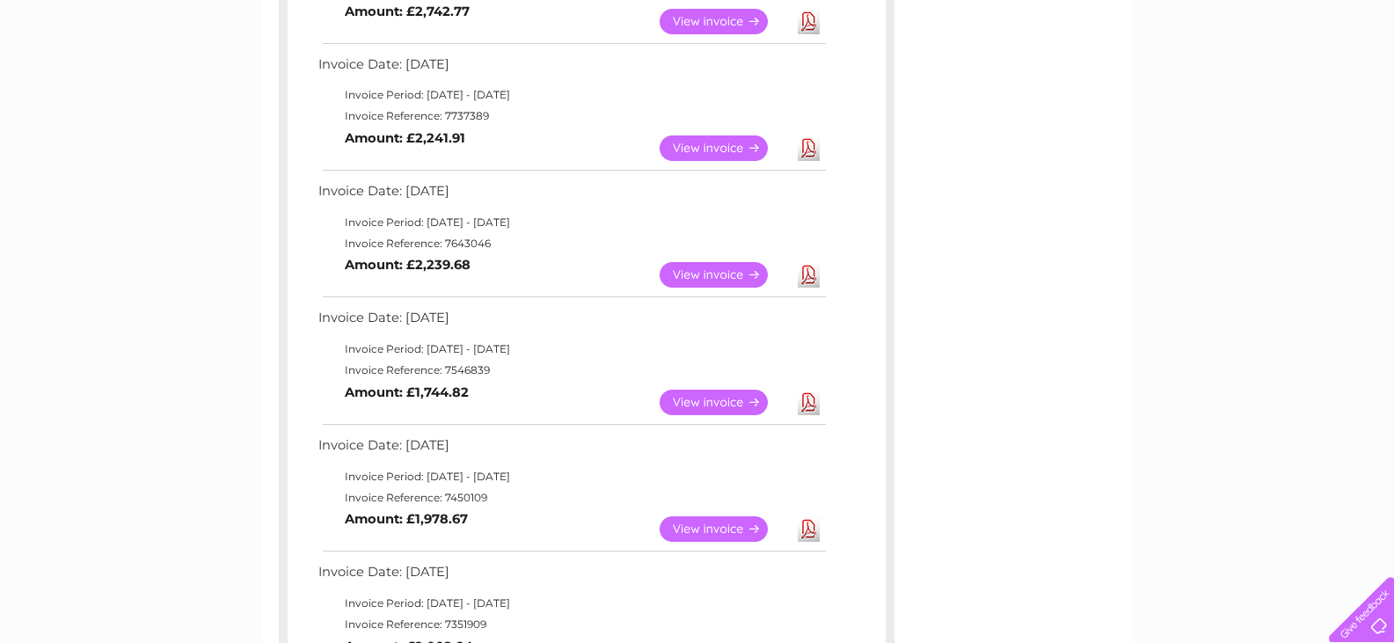
click at [801, 269] on link "Download" at bounding box center [809, 275] width 22 height 26
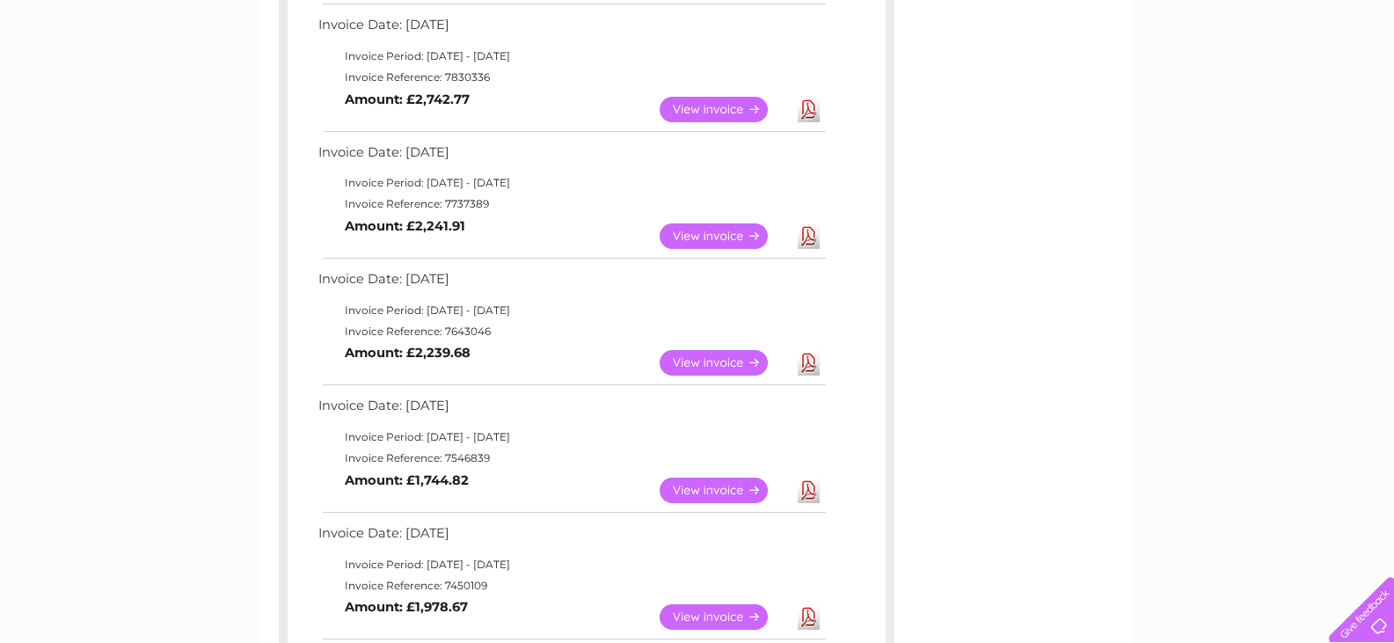
scroll to position [483, 0]
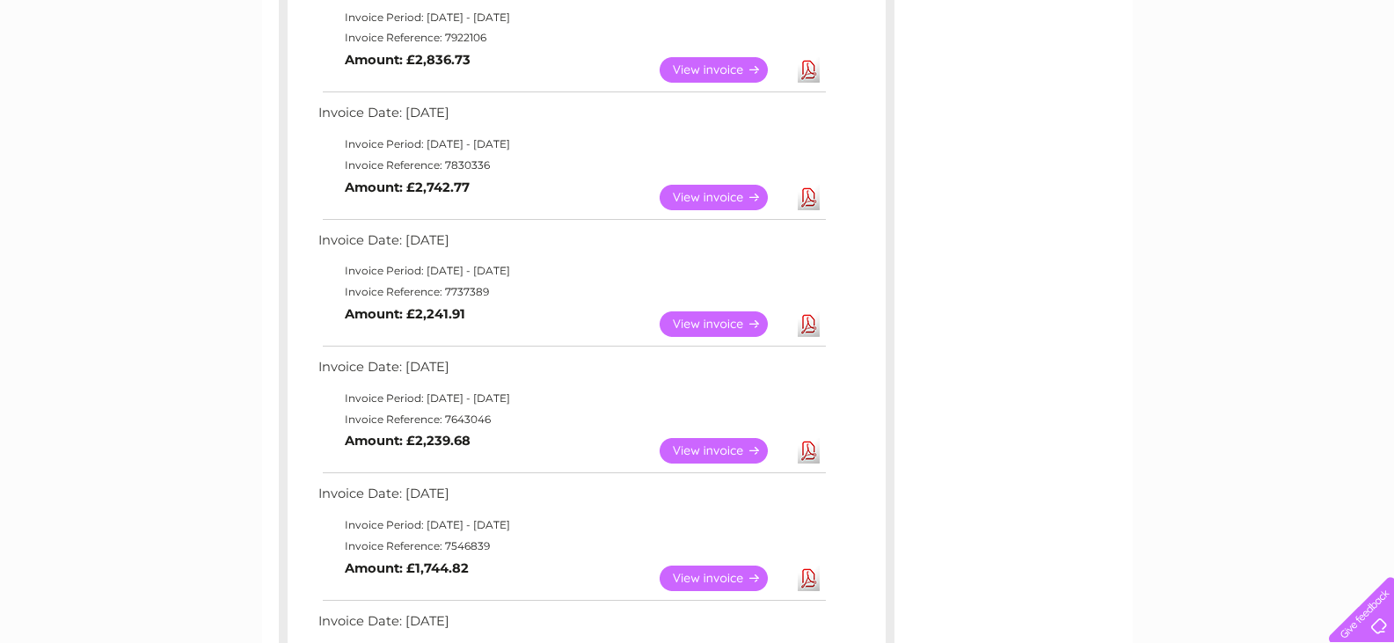
click at [813, 324] on link "Download" at bounding box center [809, 324] width 22 height 26
click at [810, 193] on link "Download" at bounding box center [809, 198] width 22 height 26
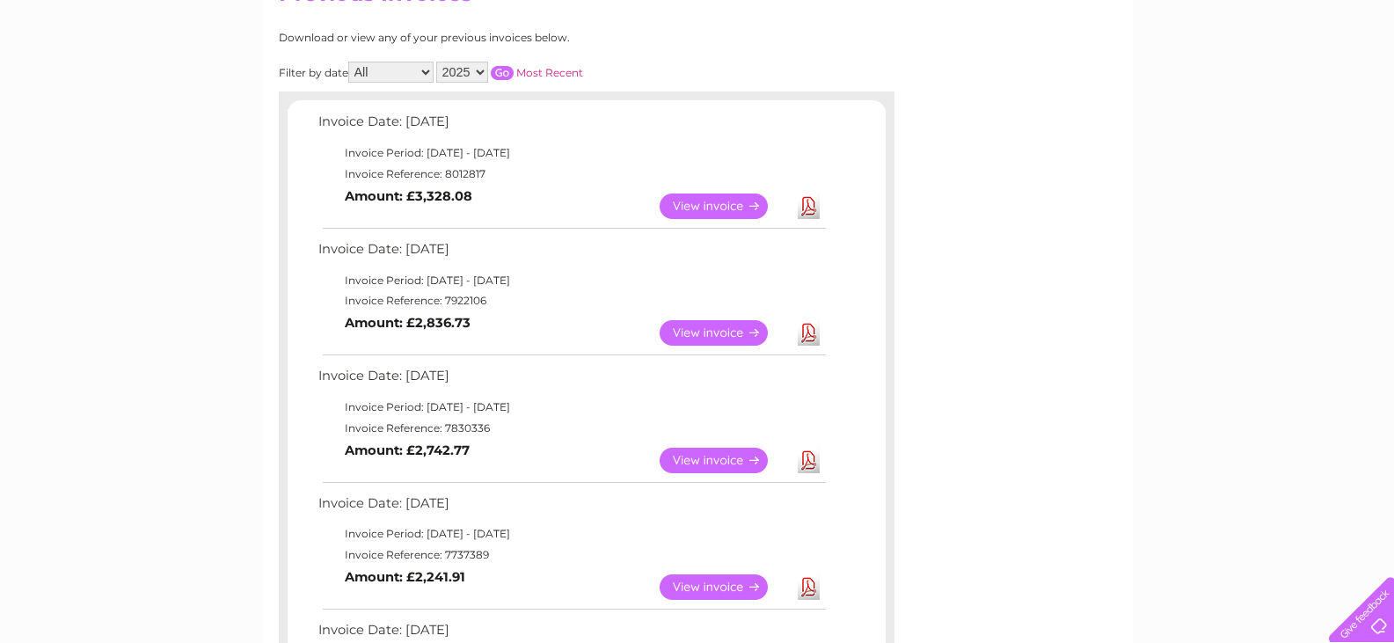
scroll to position [219, 0]
click at [815, 332] on link "Download" at bounding box center [809, 334] width 22 height 26
click at [807, 203] on link "Download" at bounding box center [809, 207] width 22 height 26
